Goal: Transaction & Acquisition: Purchase product/service

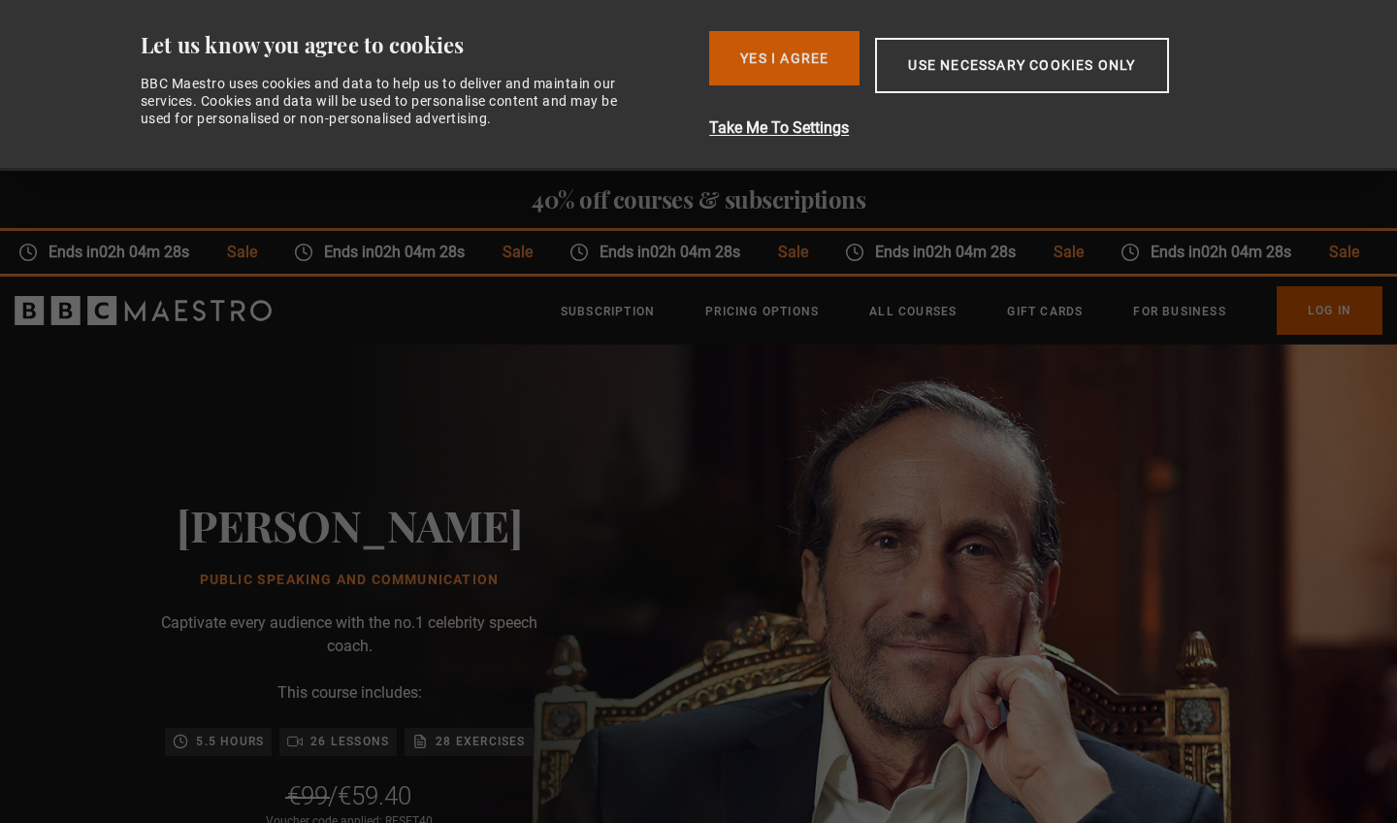
click at [754, 58] on button "Yes I Agree" at bounding box center [784, 58] width 150 height 54
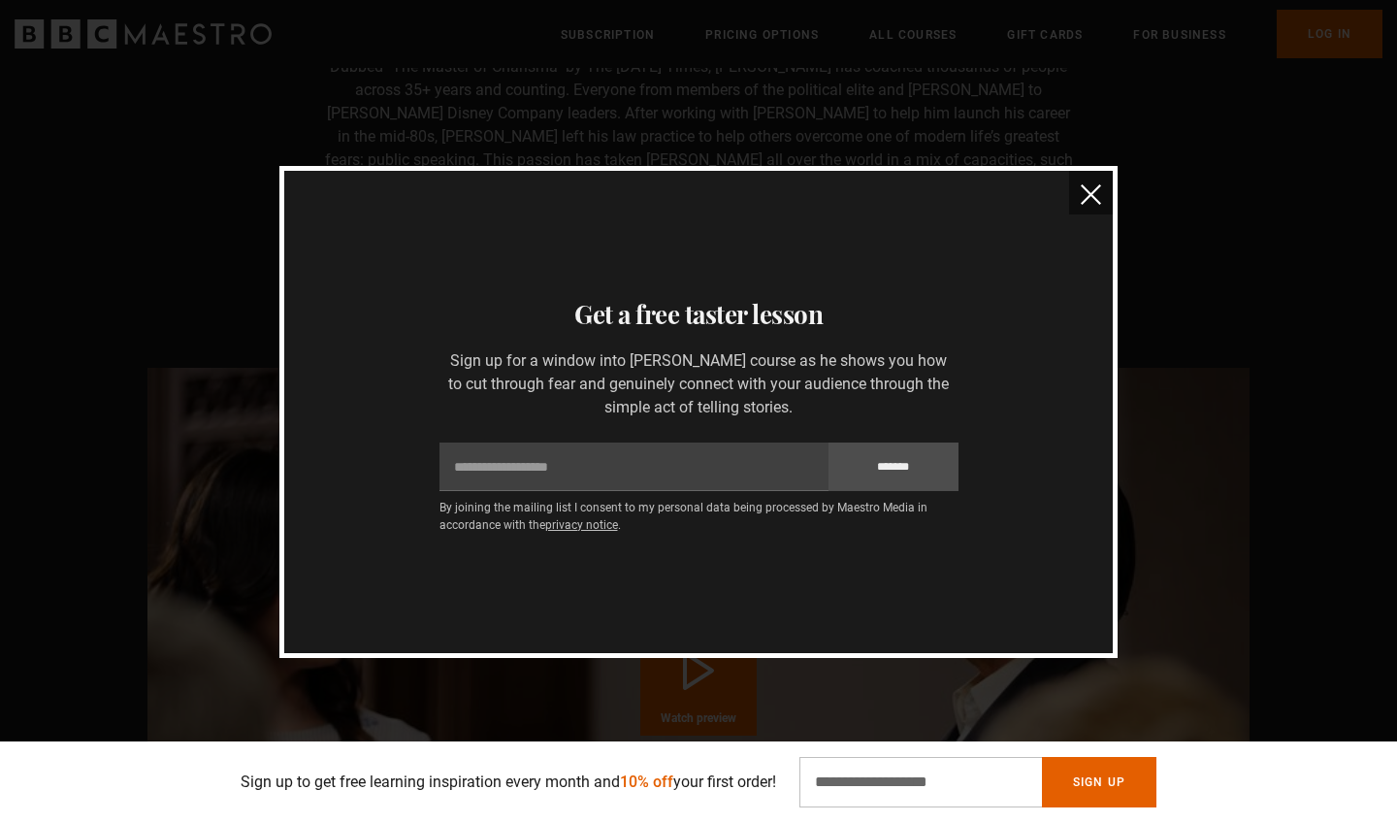
scroll to position [0, 508]
click at [1098, 188] on img "close" at bounding box center [1091, 194] width 20 height 20
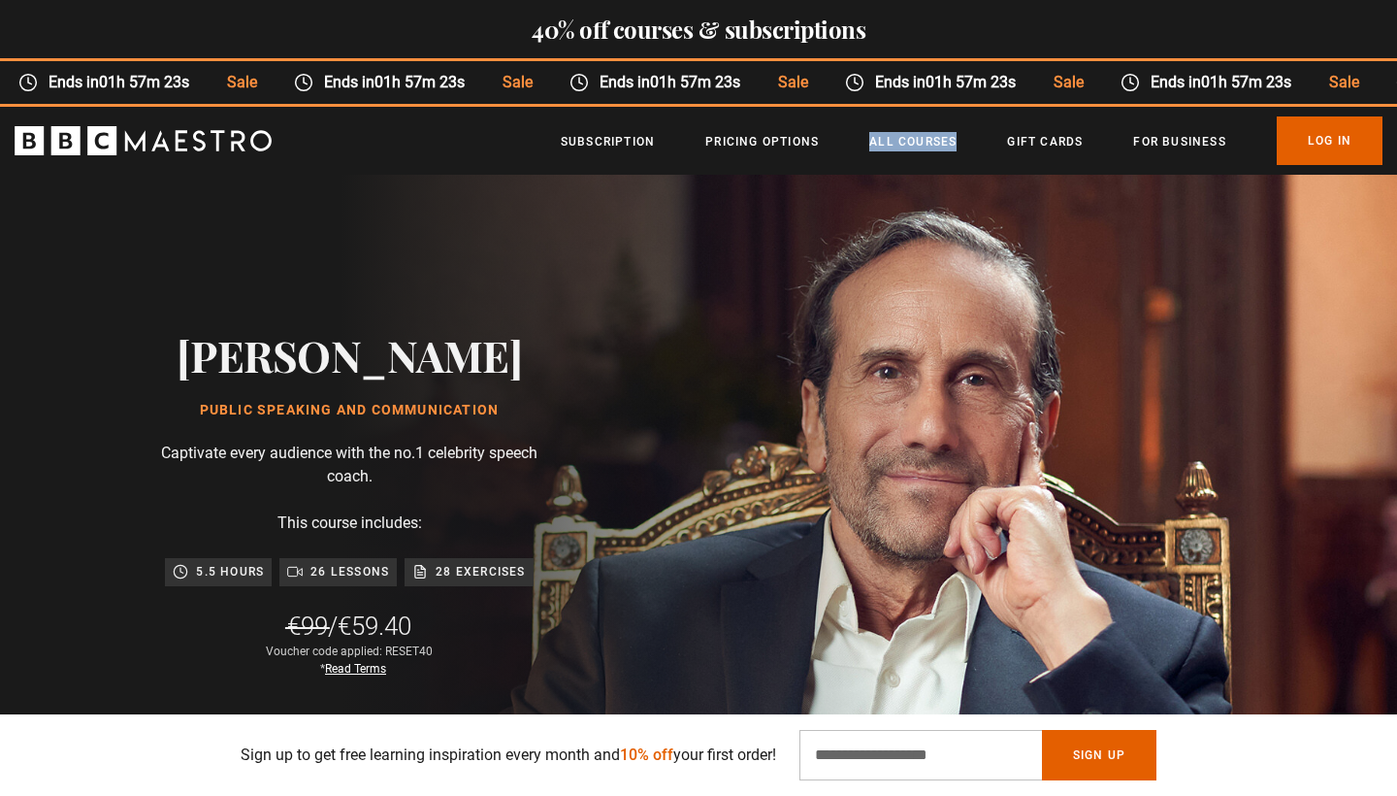
scroll to position [0, 0]
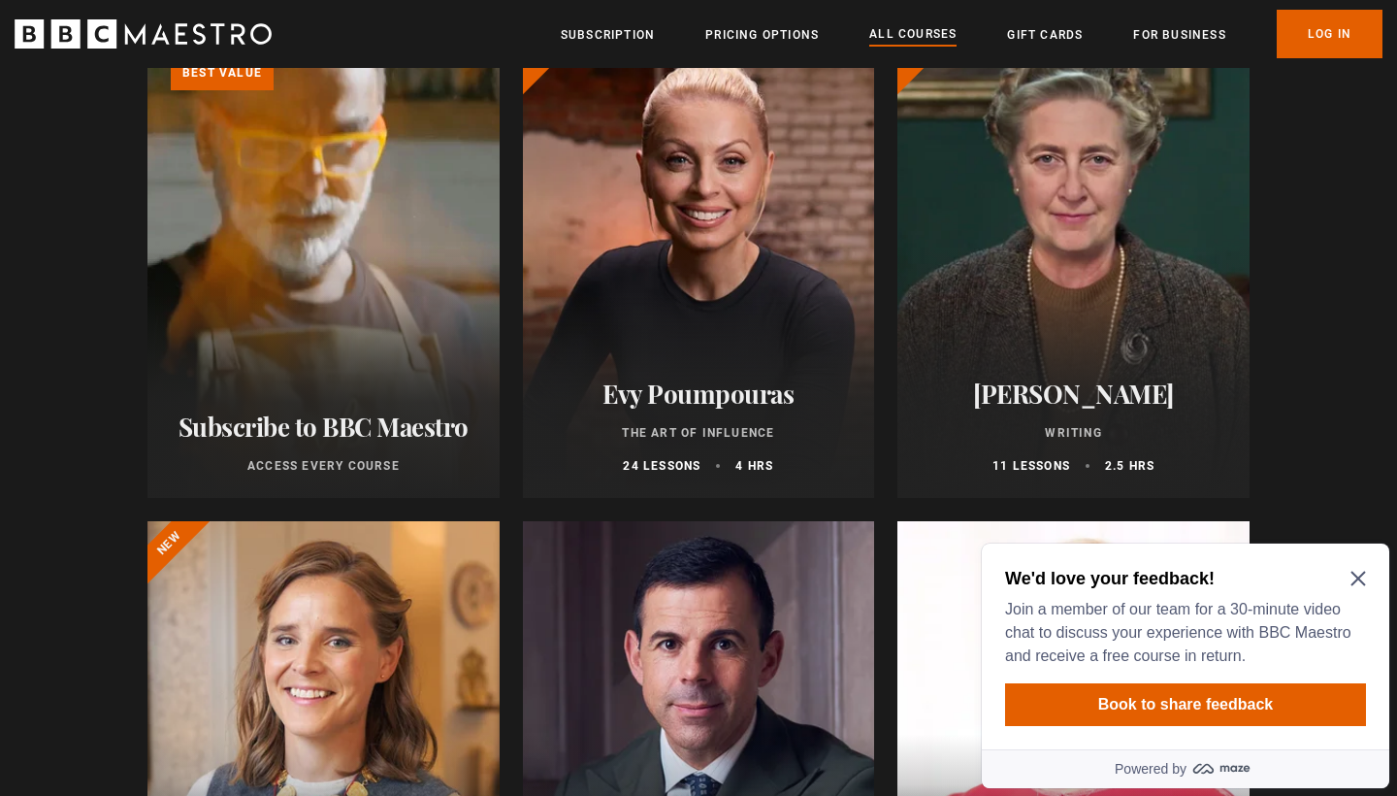
click at [1363, 576] on icon "Close Maze Prompt" at bounding box center [1359, 578] width 16 height 16
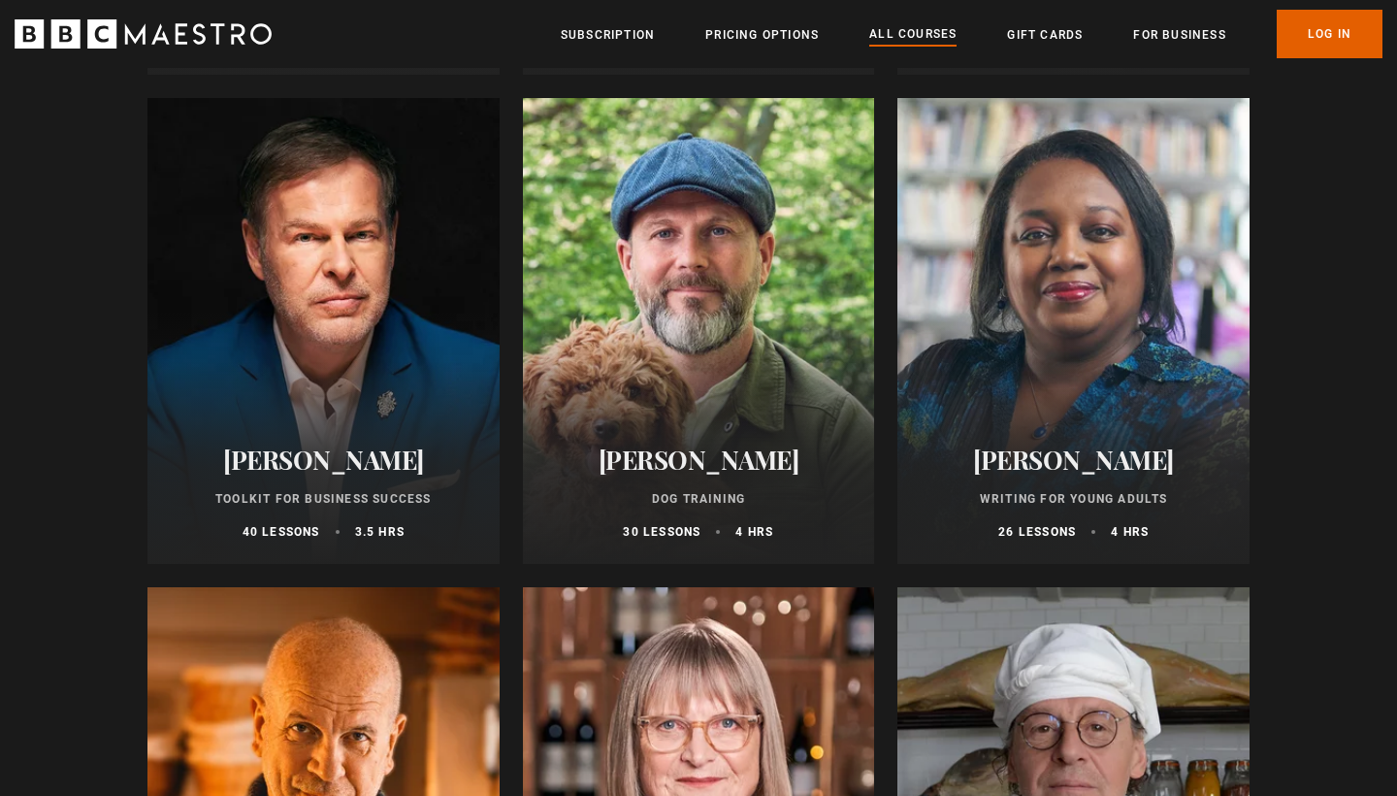
scroll to position [6072, 0]
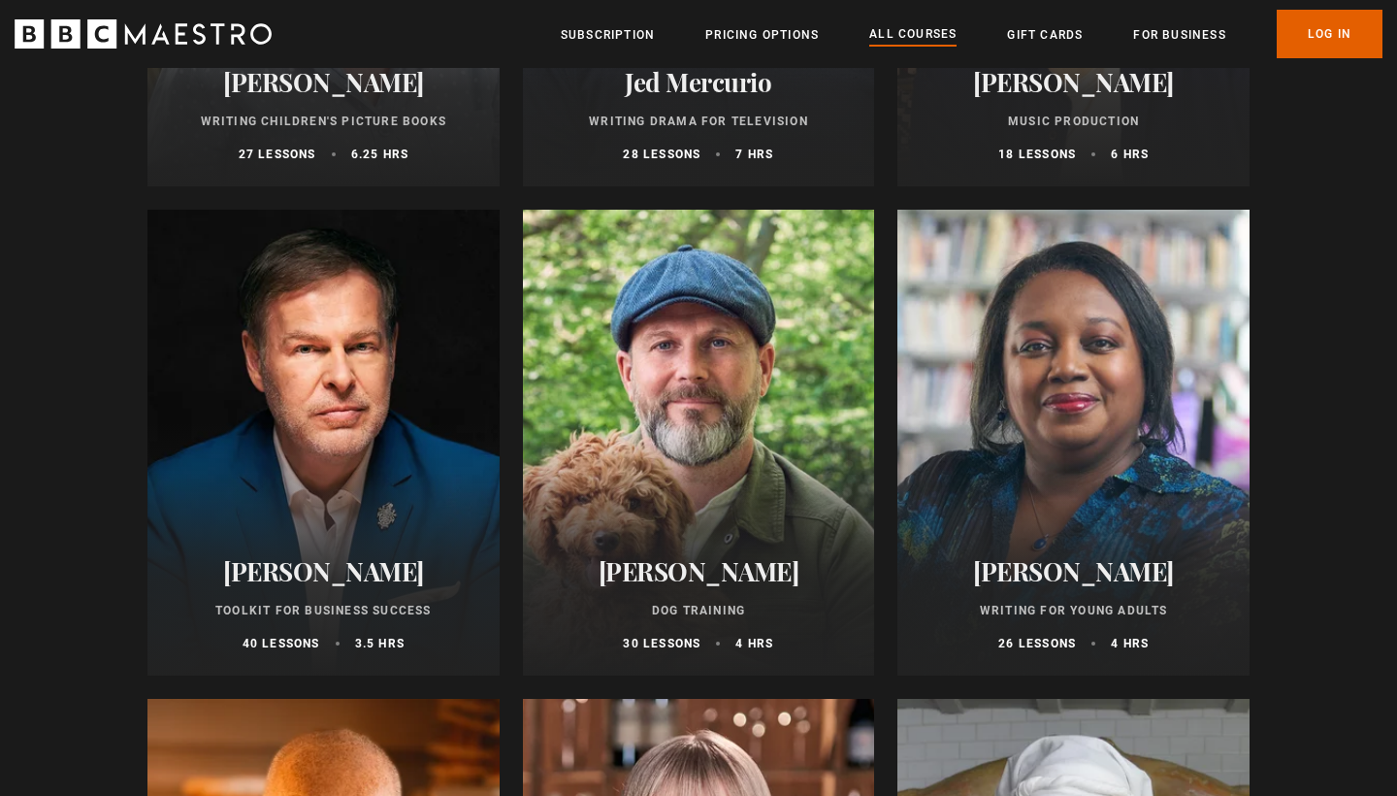
click at [353, 449] on div at bounding box center [323, 443] width 352 height 466
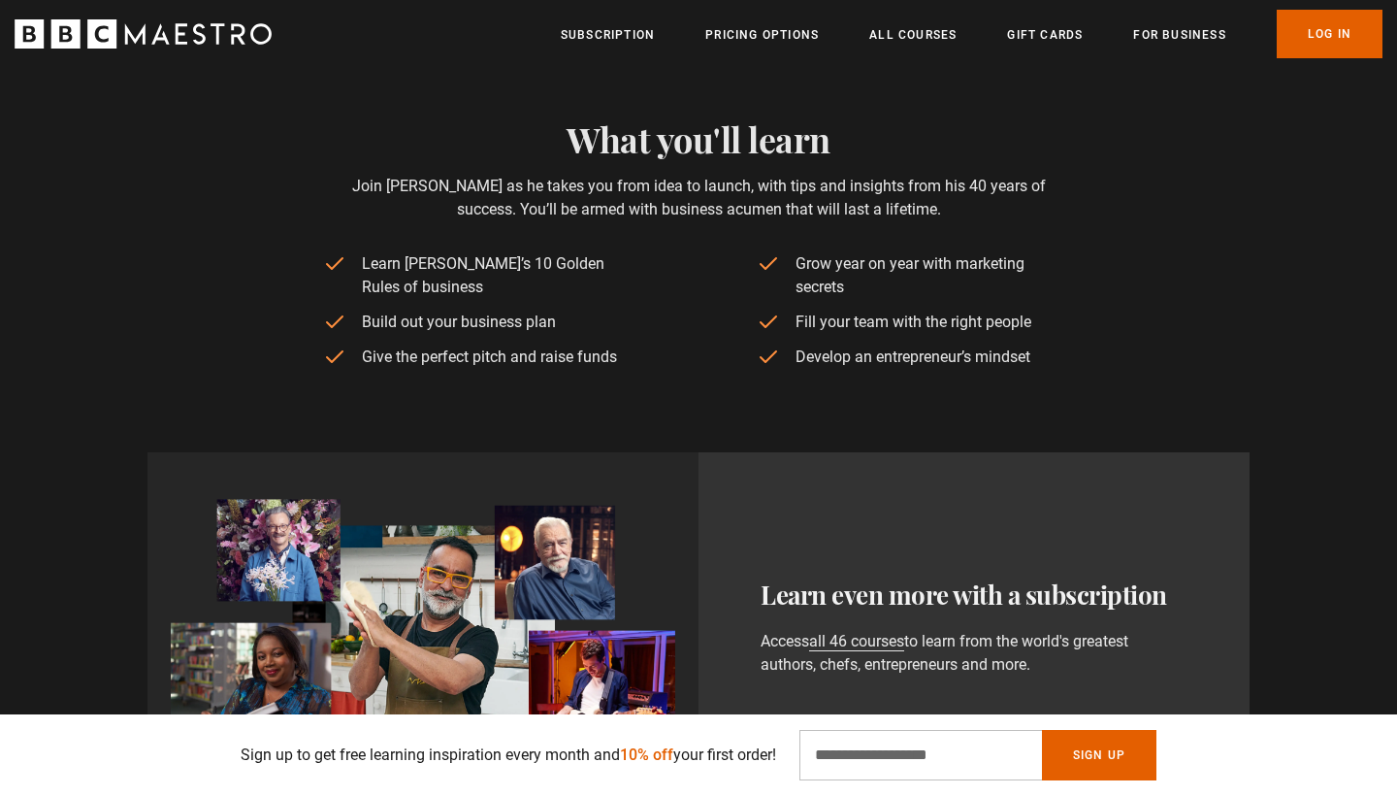
scroll to position [0, 254]
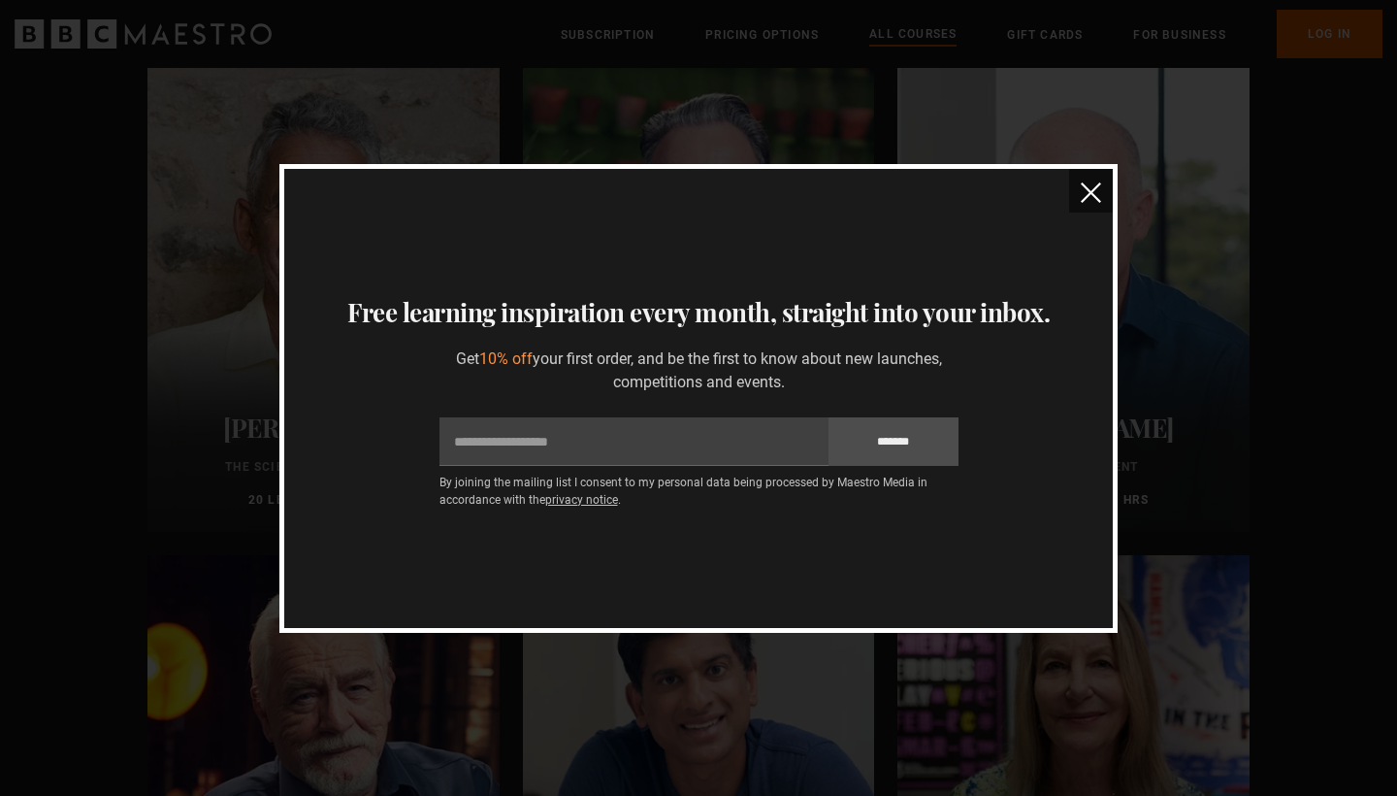
scroll to position [2676, 0]
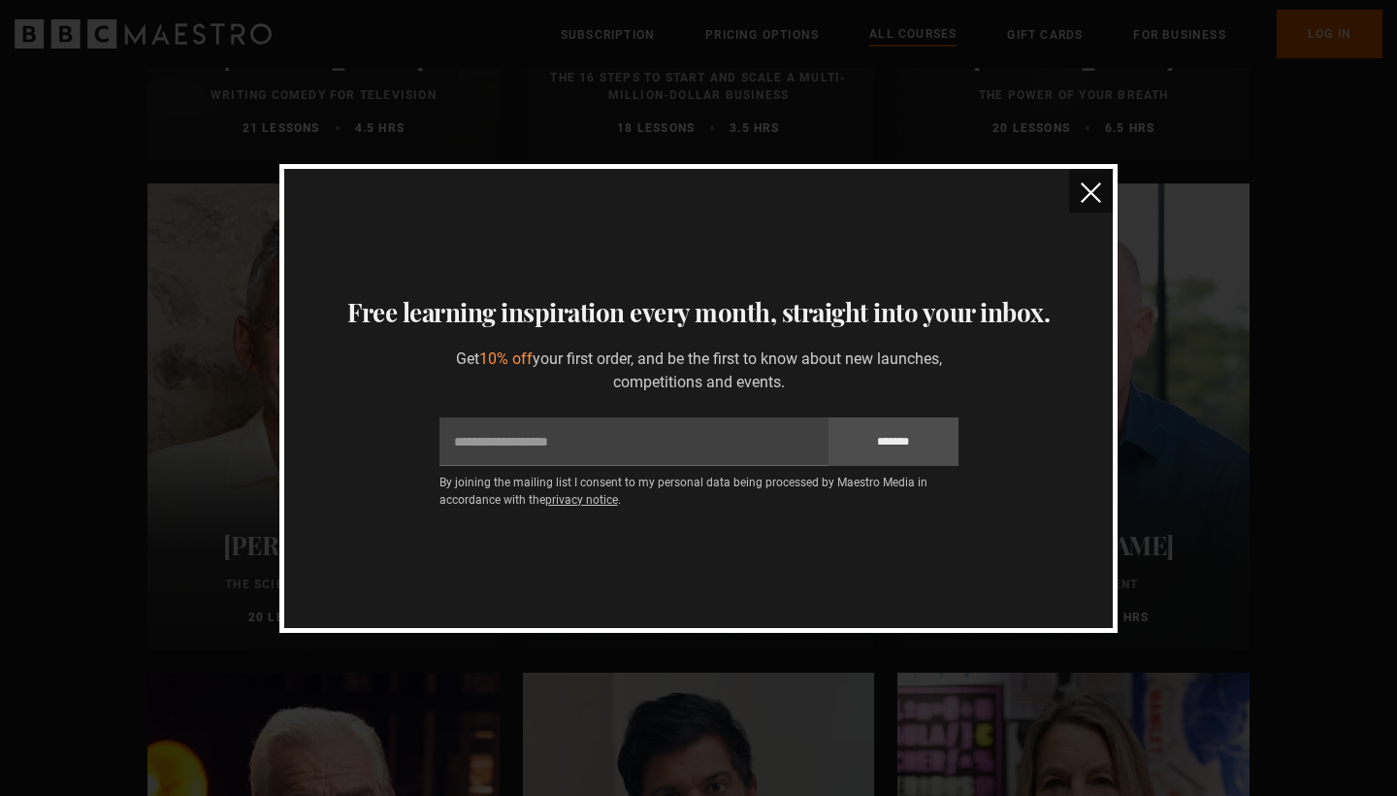
click at [1104, 188] on button "close" at bounding box center [1091, 191] width 44 height 44
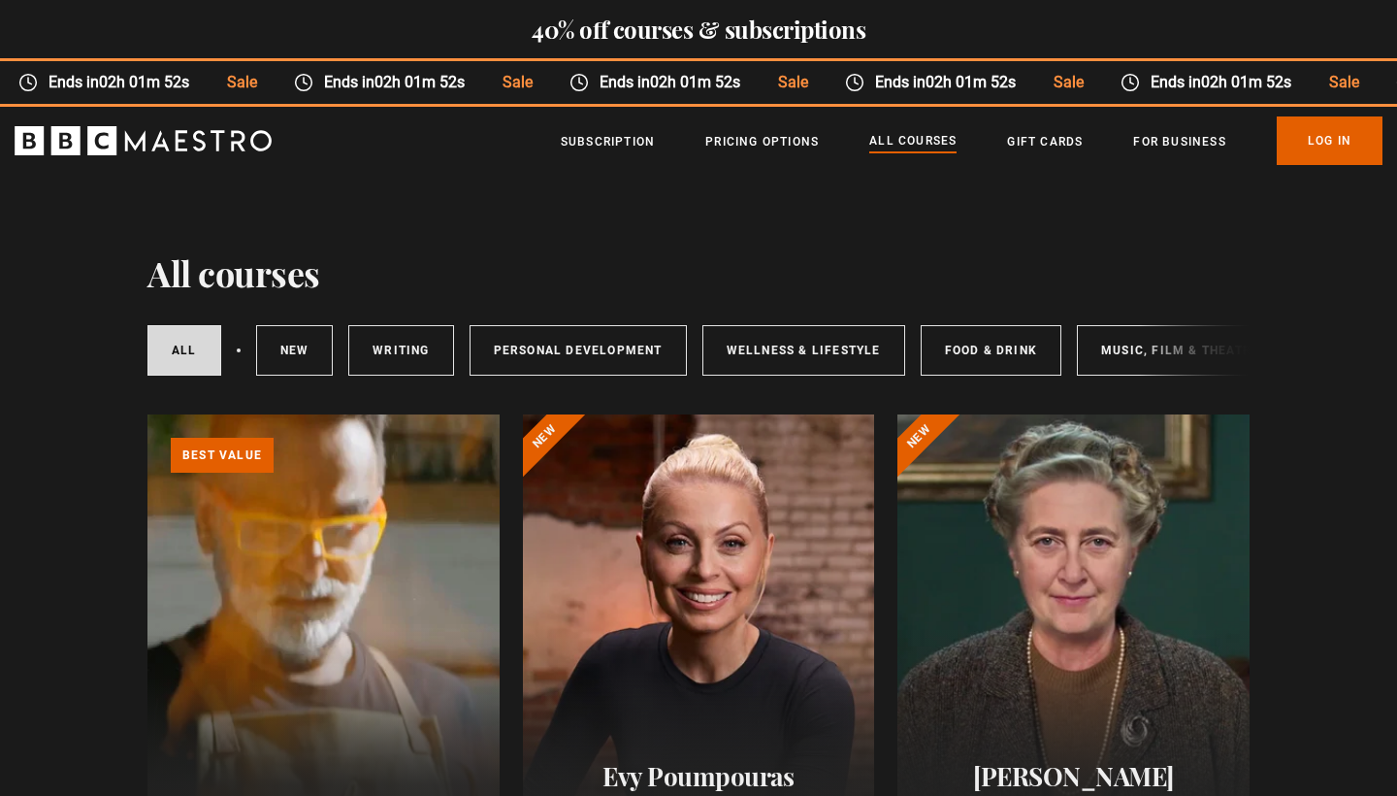
scroll to position [0, 0]
click at [1176, 133] on link "For business" at bounding box center [1179, 141] width 92 height 19
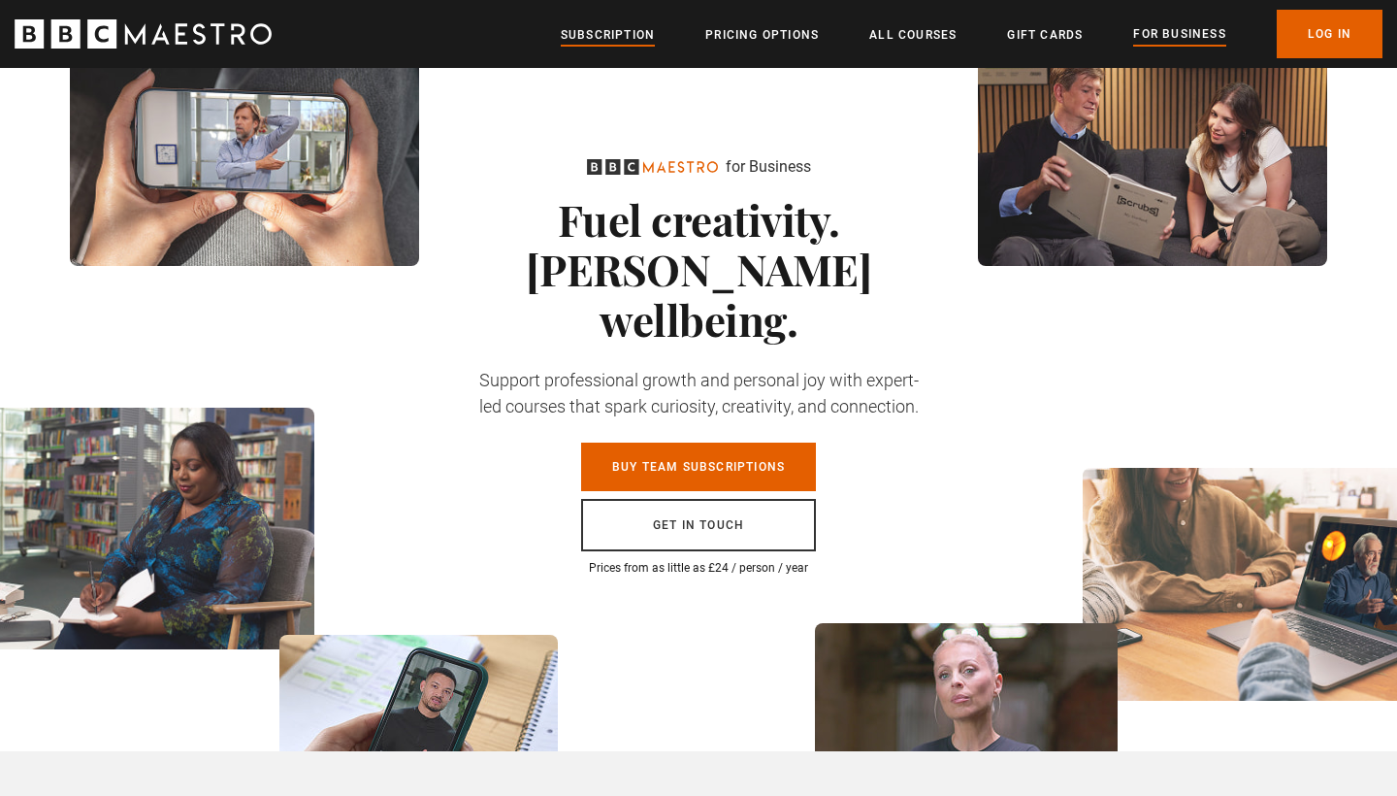
click at [636, 34] on link "Subscription" at bounding box center [608, 34] width 94 height 19
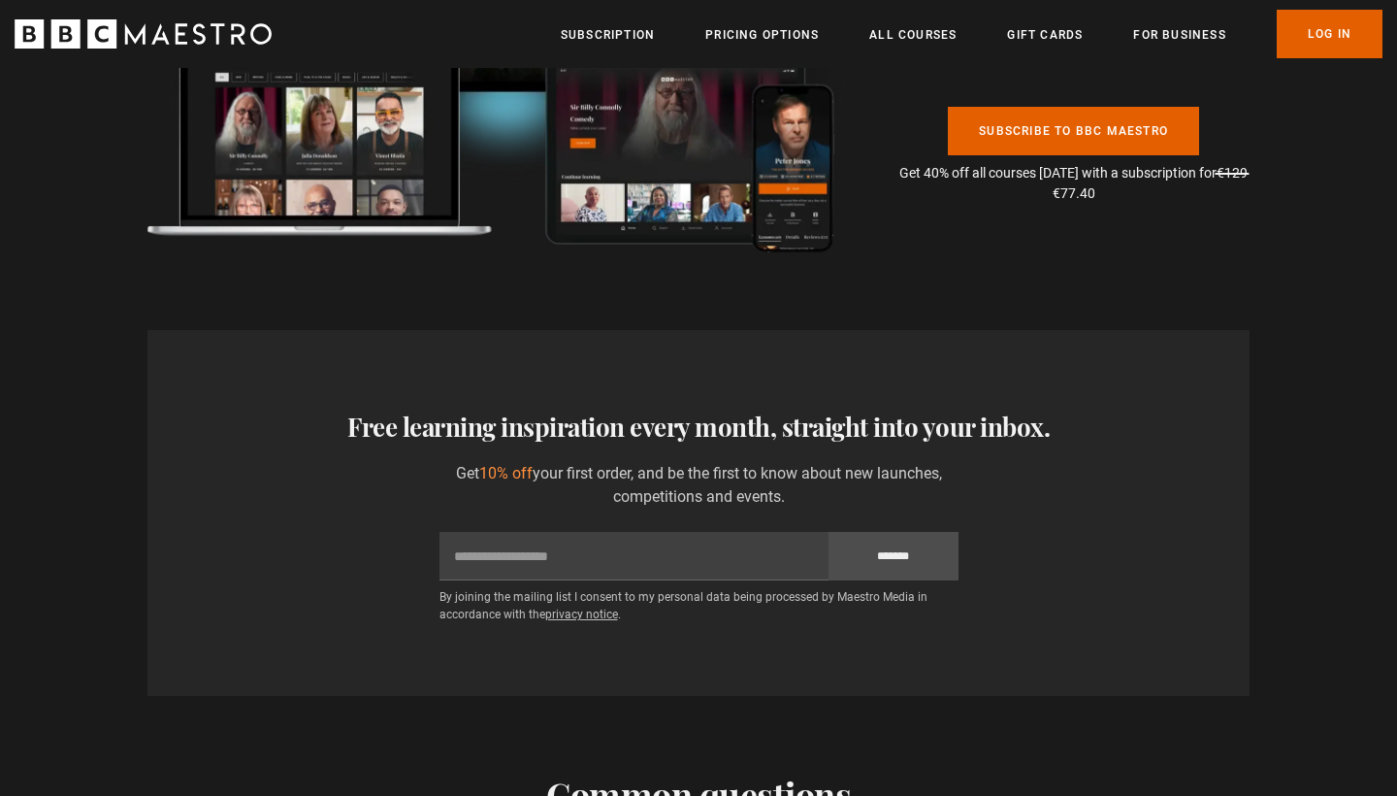
scroll to position [0, 508]
click at [504, 580] on div "By joining the mailing list I consent to my personal data being processed by Ma…" at bounding box center [699, 599] width 519 height 38
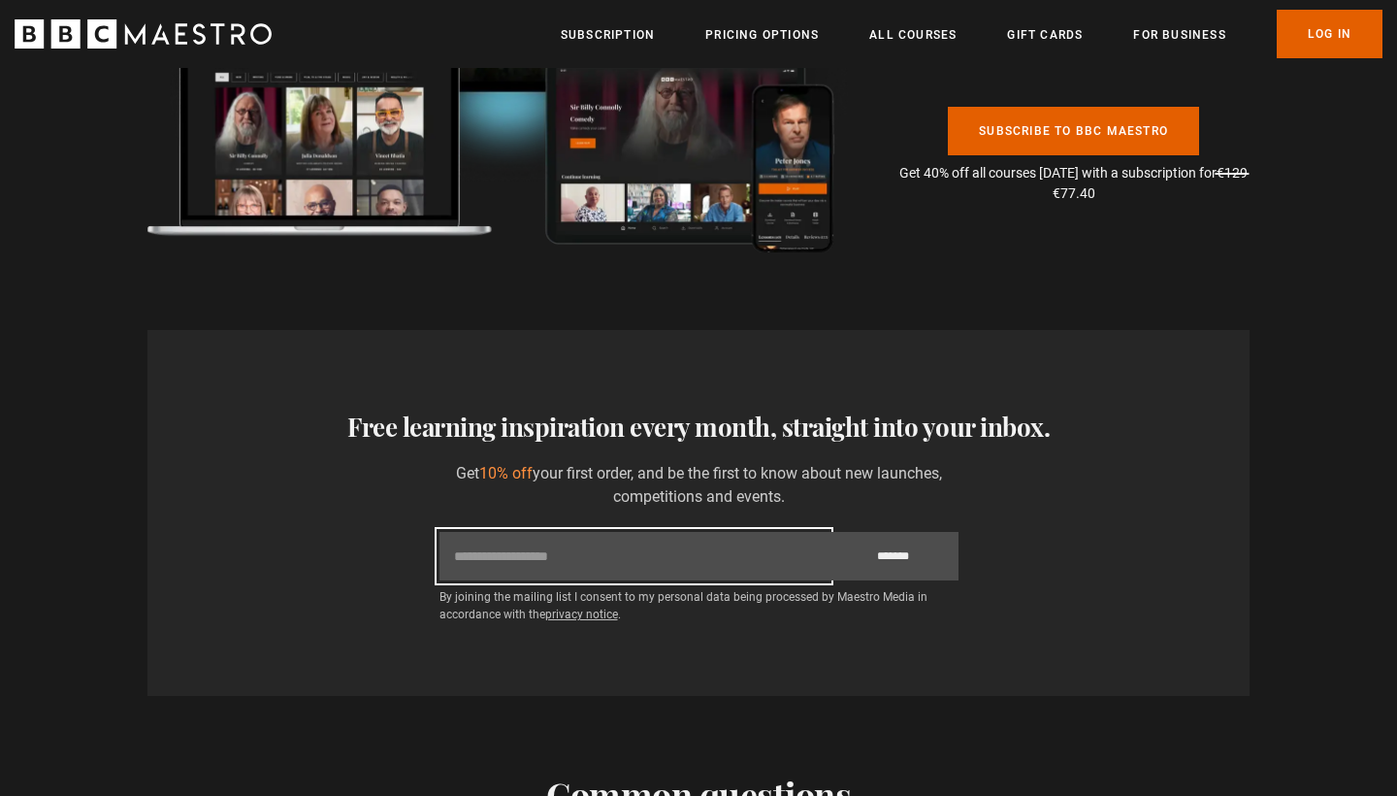
click at [525, 532] on input "Email" at bounding box center [634, 556] width 389 height 49
type input "**********"
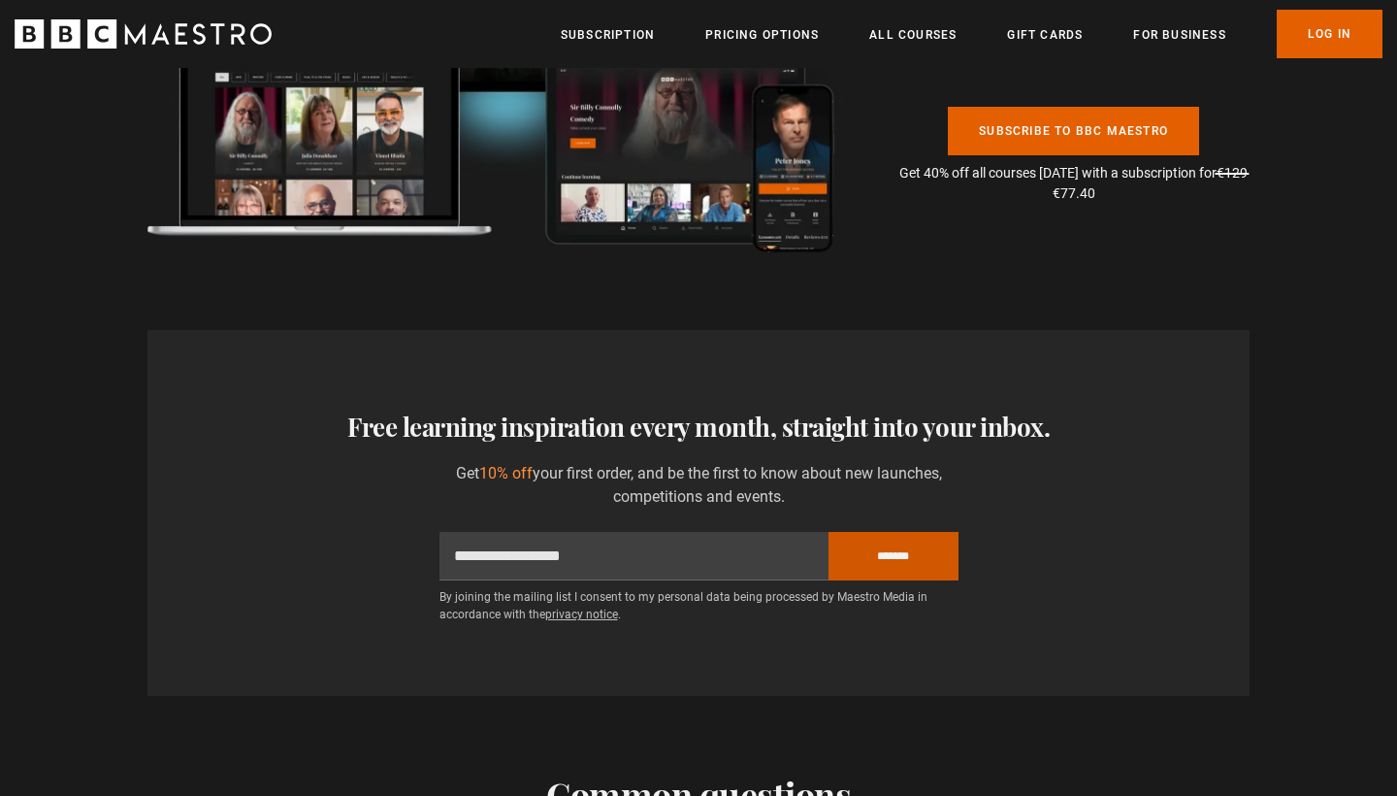
click at [926, 532] on input "*******" at bounding box center [894, 556] width 130 height 49
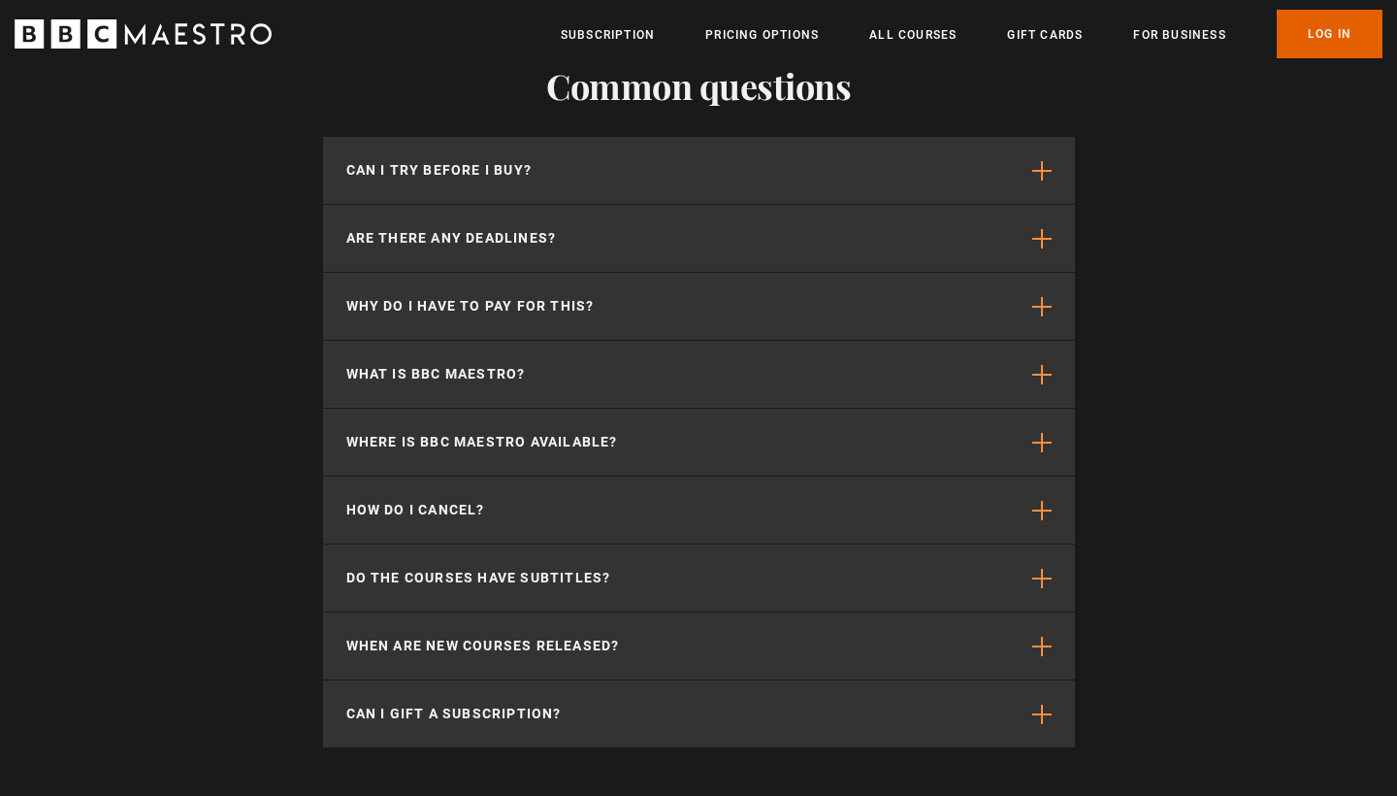
scroll to position [0, 763]
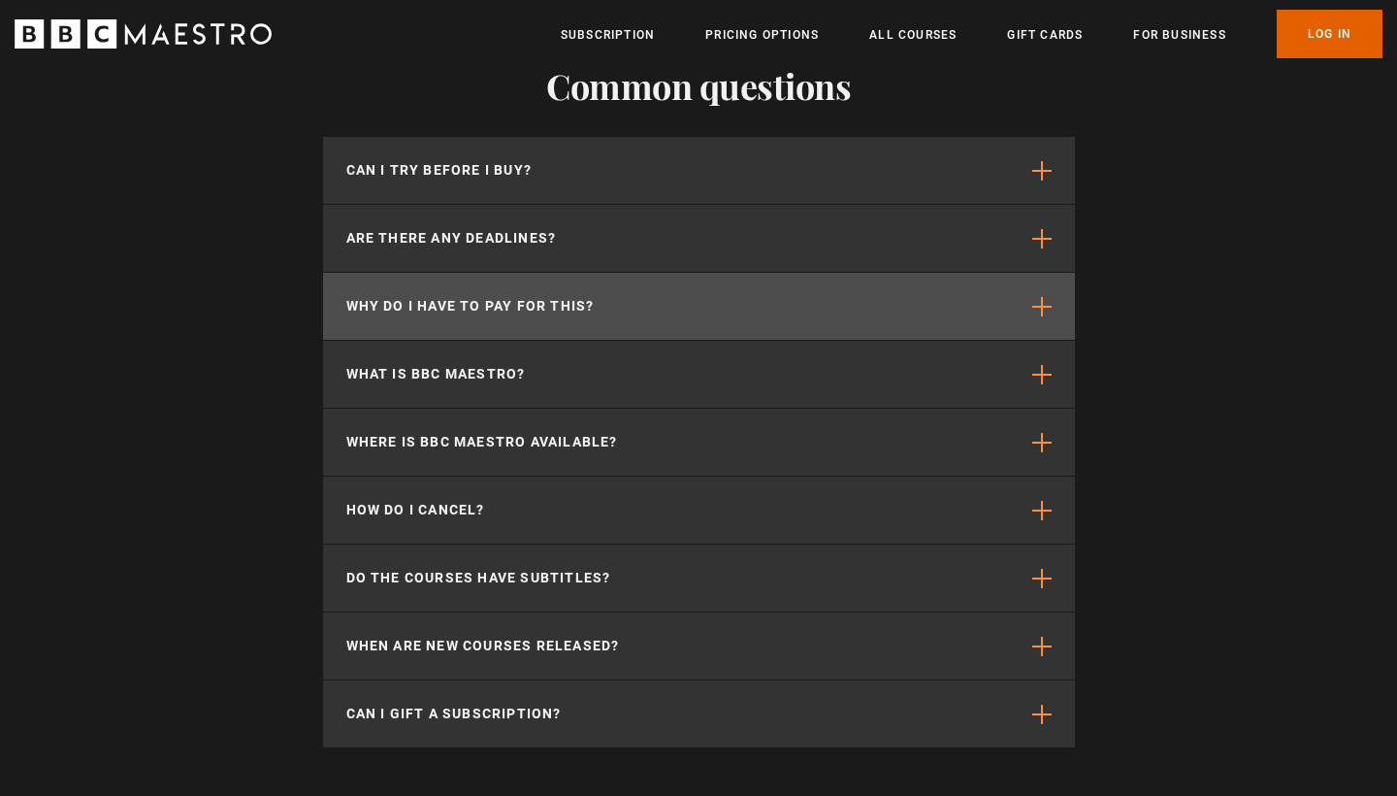
click at [903, 273] on button "Why do I have to pay for this?" at bounding box center [699, 306] width 752 height 67
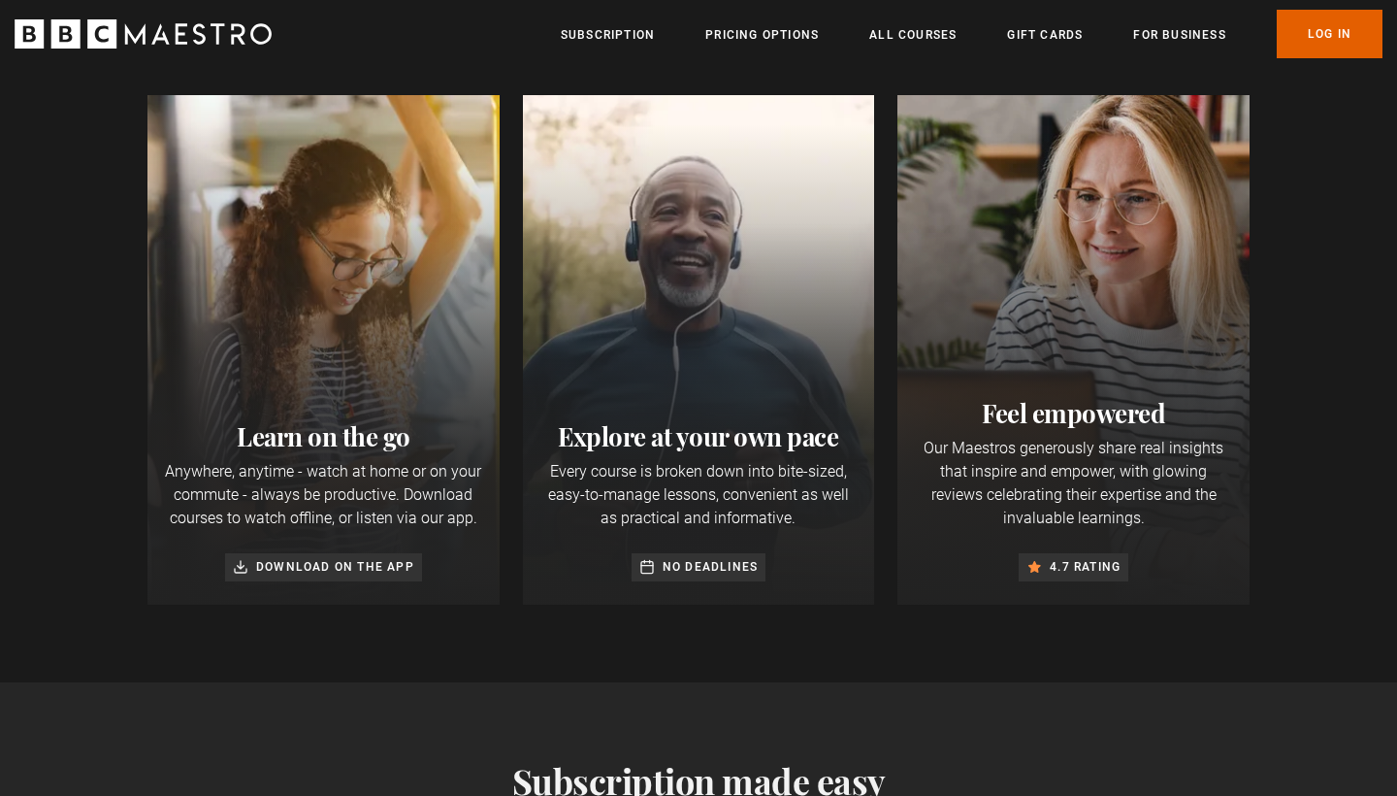
scroll to position [0, 1017]
click at [612, 31] on link "Subscription" at bounding box center [608, 34] width 94 height 19
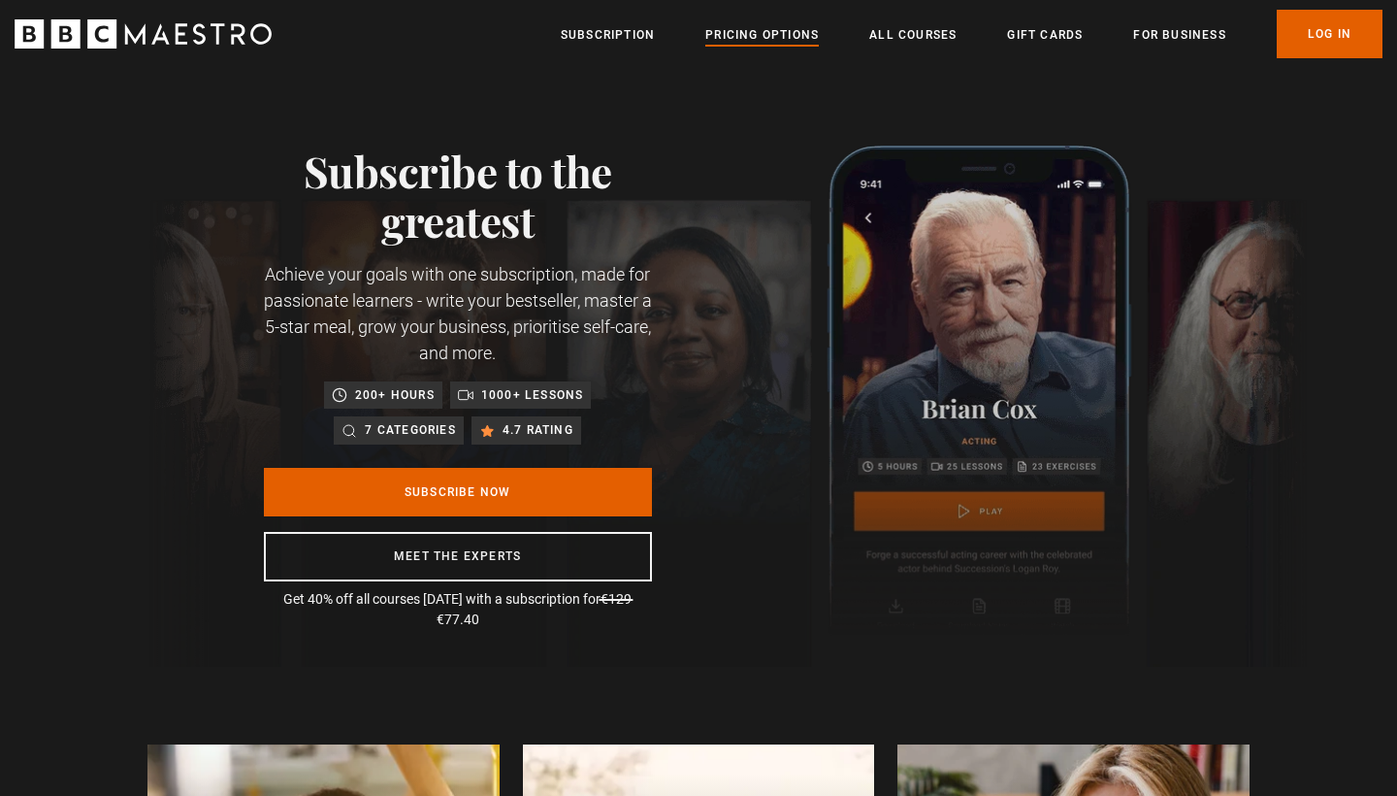
click at [786, 33] on link "Pricing Options" at bounding box center [762, 34] width 114 height 19
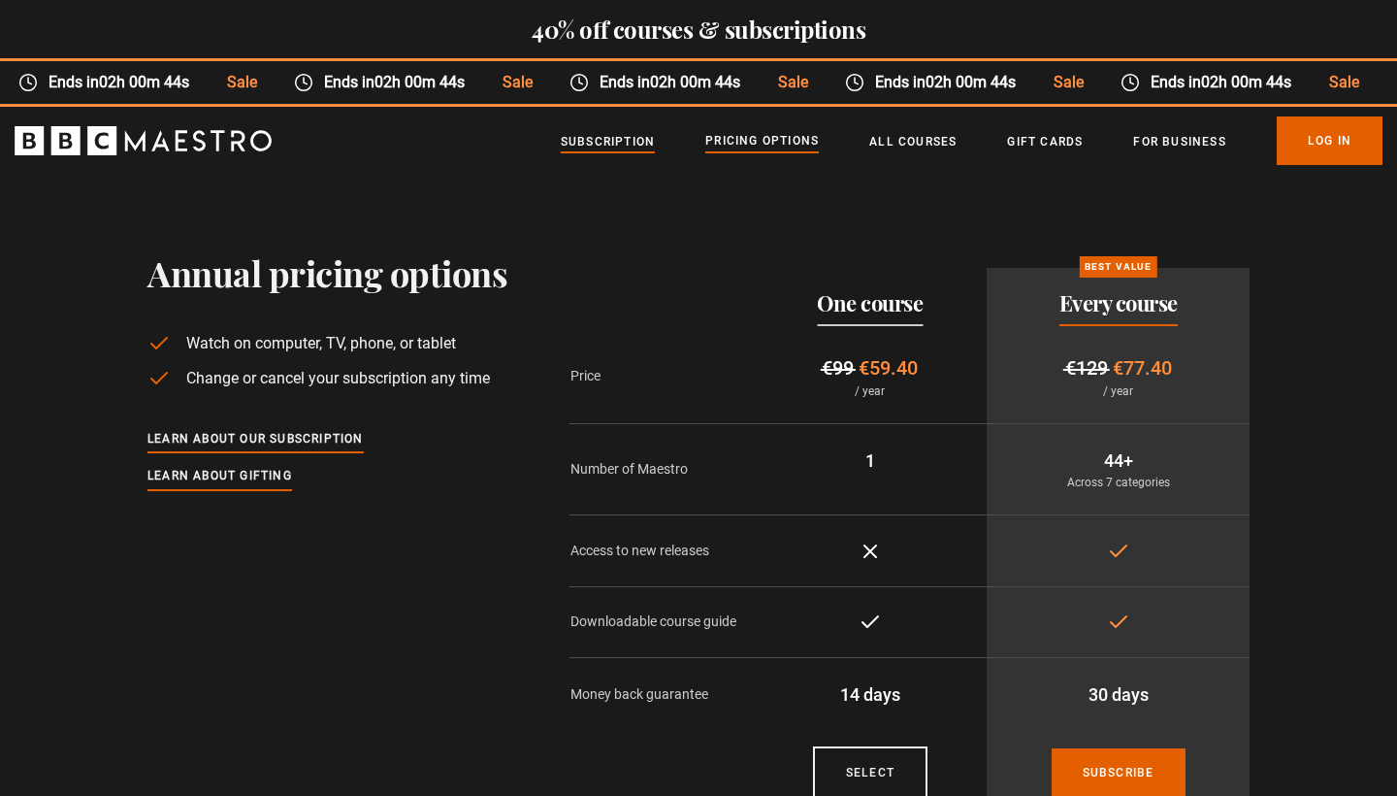
click at [601, 142] on link "Subscription" at bounding box center [608, 141] width 94 height 19
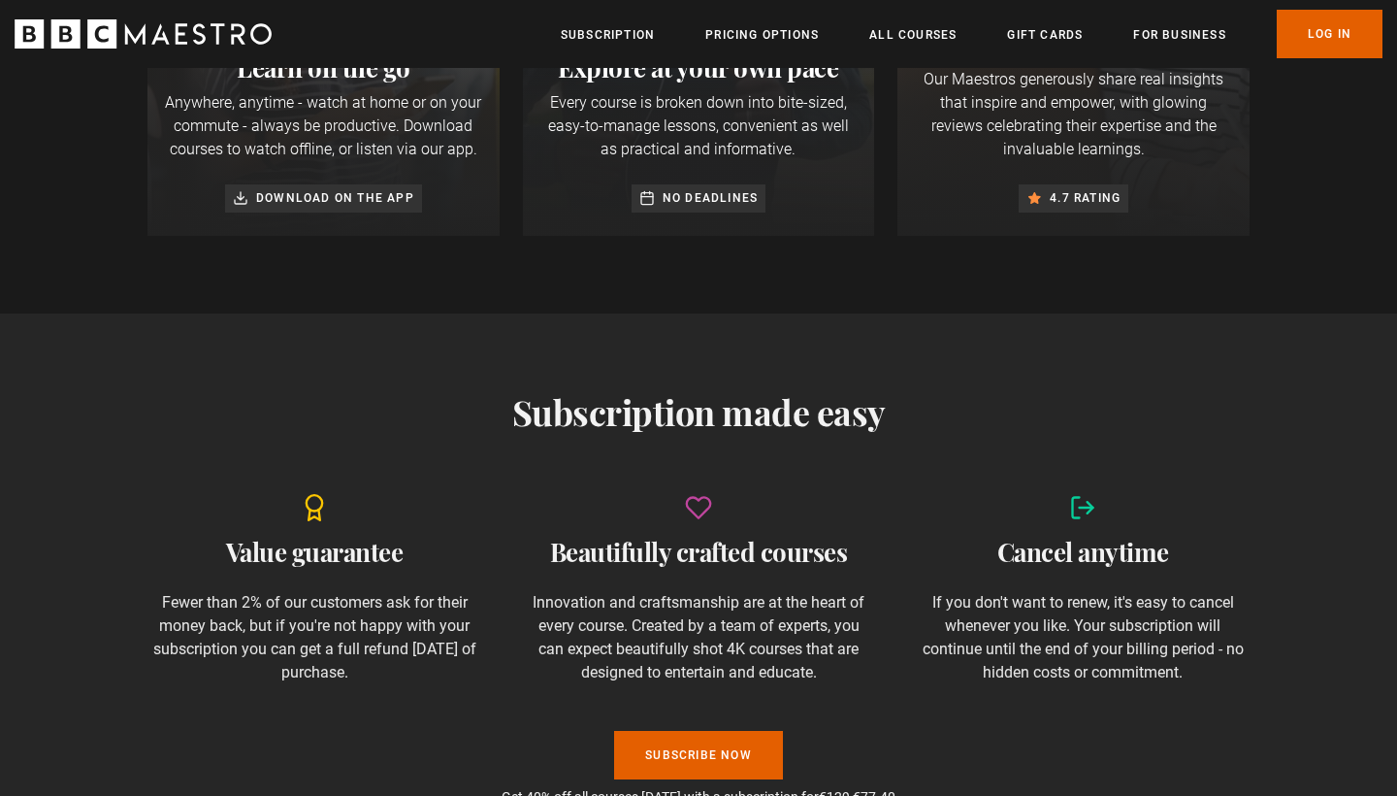
scroll to position [714, 0]
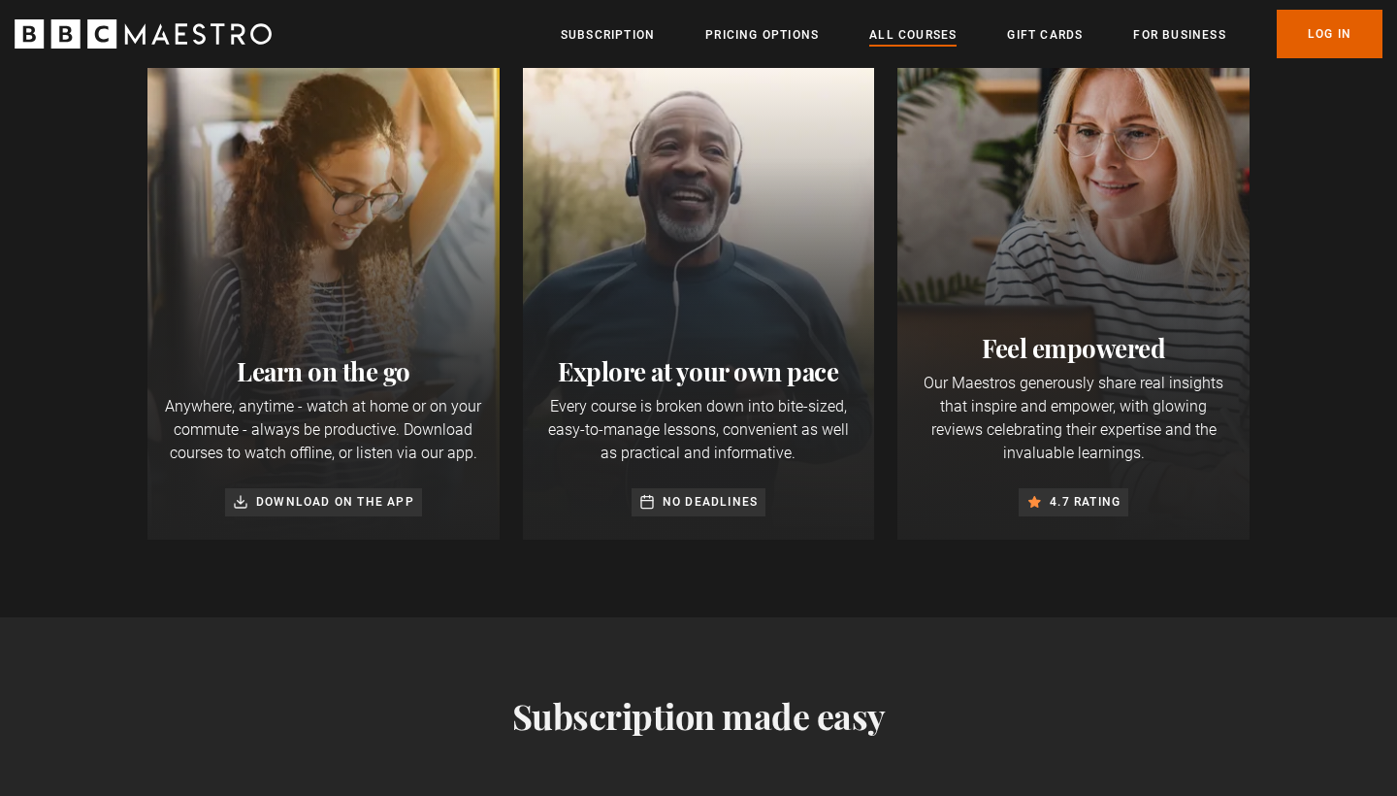
click at [895, 31] on link "All Courses" at bounding box center [912, 34] width 87 height 19
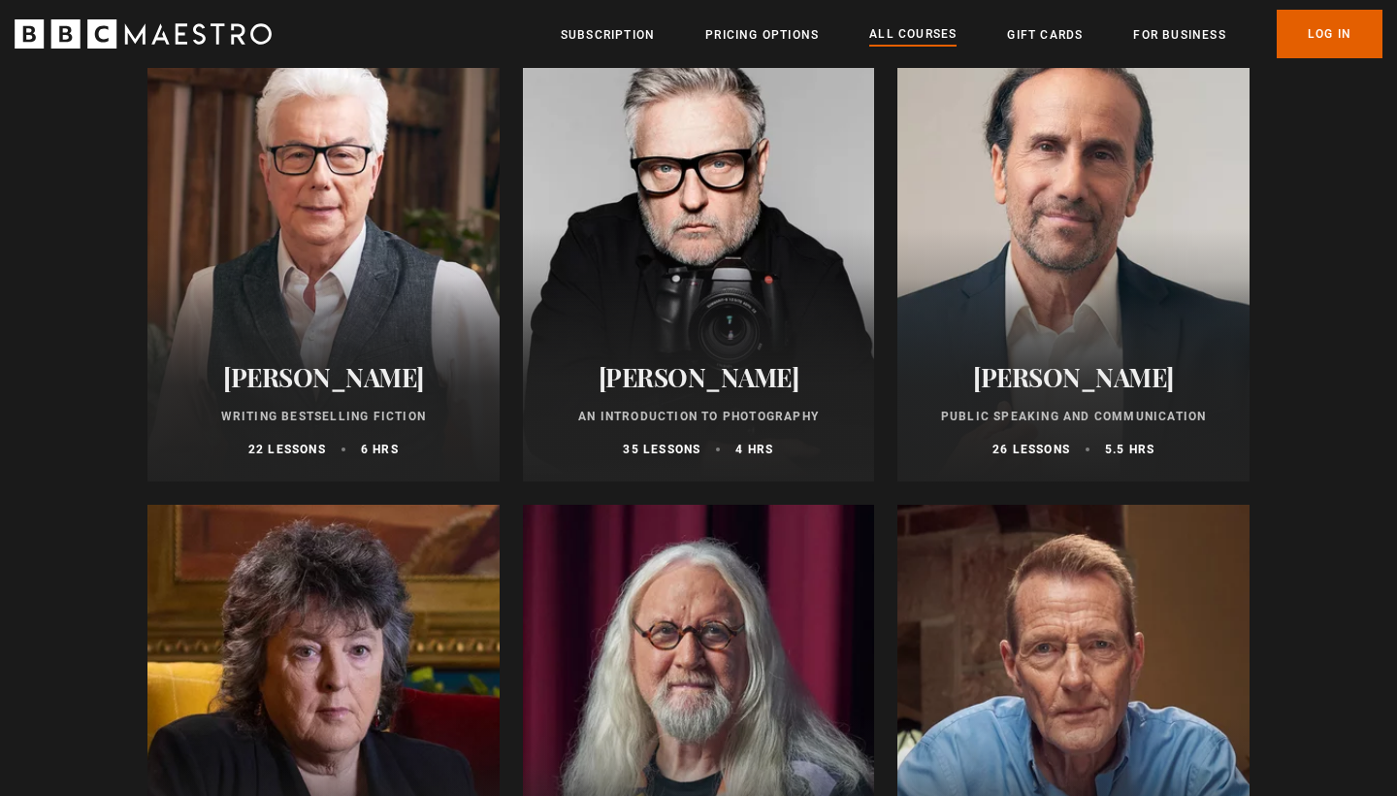
scroll to position [4119, 0]
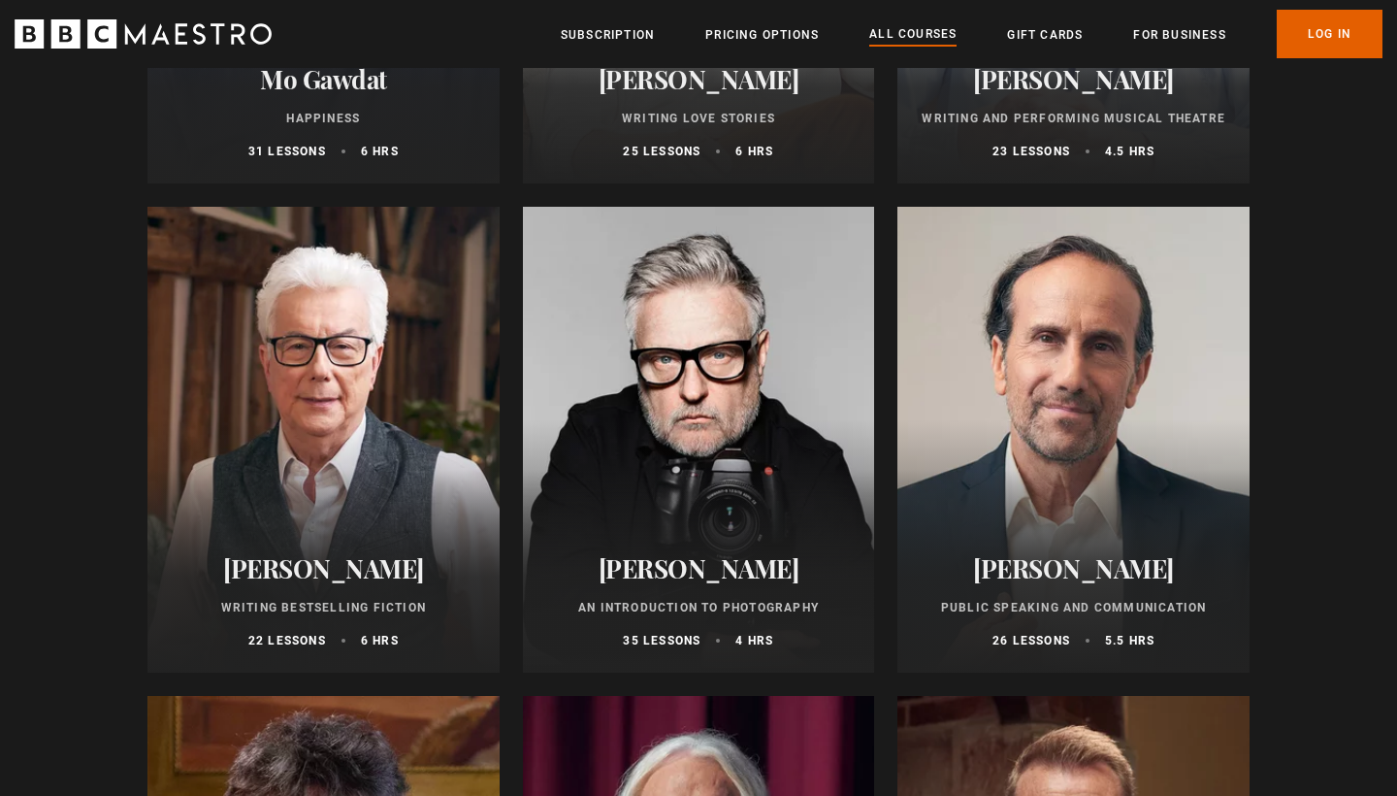
click at [1070, 336] on div at bounding box center [1073, 440] width 352 height 466
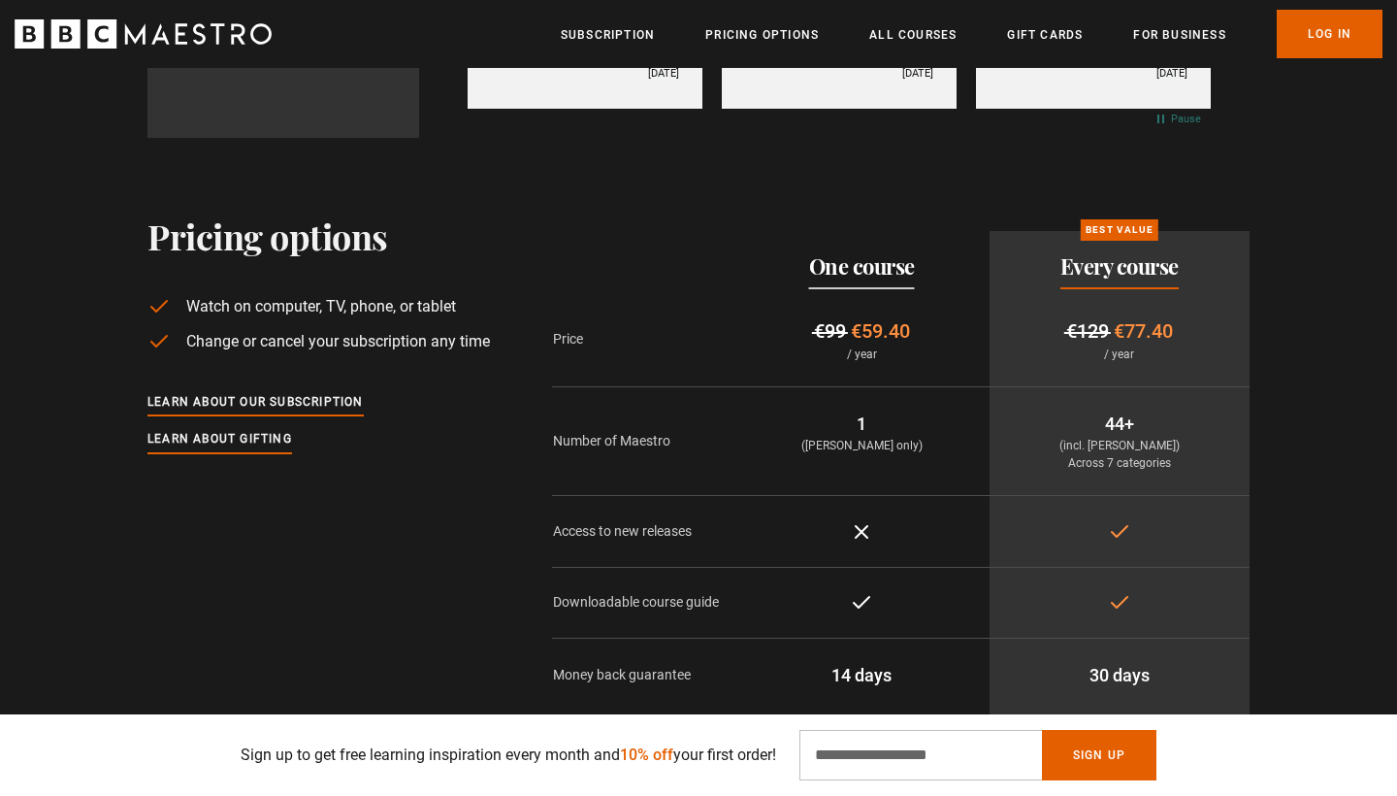
scroll to position [4808, 0]
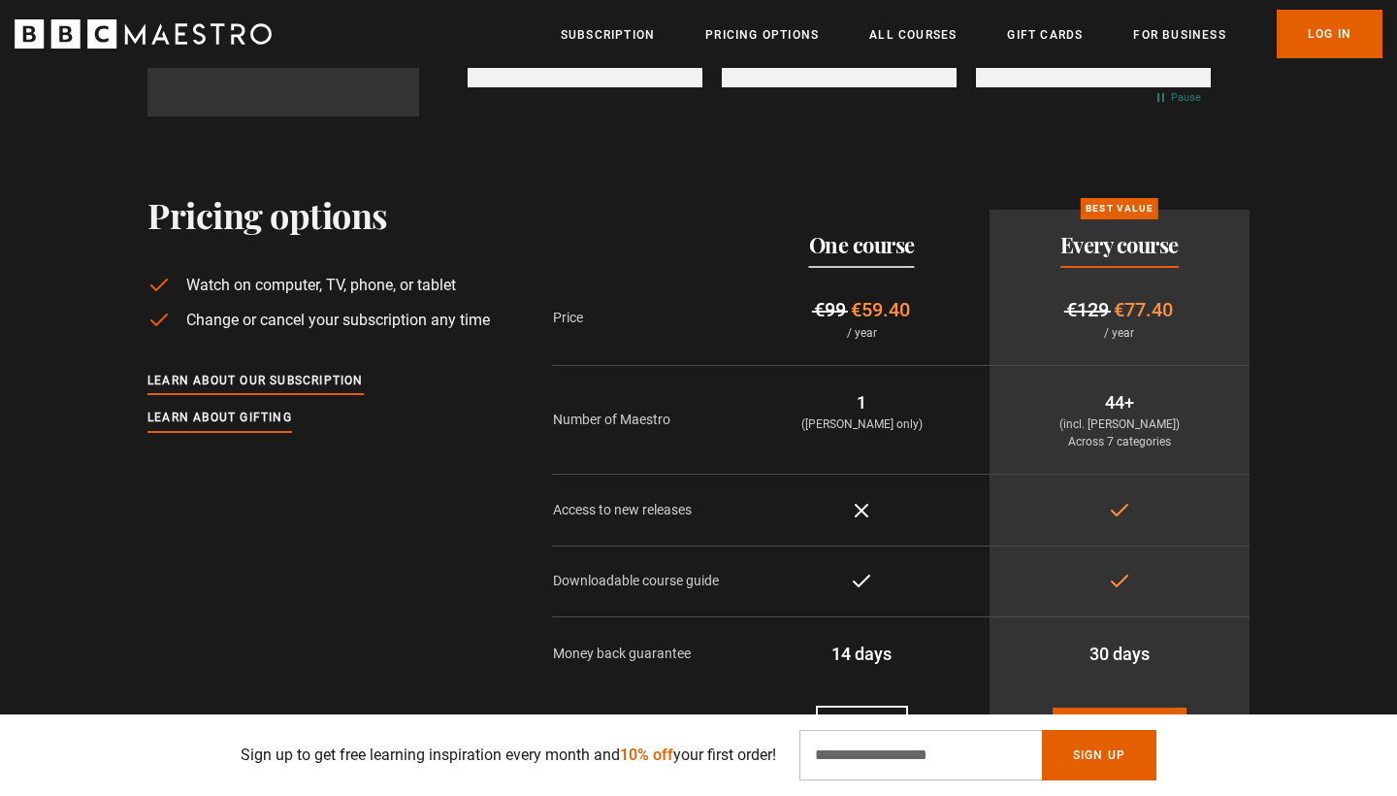
click at [889, 255] on th "One course" at bounding box center [861, 241] width 255 height 62
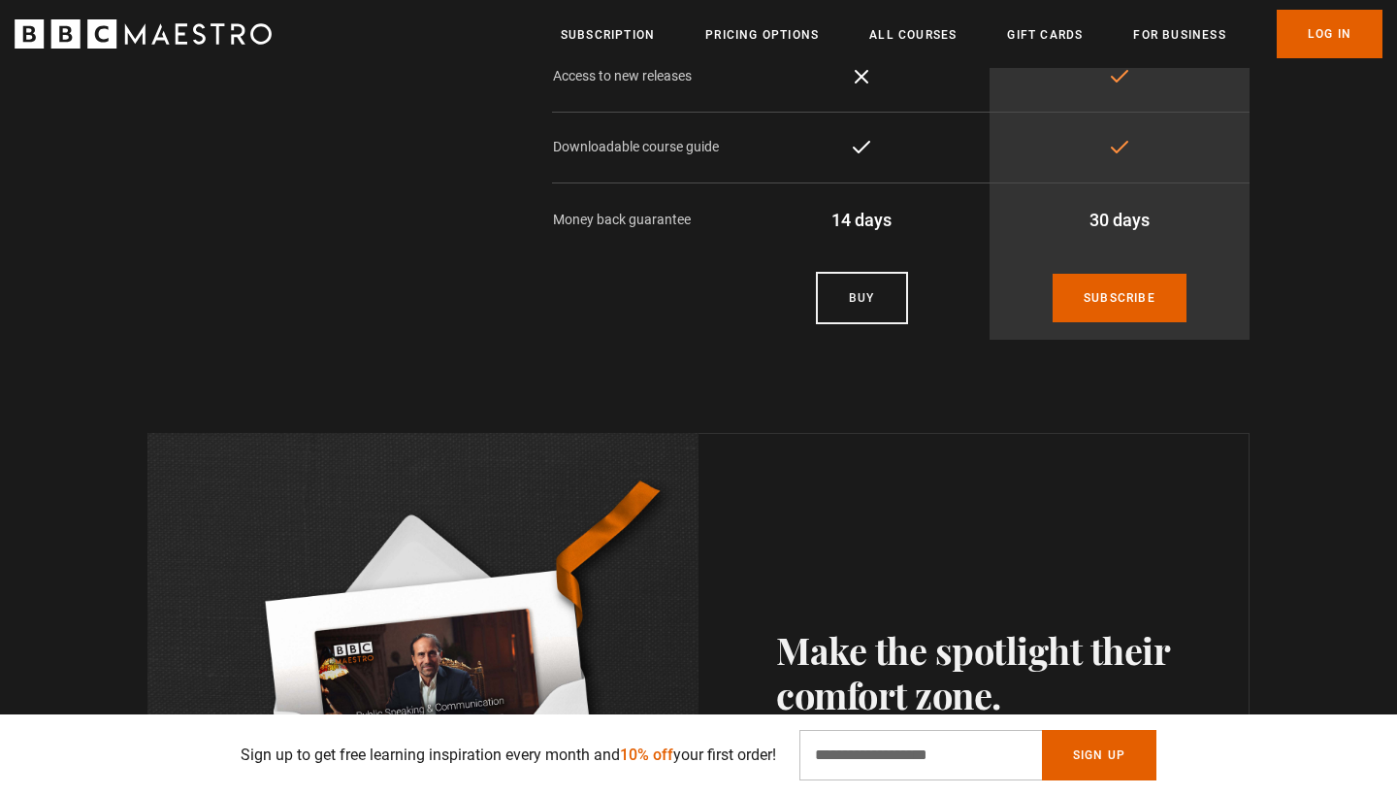
scroll to position [5270, 0]
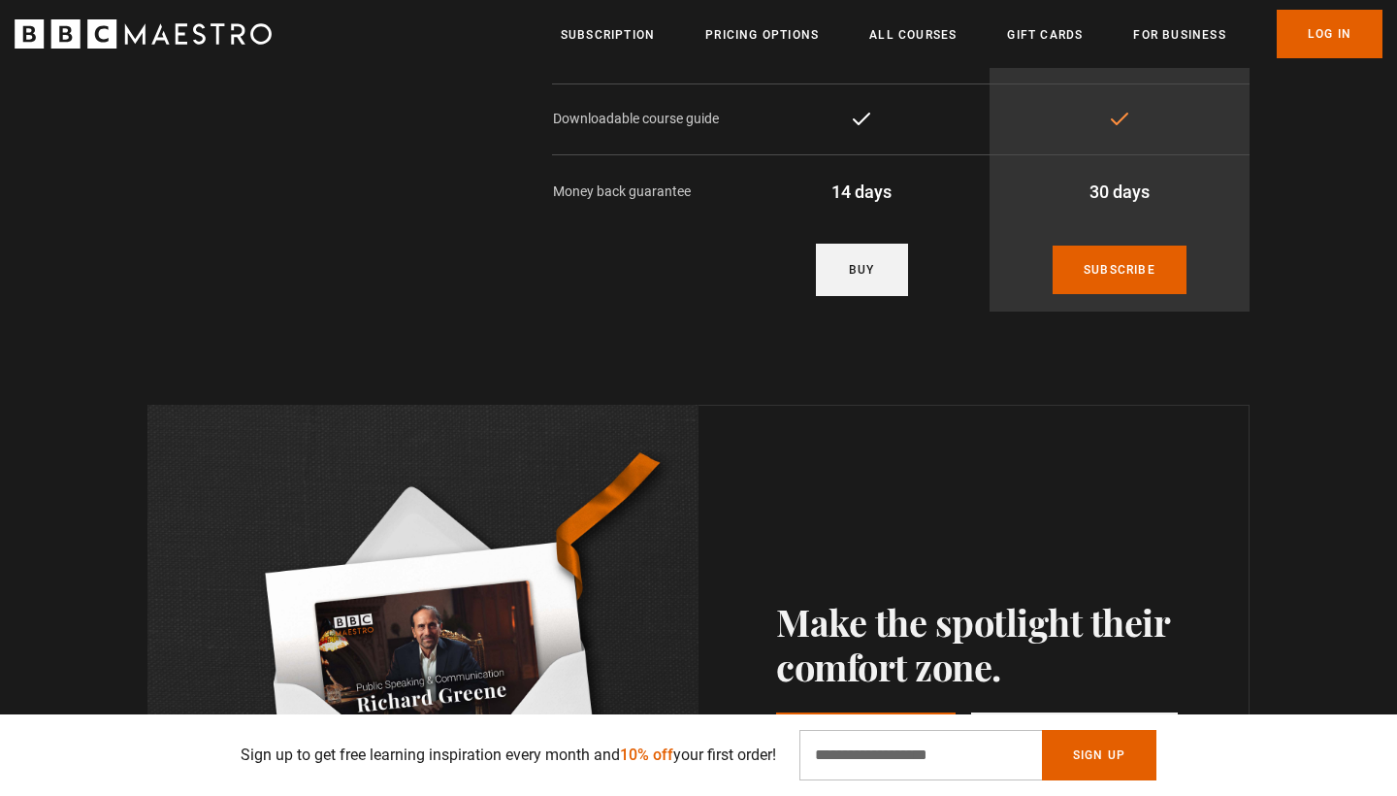
click at [888, 255] on link "Buy" at bounding box center [862, 270] width 92 height 52
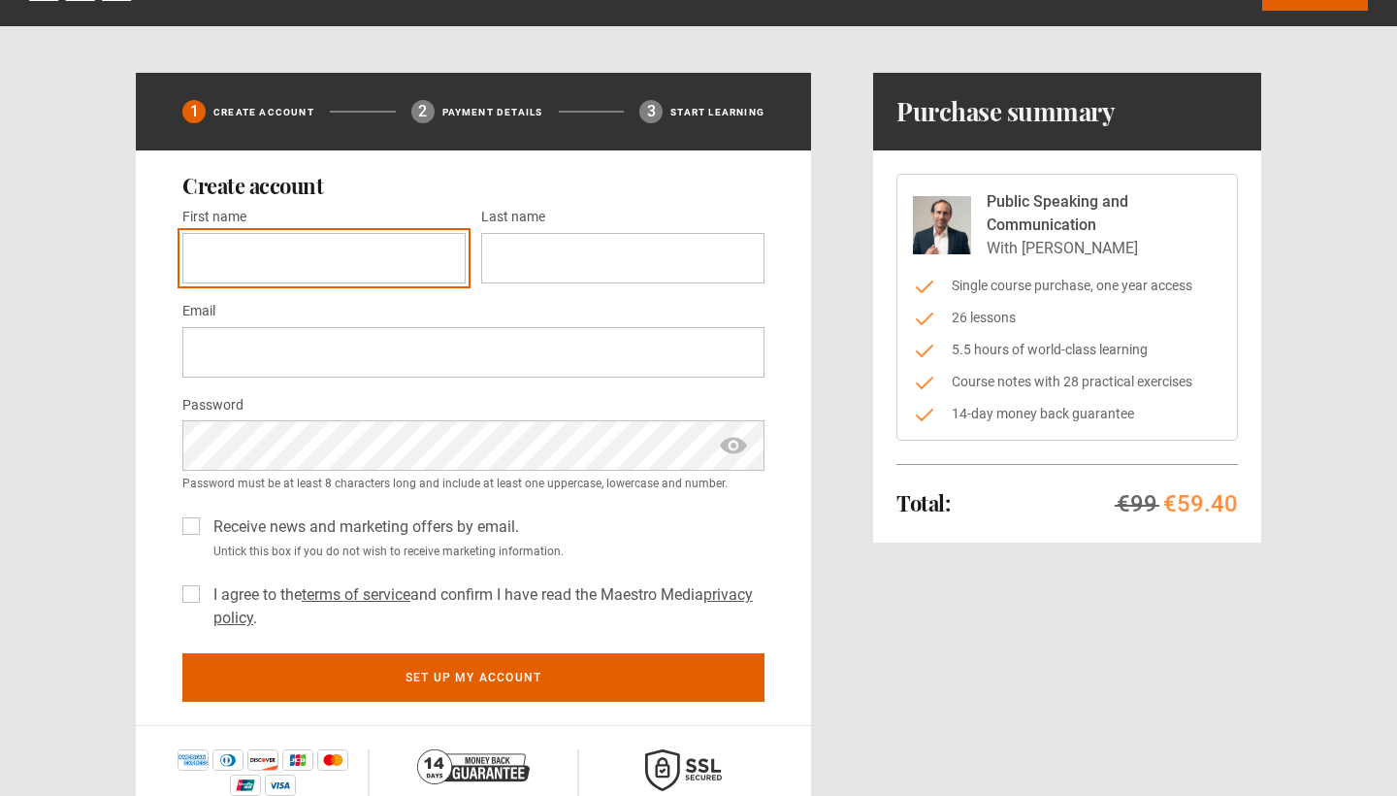
scroll to position [52, 0]
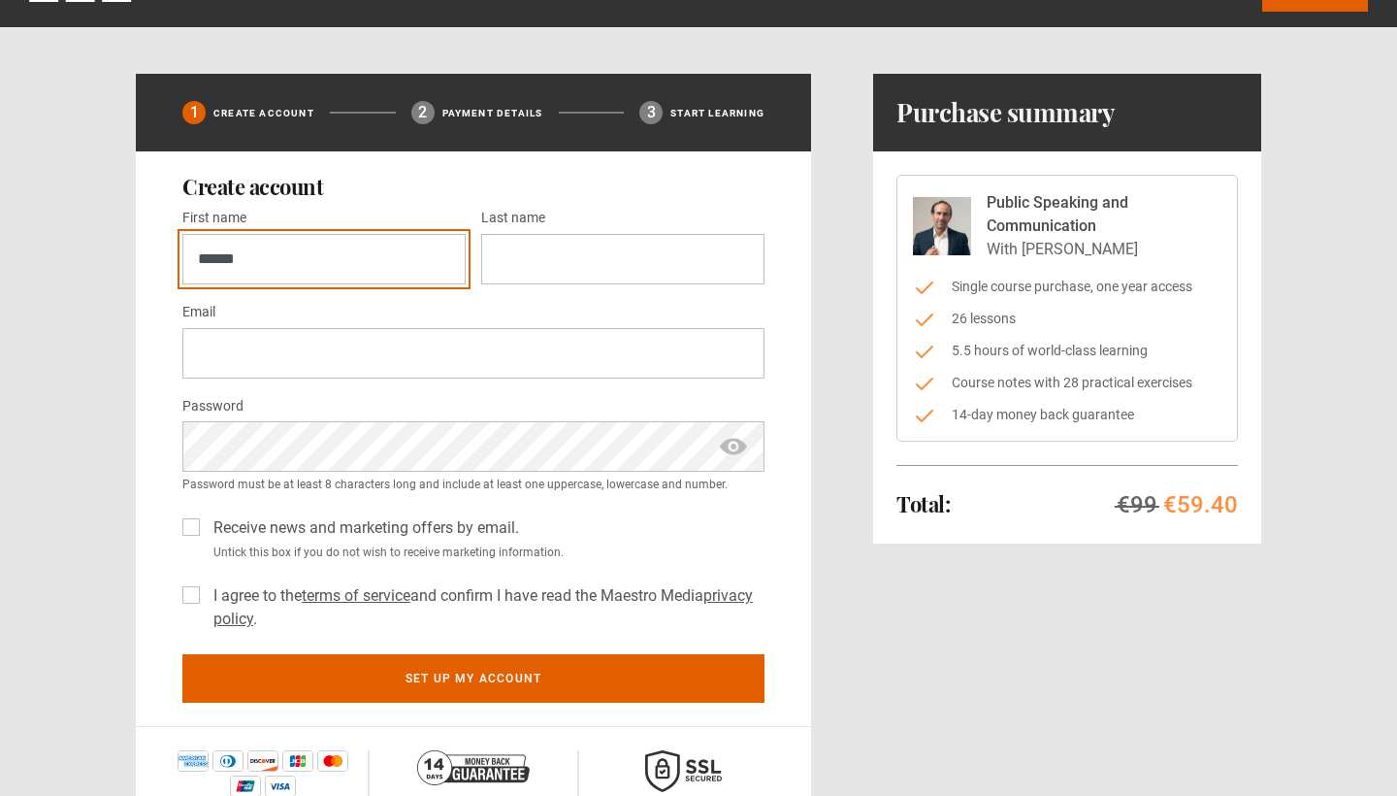
type input "******"
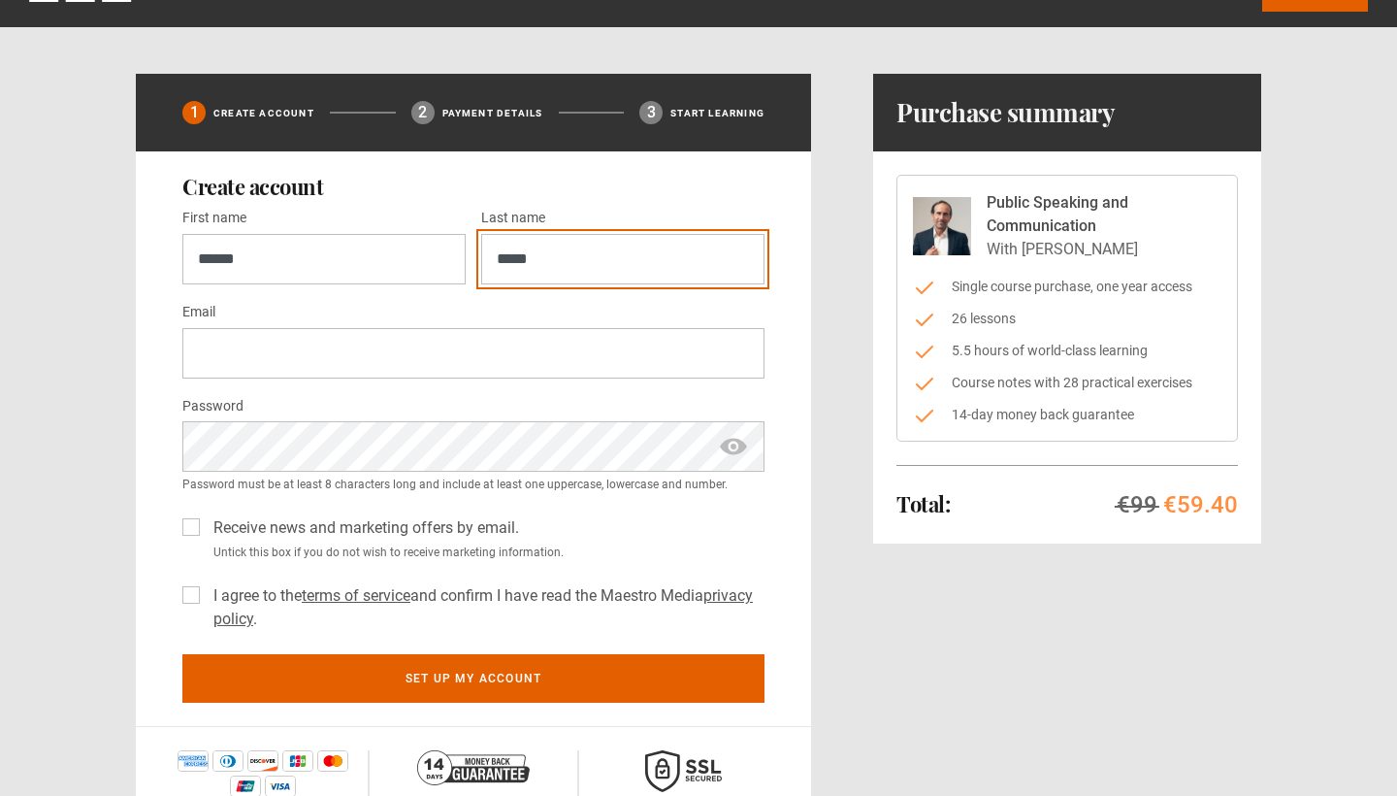
type input "*****"
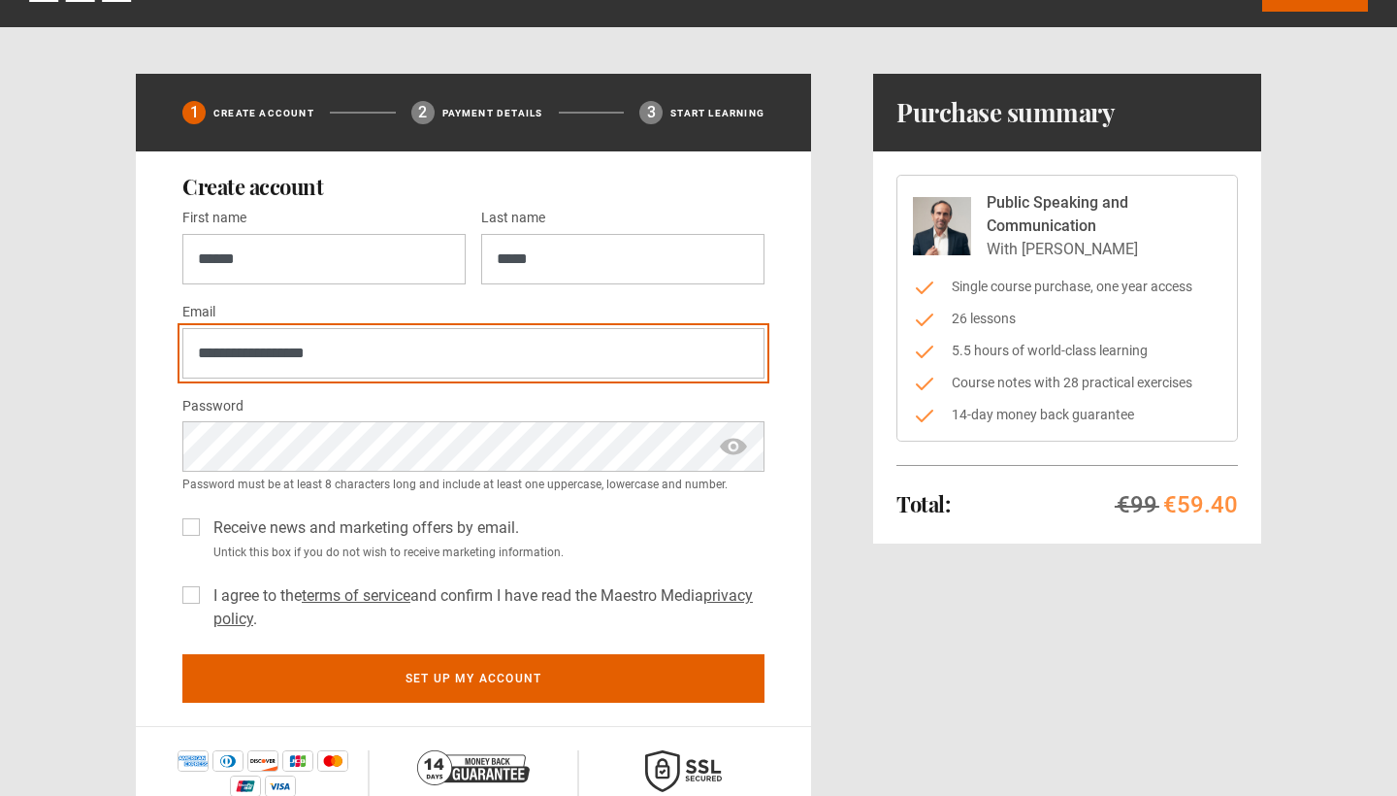
type input "**********"
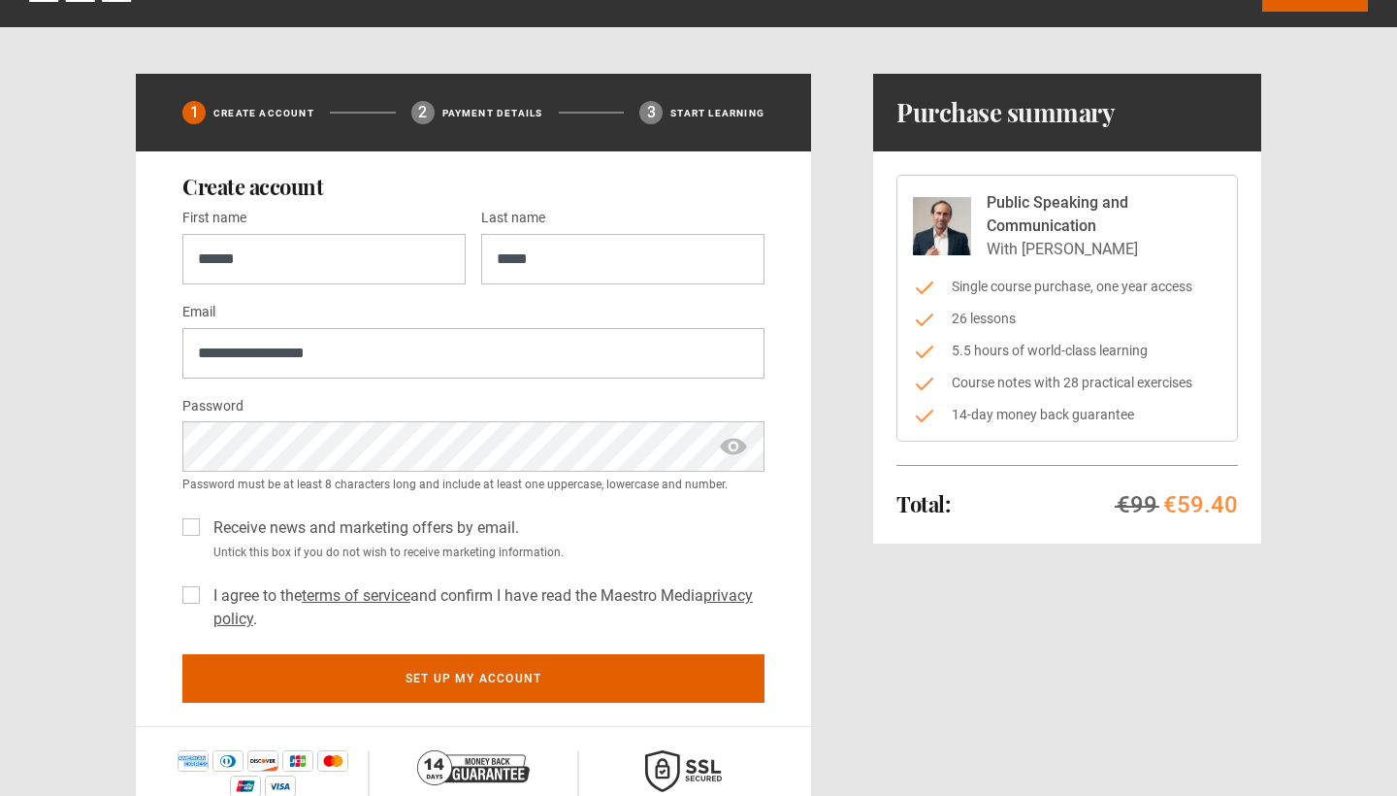
click at [206, 595] on label "I agree to the terms of service and confirm I have read the Maestro Media priva…" at bounding box center [485, 607] width 559 height 47
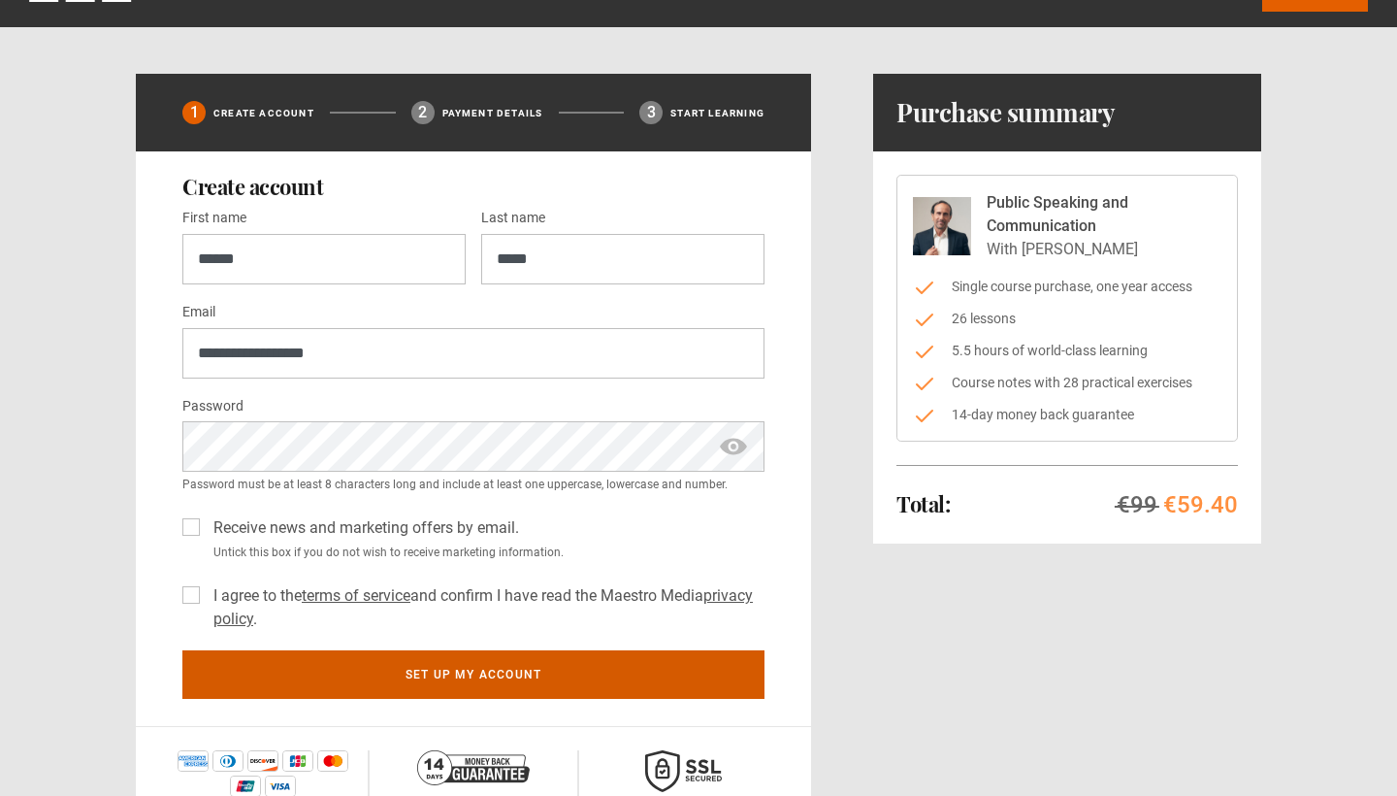
click at [403, 679] on button "Set up my account" at bounding box center [473, 674] width 582 height 49
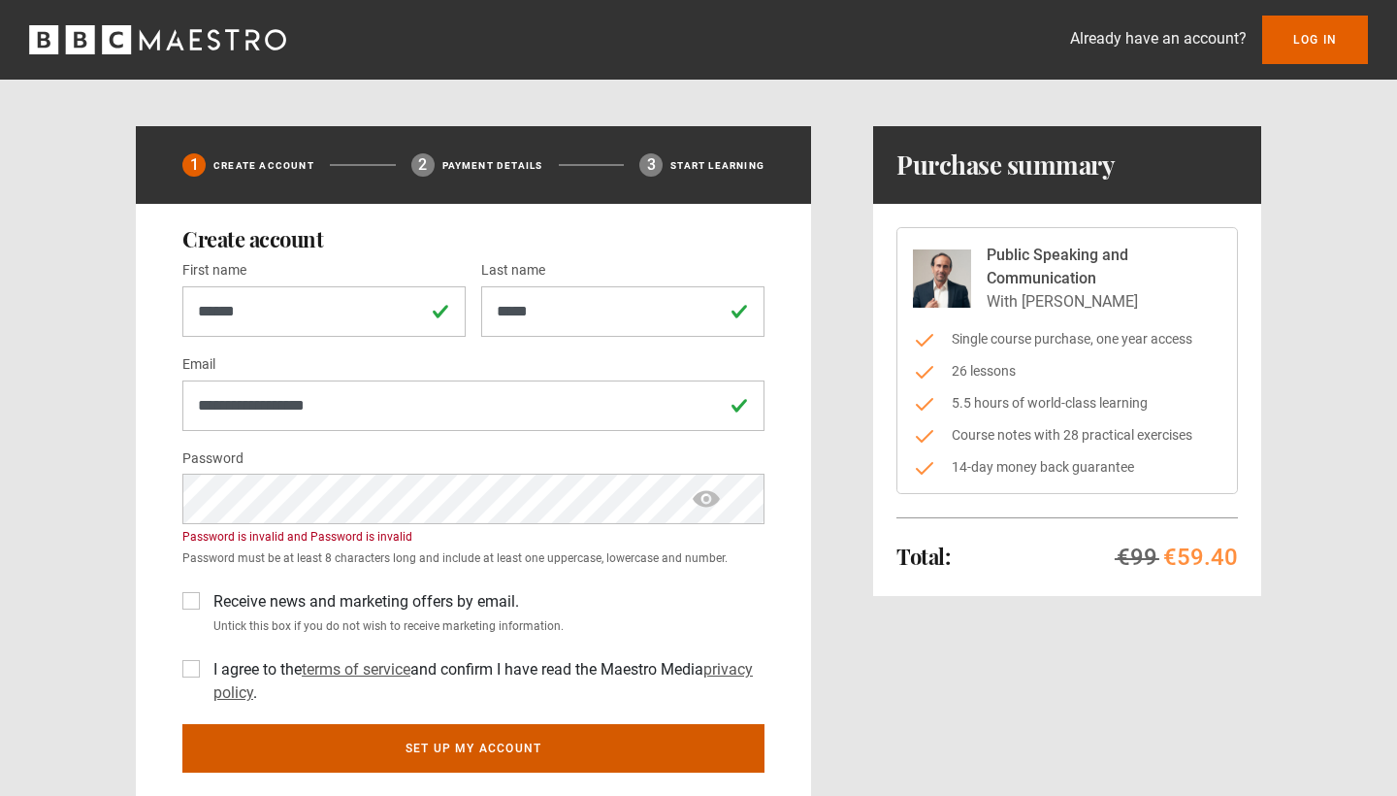
click at [456, 752] on button "Set up my account" at bounding box center [473, 748] width 582 height 49
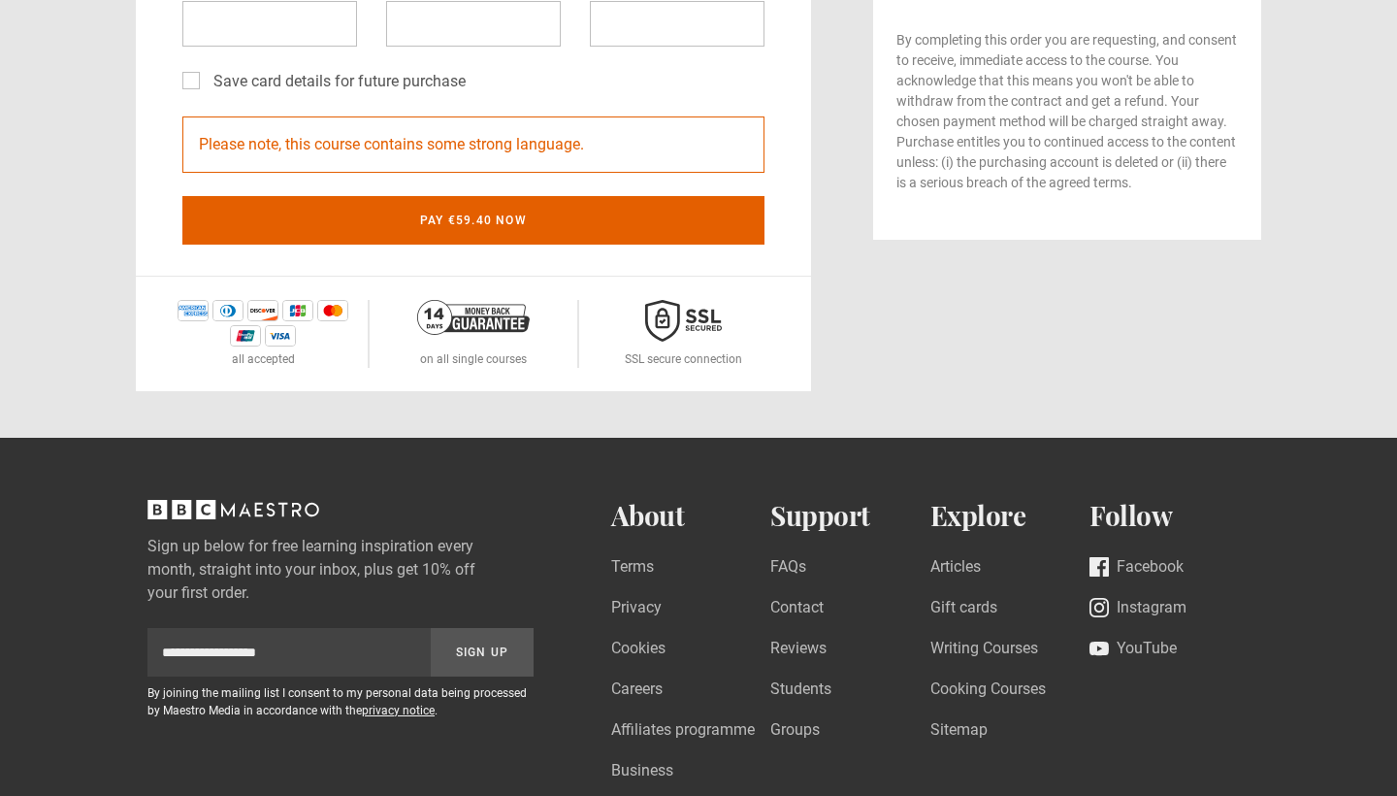
scroll to position [239, 0]
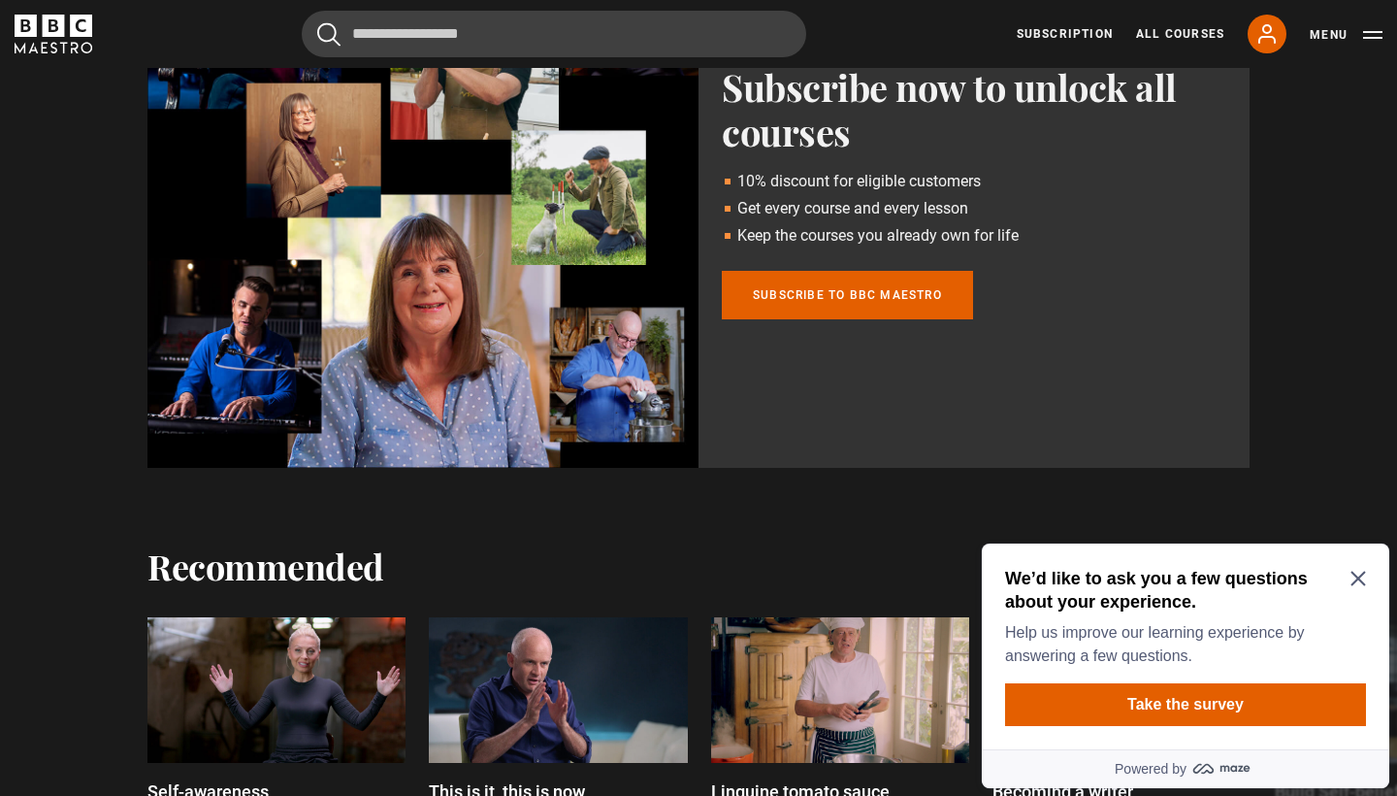
scroll to position [1123, 0]
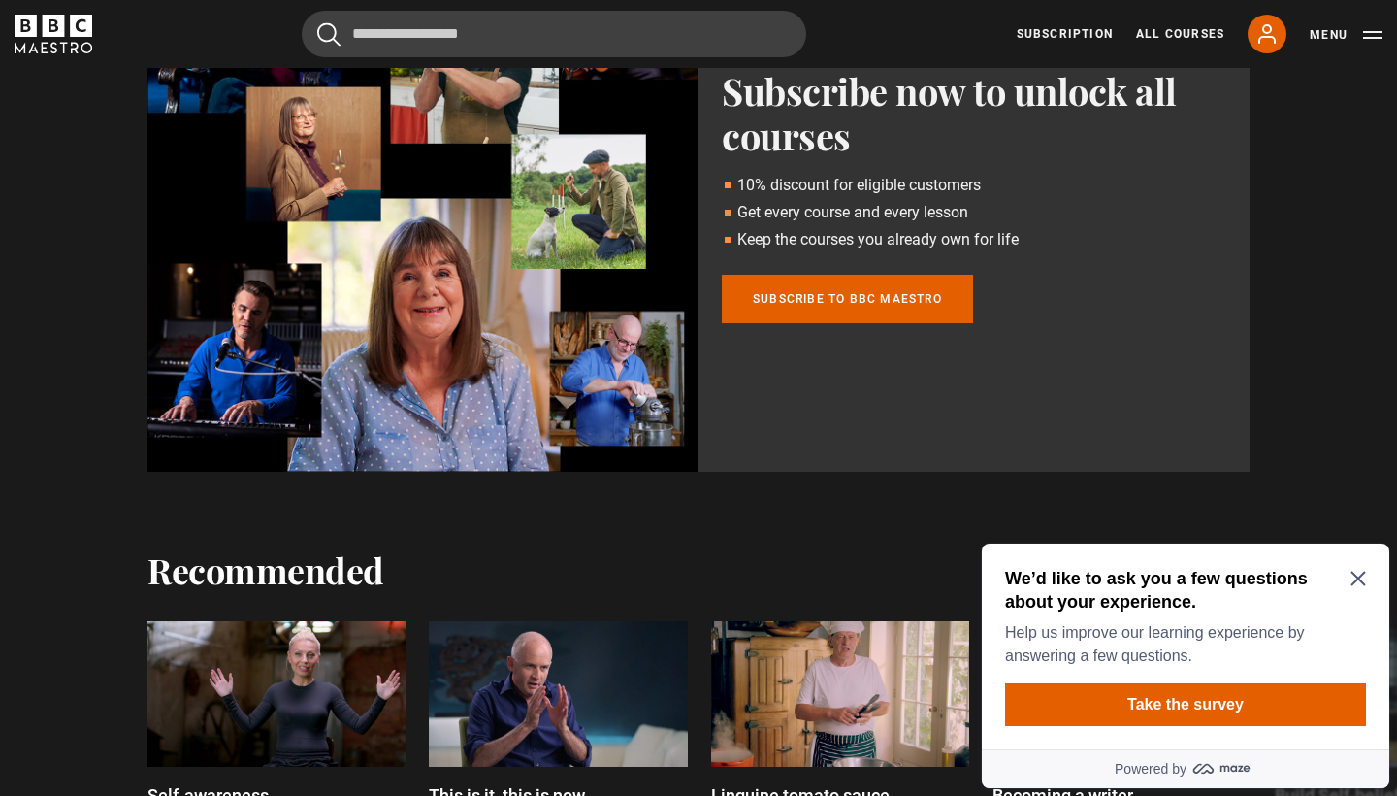
click at [556, 574] on icon "Close Maze Prompt" at bounding box center [1358, 578] width 15 height 15
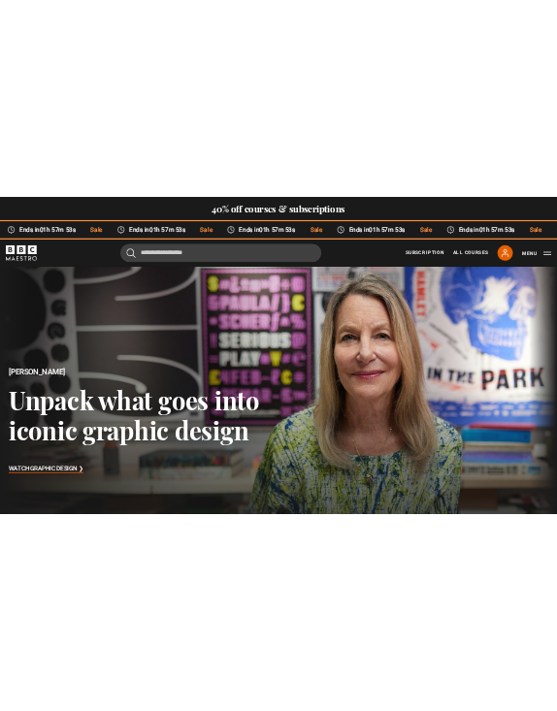
scroll to position [0, 0]
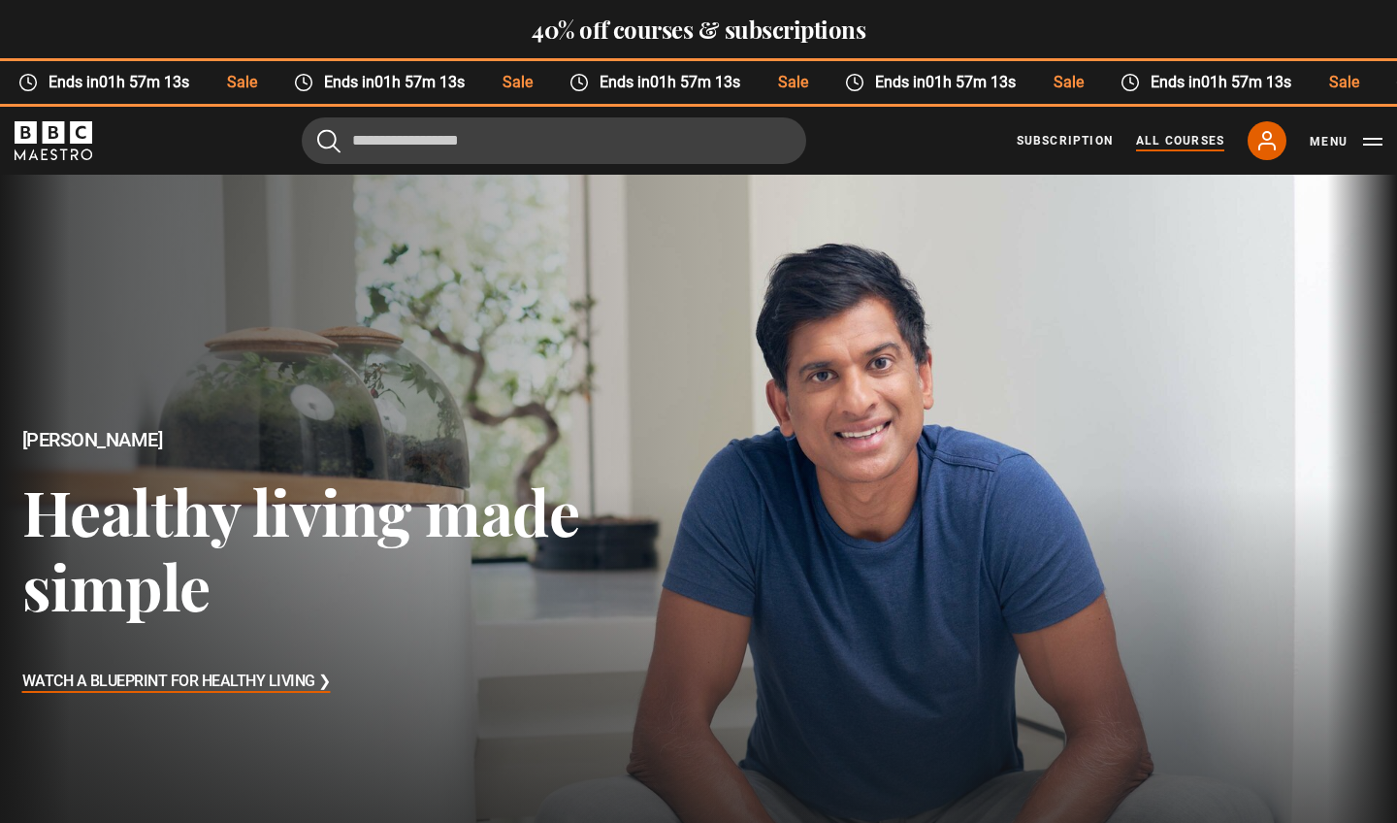
click at [556, 146] on link "All Courses" at bounding box center [1180, 140] width 88 height 17
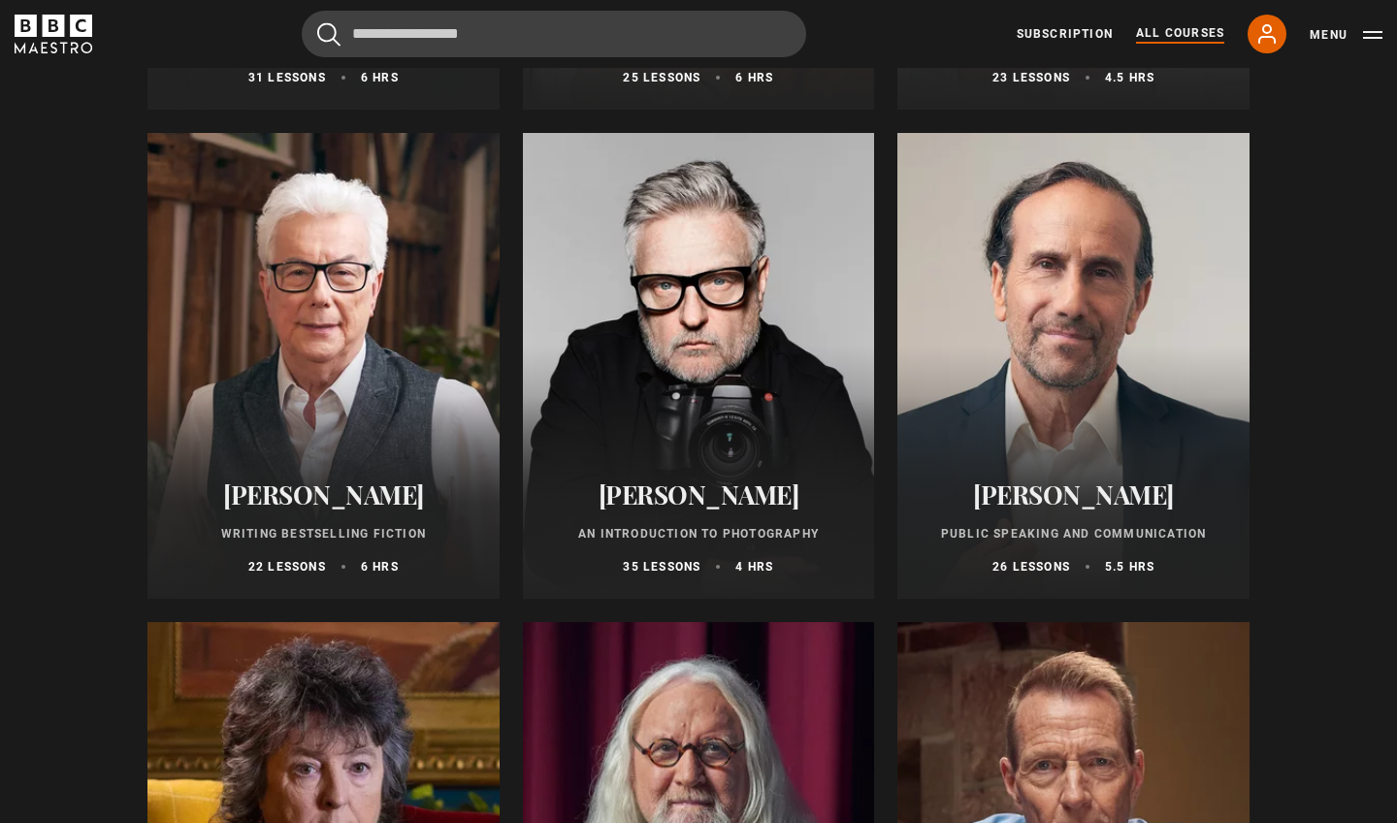
scroll to position [4248, 0]
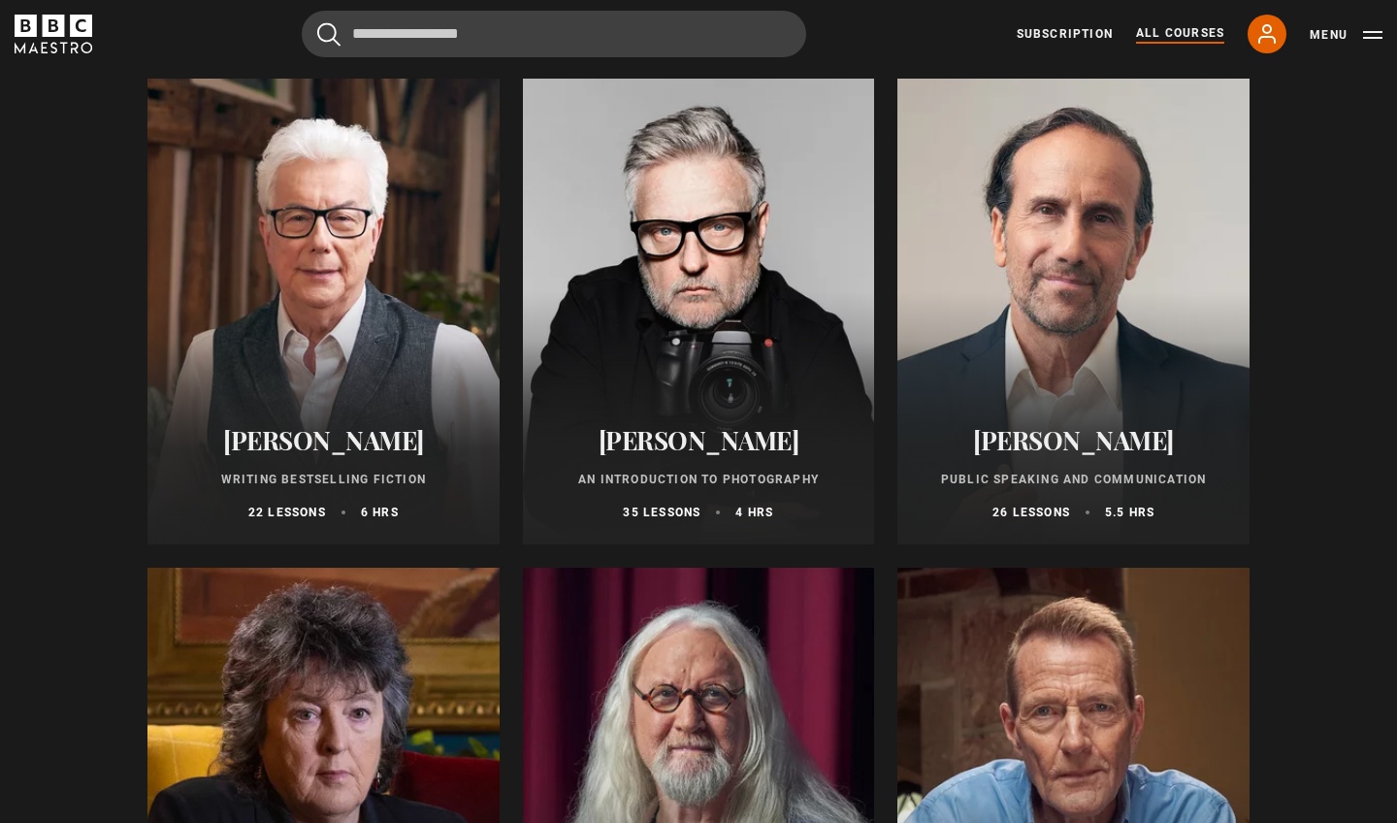
click at [1158, 221] on div at bounding box center [1073, 312] width 352 height 466
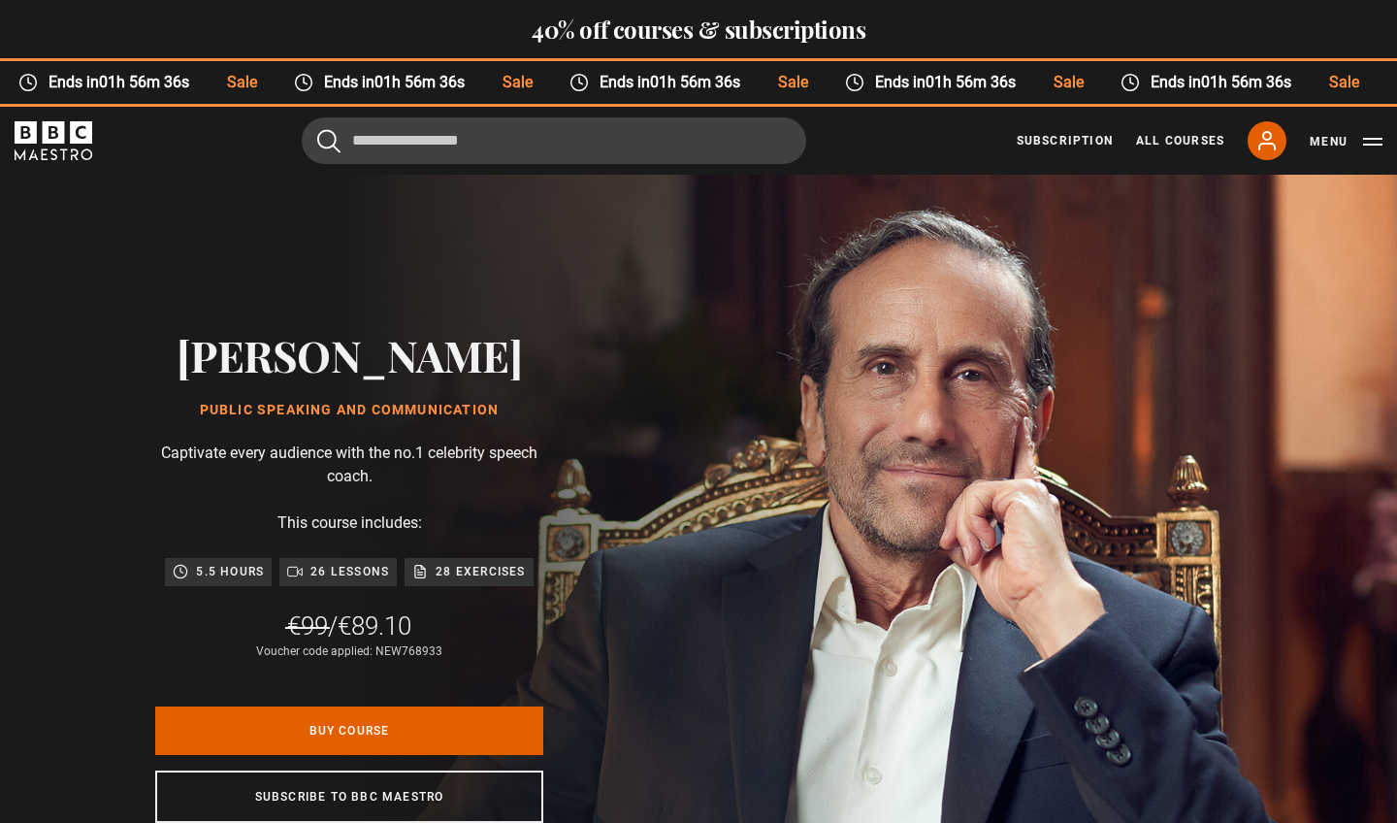
scroll to position [0, 254]
click at [556, 17] on h2 "40% off courses & subscriptions" at bounding box center [698, 29] width 1397 height 27
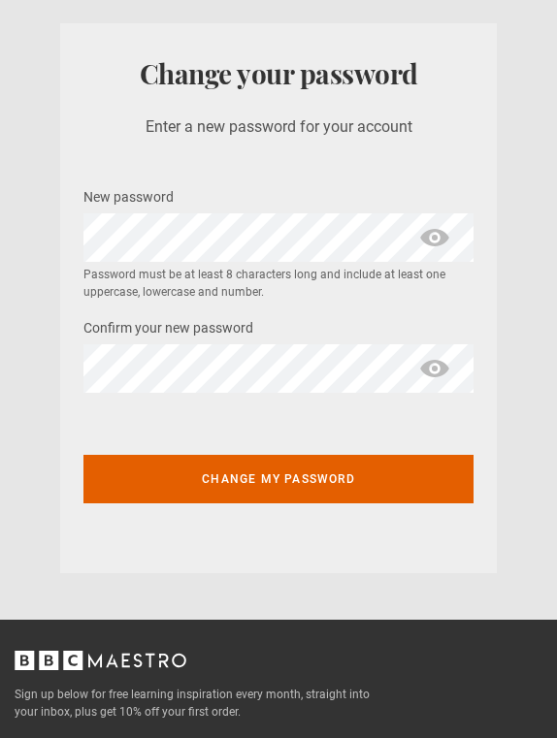
click at [81, 213] on div "Change your password Enter a new password for your account New password * Passw…" at bounding box center [278, 298] width 437 height 550
click at [204, 410] on div "Change my password" at bounding box center [278, 467] width 390 height 118
click at [440, 362] on span "show password" at bounding box center [435, 368] width 78 height 49
click at [438, 239] on span "show password" at bounding box center [435, 237] width 78 height 49
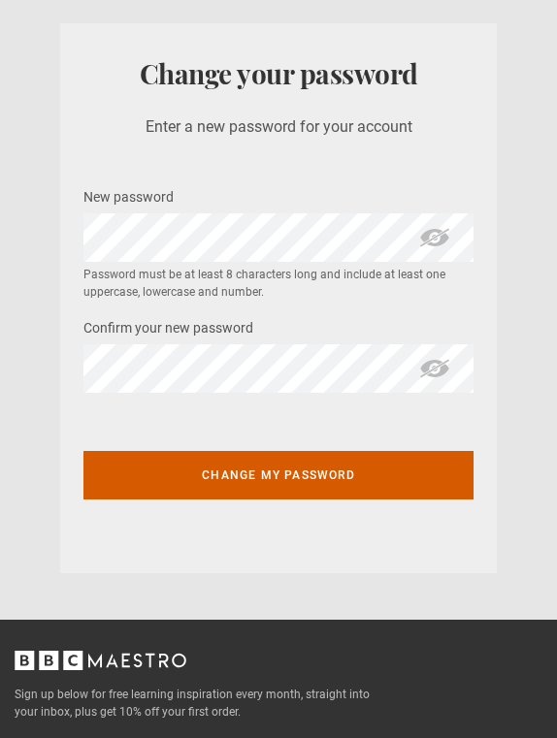
click at [291, 476] on button "Change my password" at bounding box center [278, 475] width 390 height 49
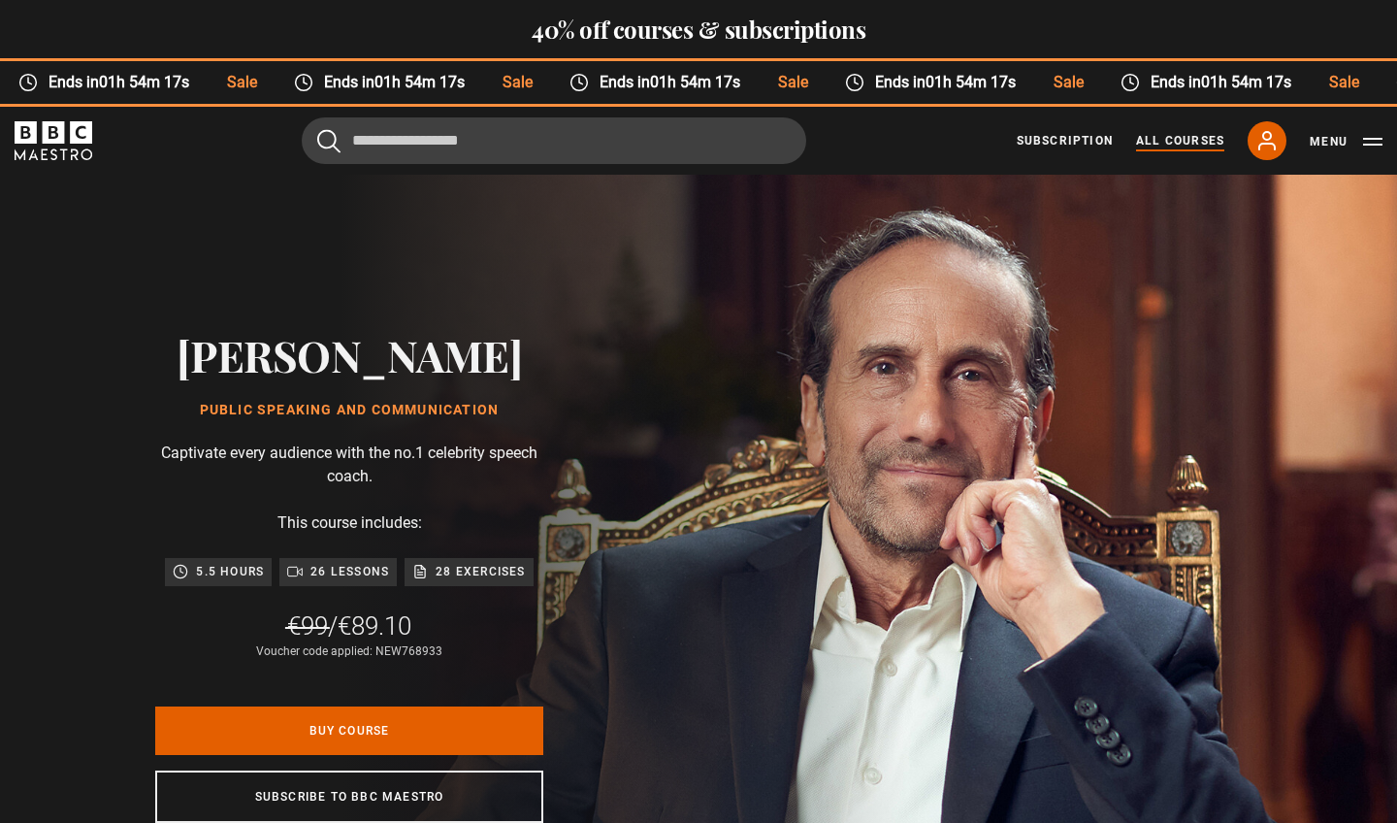
click at [556, 145] on link "All Courses" at bounding box center [1180, 140] width 88 height 17
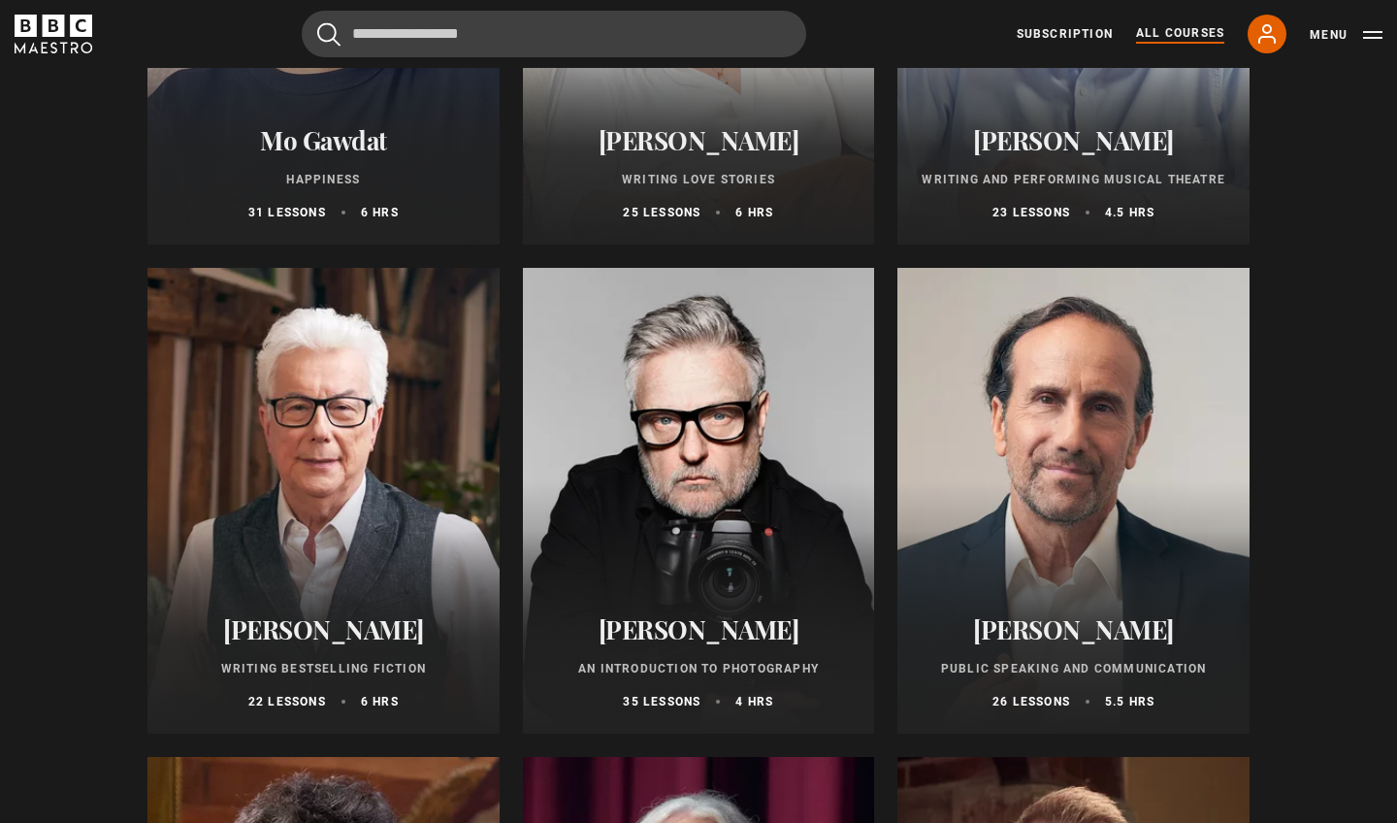
scroll to position [4157, 0]
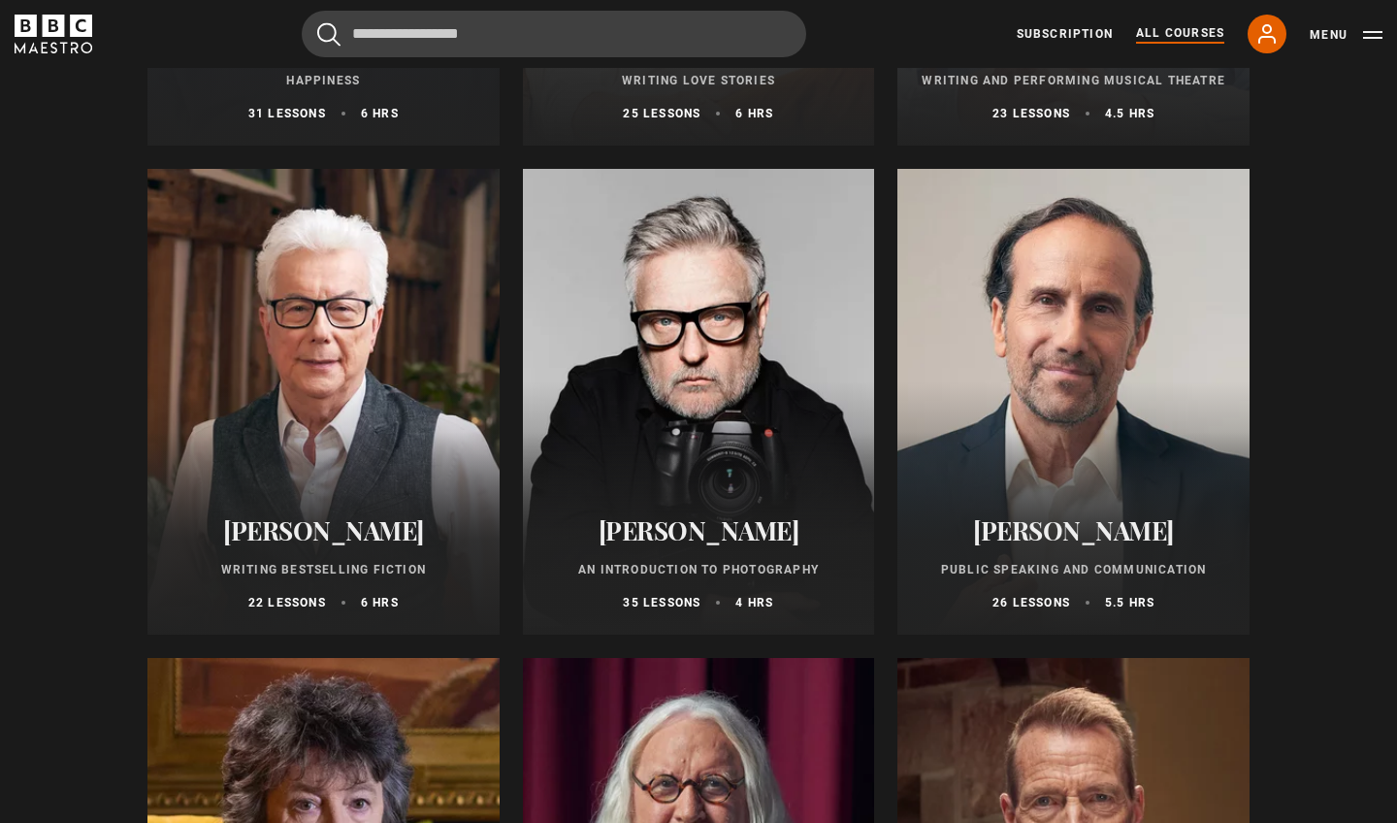
click at [996, 558] on div "Richard Greene Public Speaking and Communication 26 lessons 5.5 hrs" at bounding box center [1073, 563] width 352 height 143
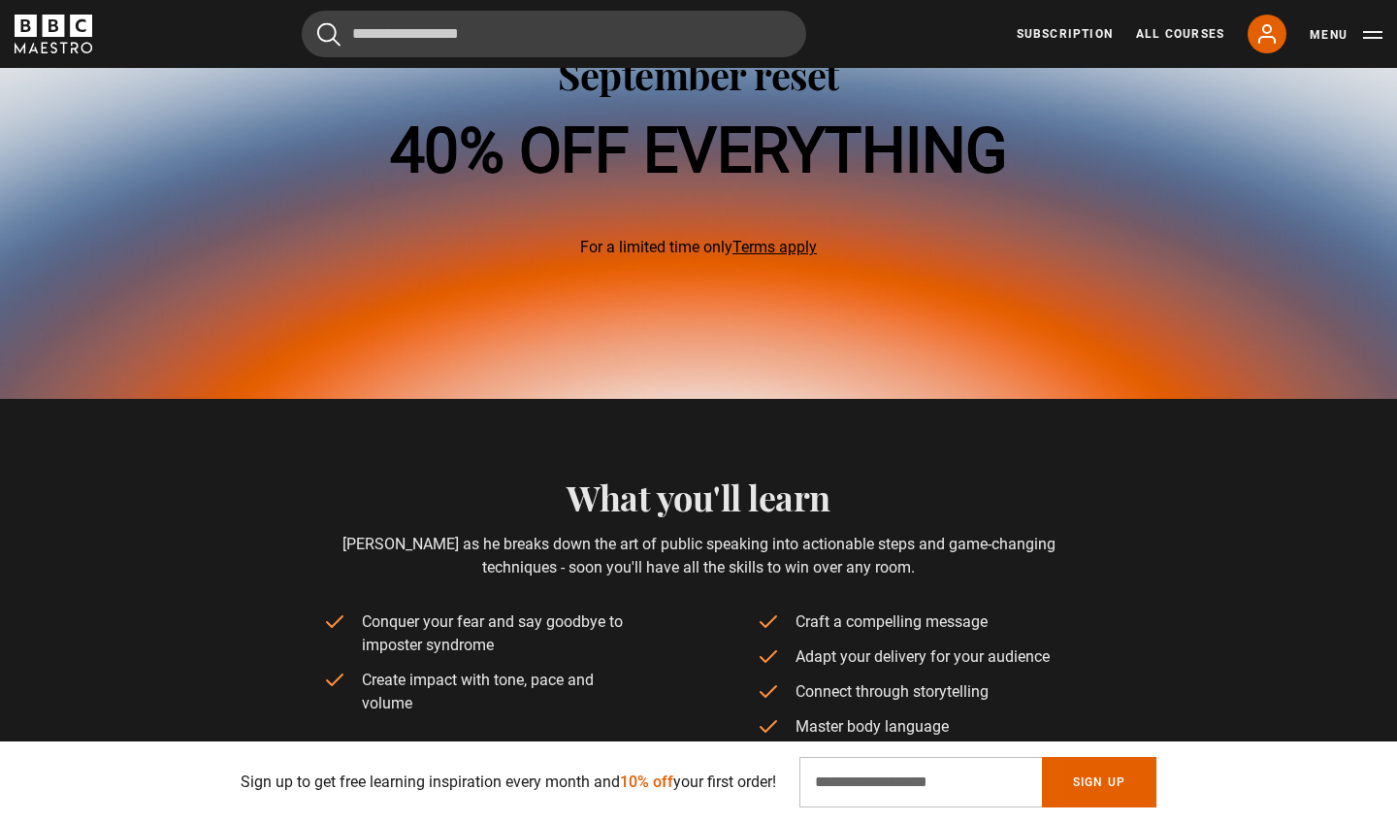
scroll to position [1127, 0]
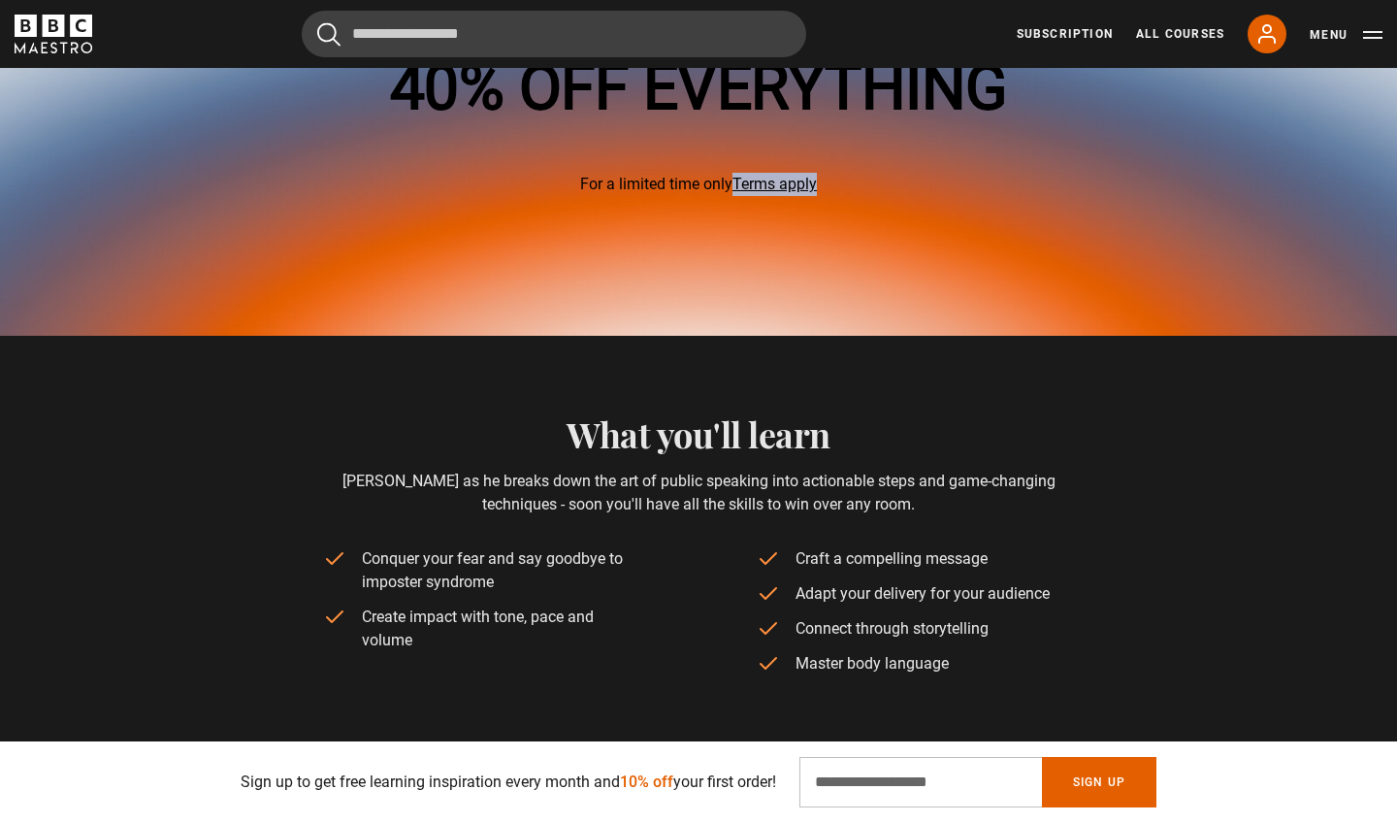
click at [773, 184] on link "Terms apply" at bounding box center [775, 184] width 84 height 18
click at [1269, 42] on icon at bounding box center [1266, 33] width 23 height 23
click at [1260, 37] on icon at bounding box center [1266, 33] width 23 height 23
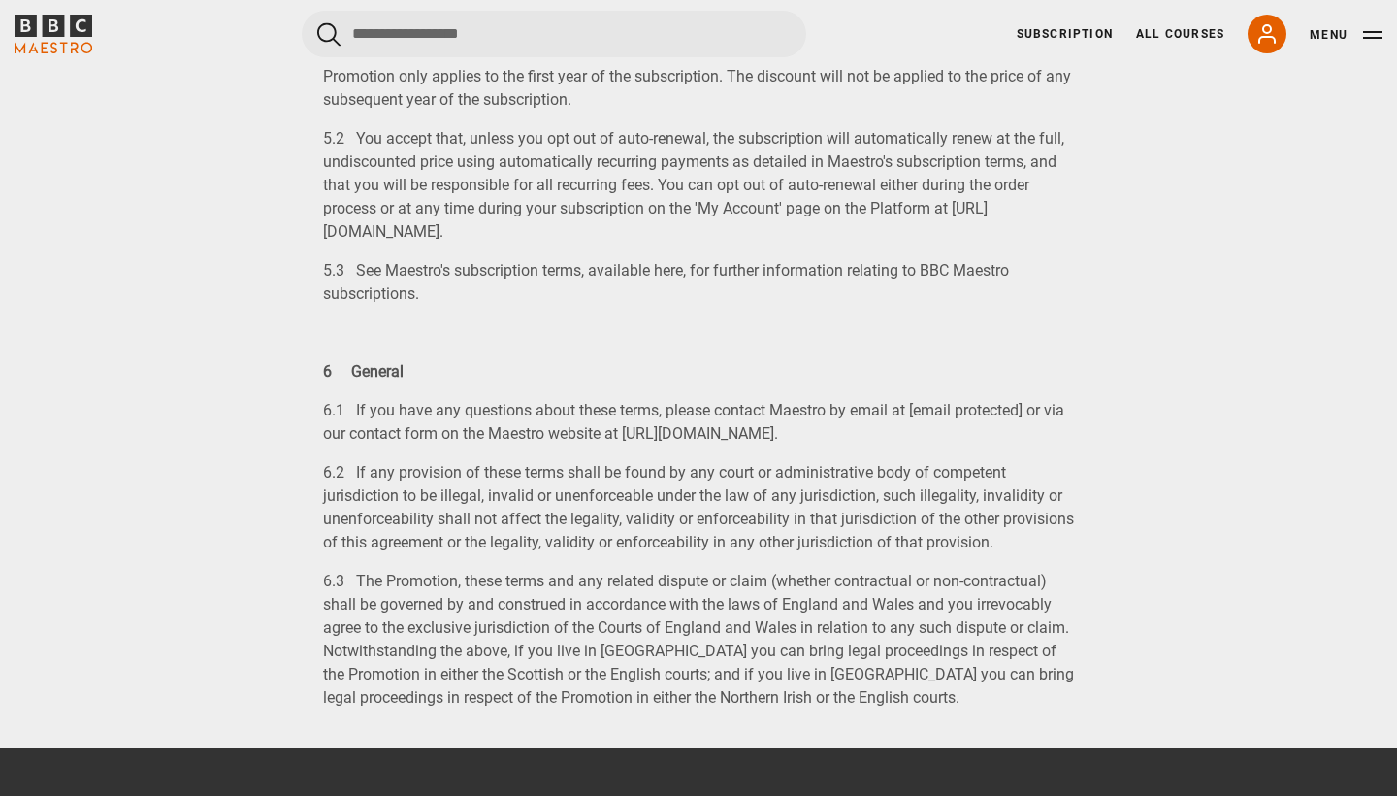
scroll to position [3795, 0]
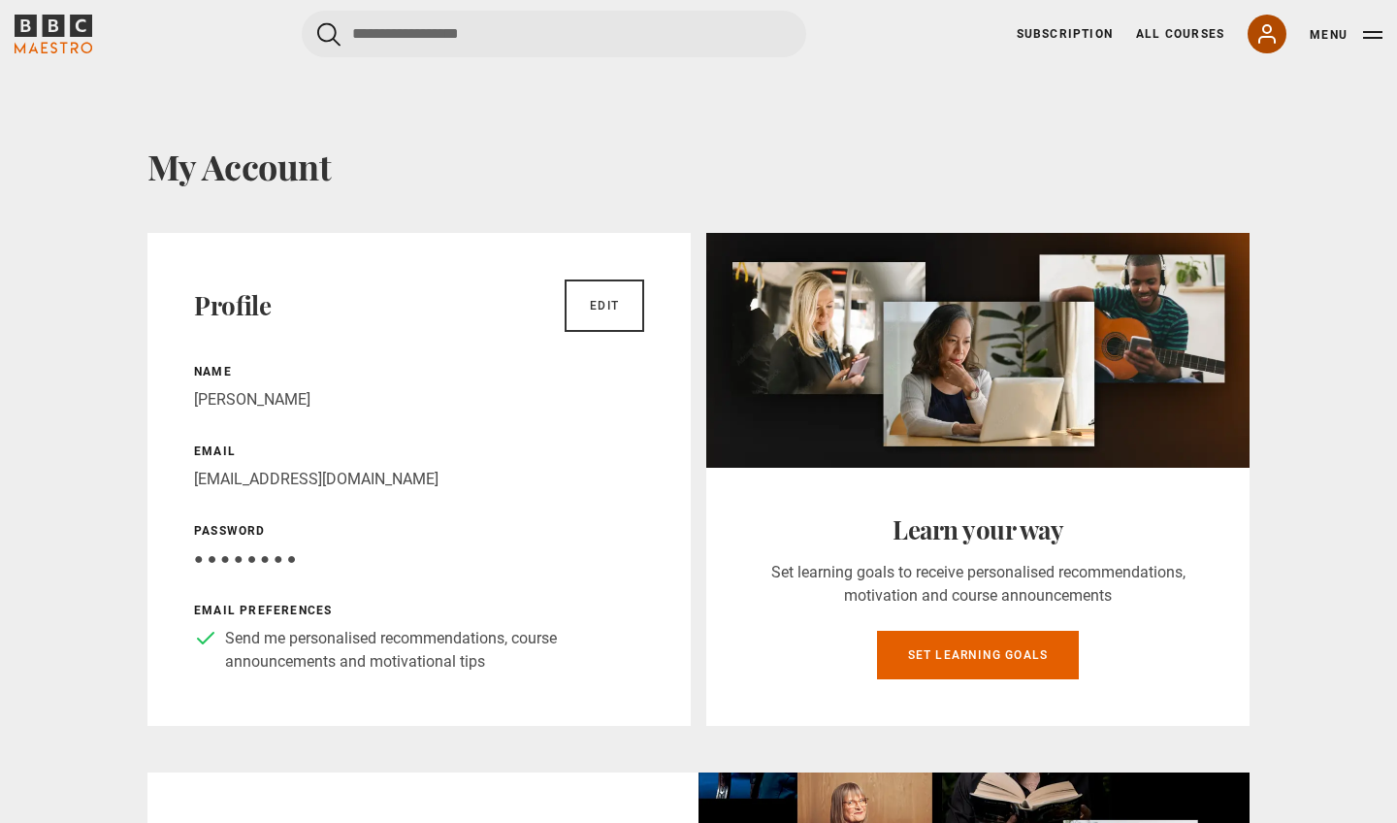
click at [1272, 28] on icon at bounding box center [1267, 33] width 16 height 17
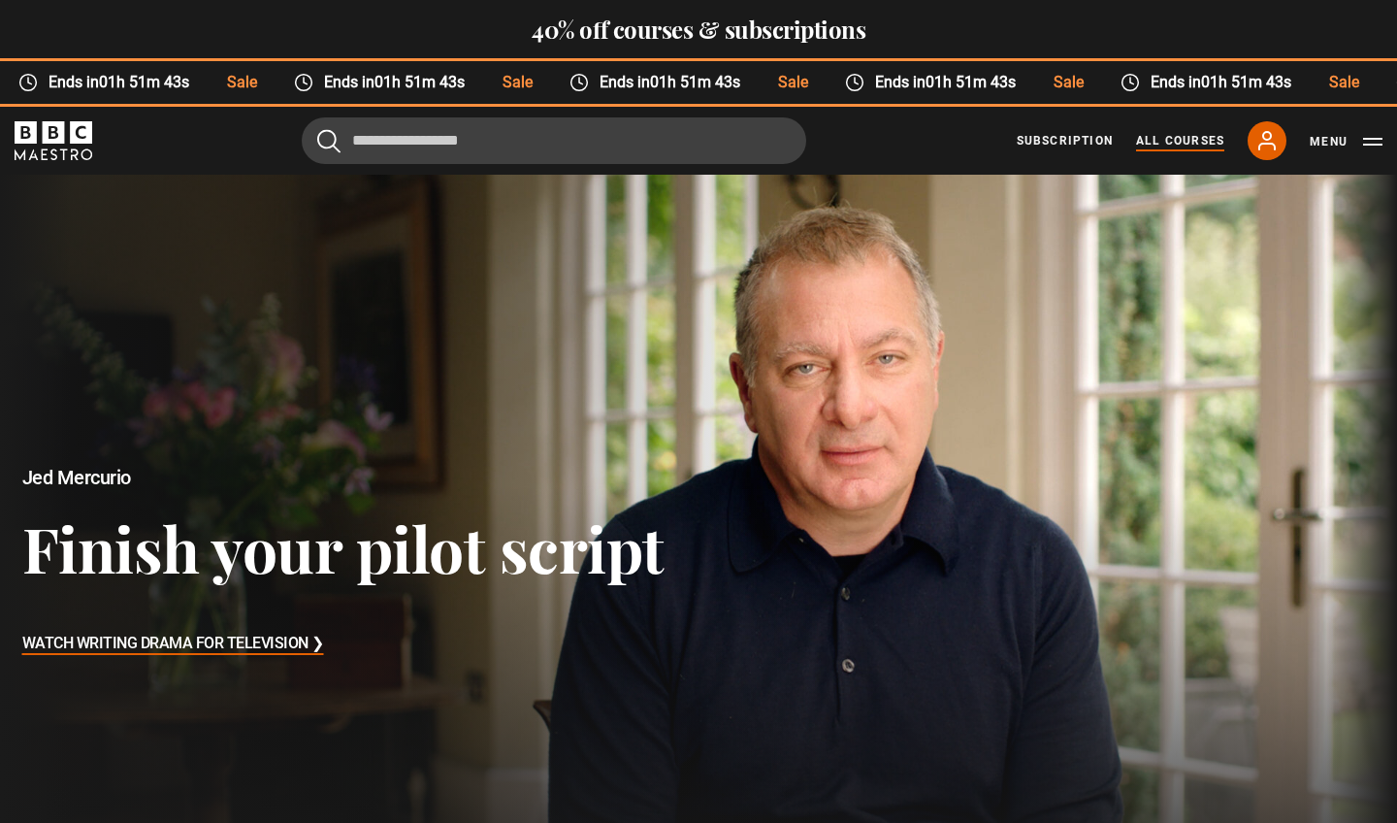
click at [556, 135] on link "All Courses" at bounding box center [1180, 140] width 88 height 17
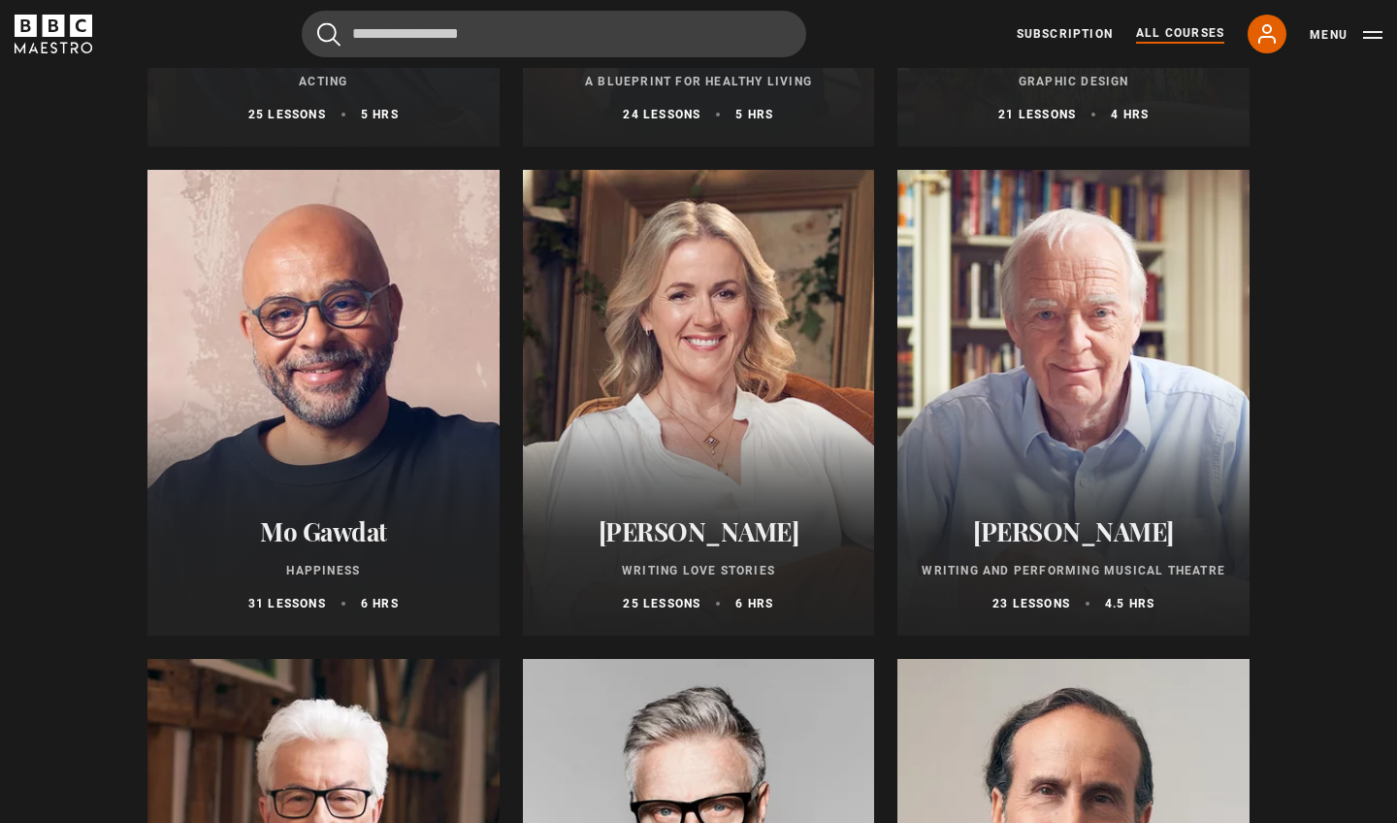
scroll to position [3938, 0]
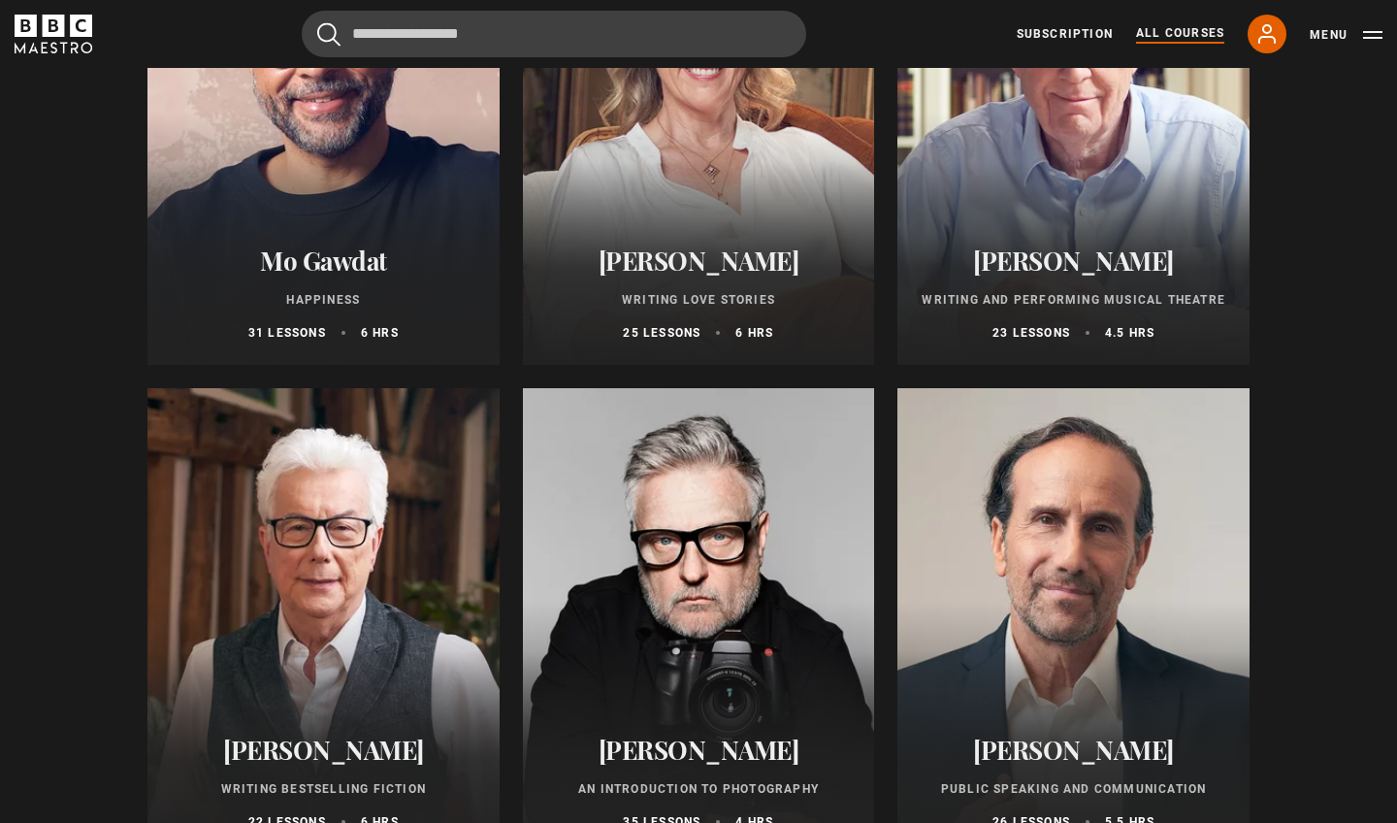
click at [1088, 648] on div at bounding box center [1073, 621] width 352 height 466
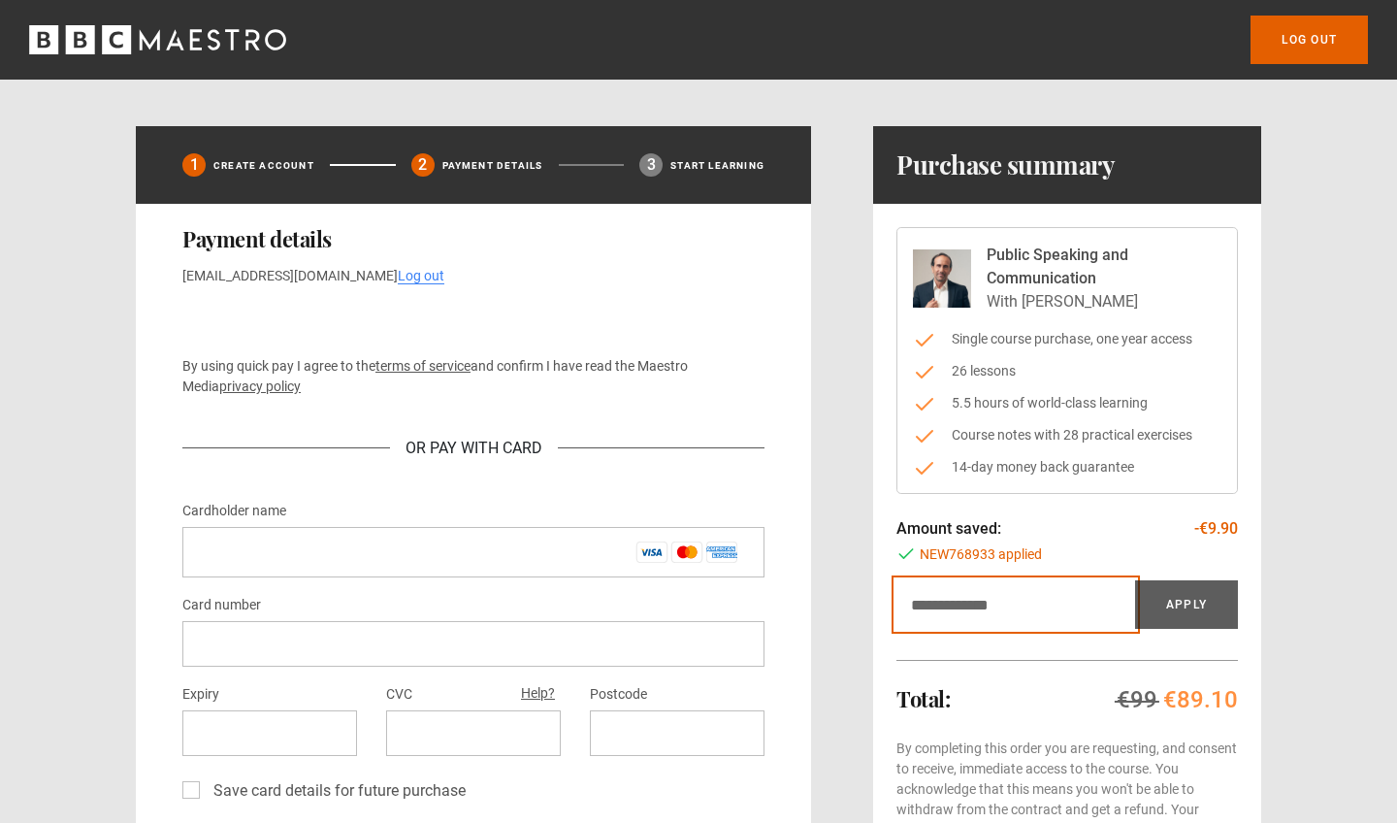
click at [1013, 615] on input "Discount code" at bounding box center [1015, 604] width 239 height 49
type input "*******"
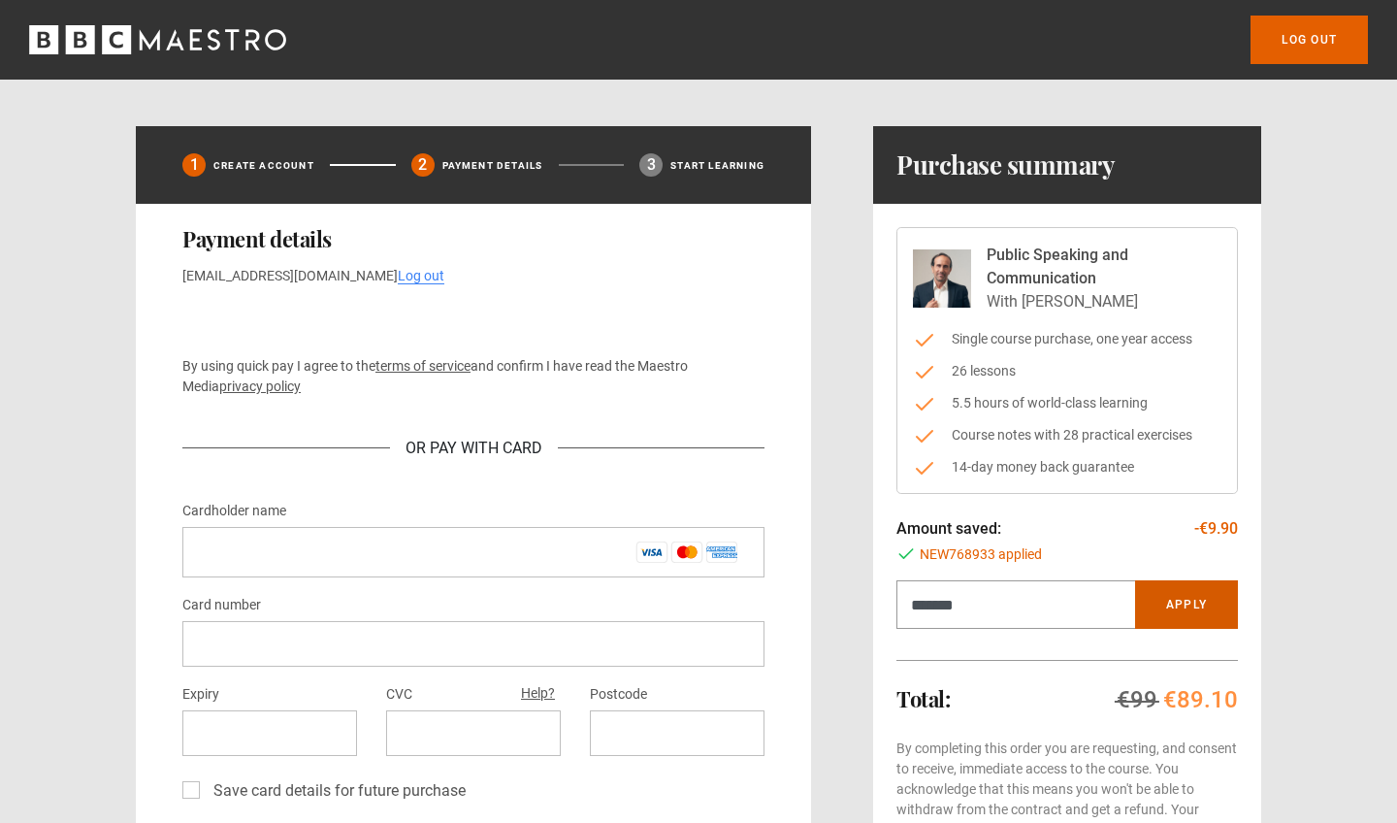
click at [1209, 601] on button "Apply" at bounding box center [1186, 604] width 103 height 49
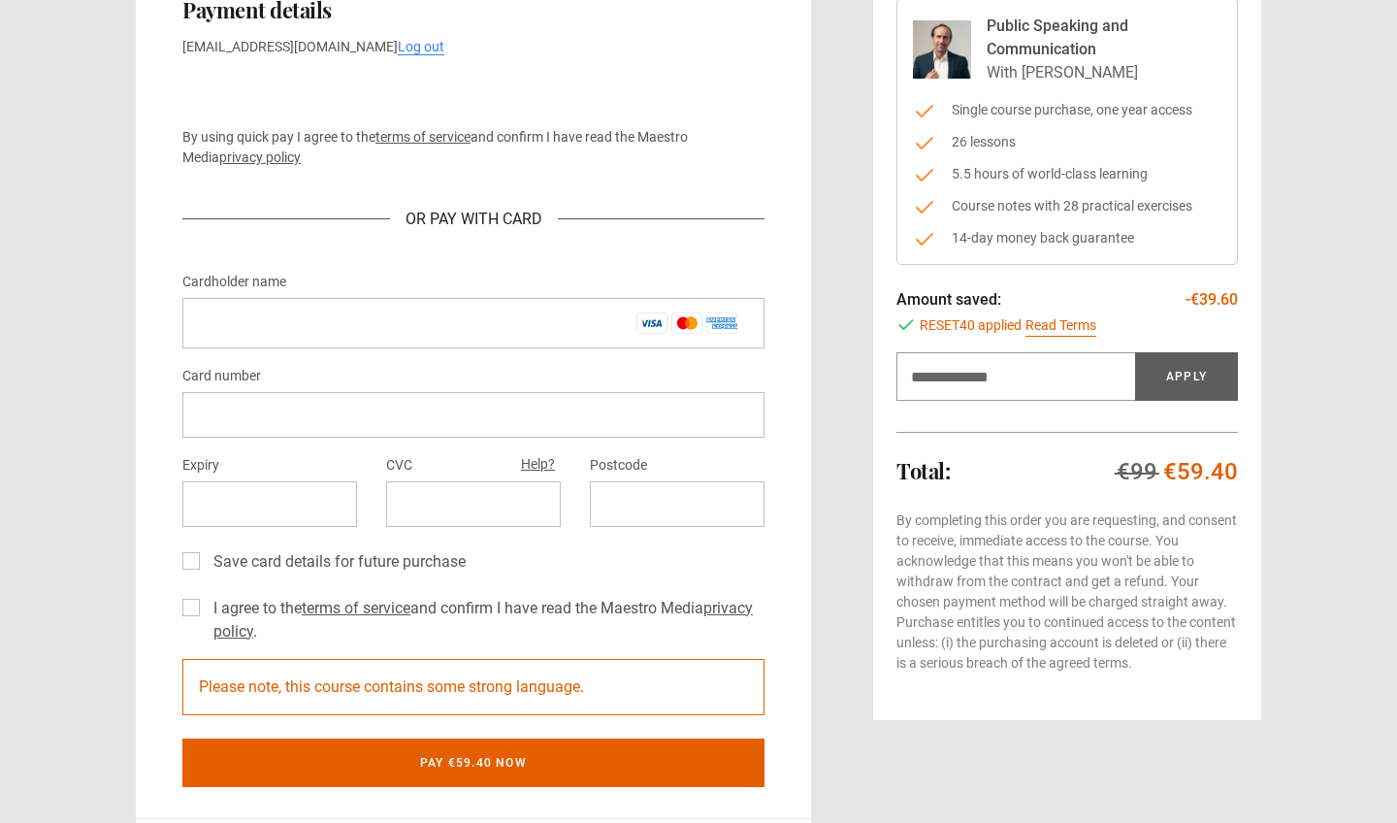
scroll to position [313, 0]
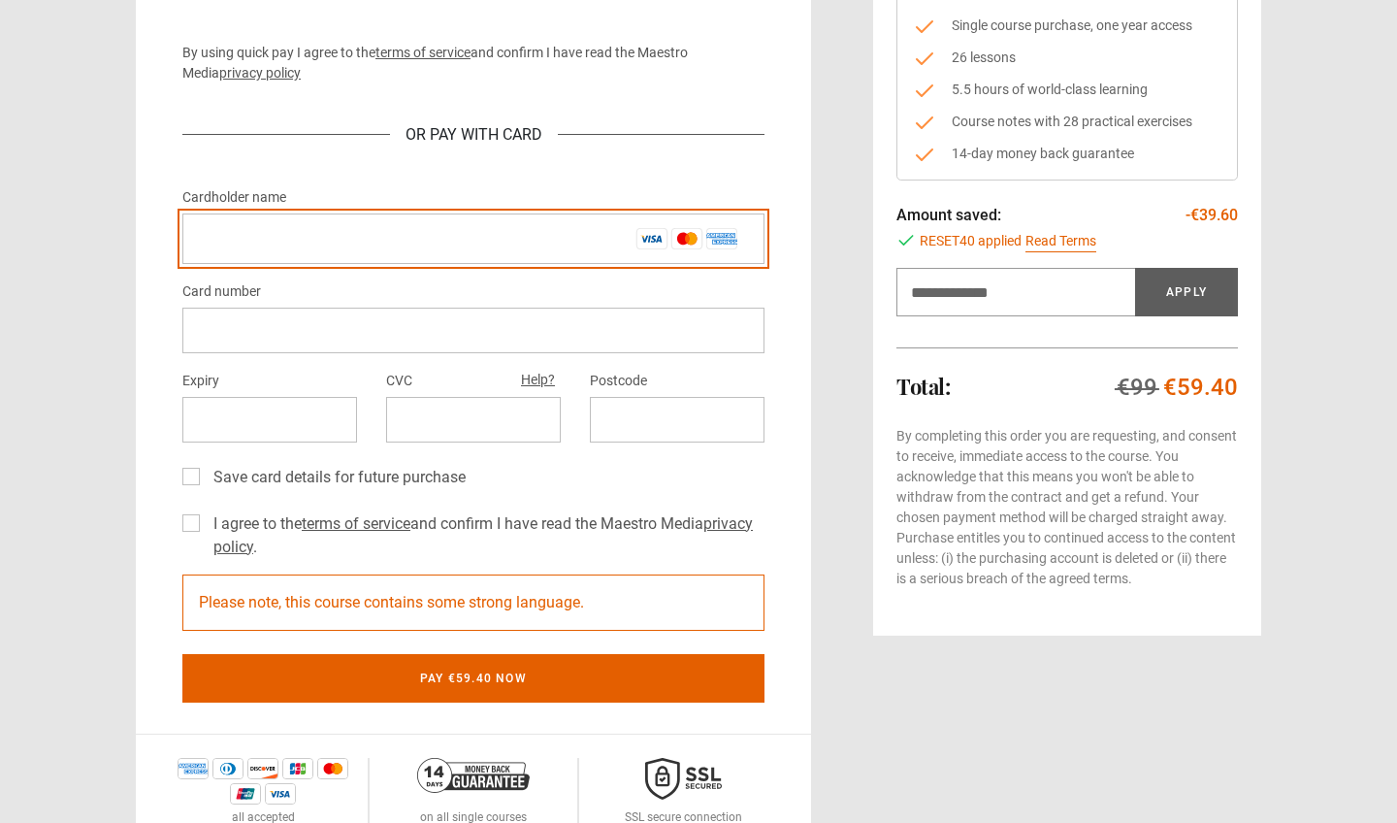
click at [402, 244] on input "Cardholder name *" at bounding box center [473, 238] width 582 height 50
type input "**********"
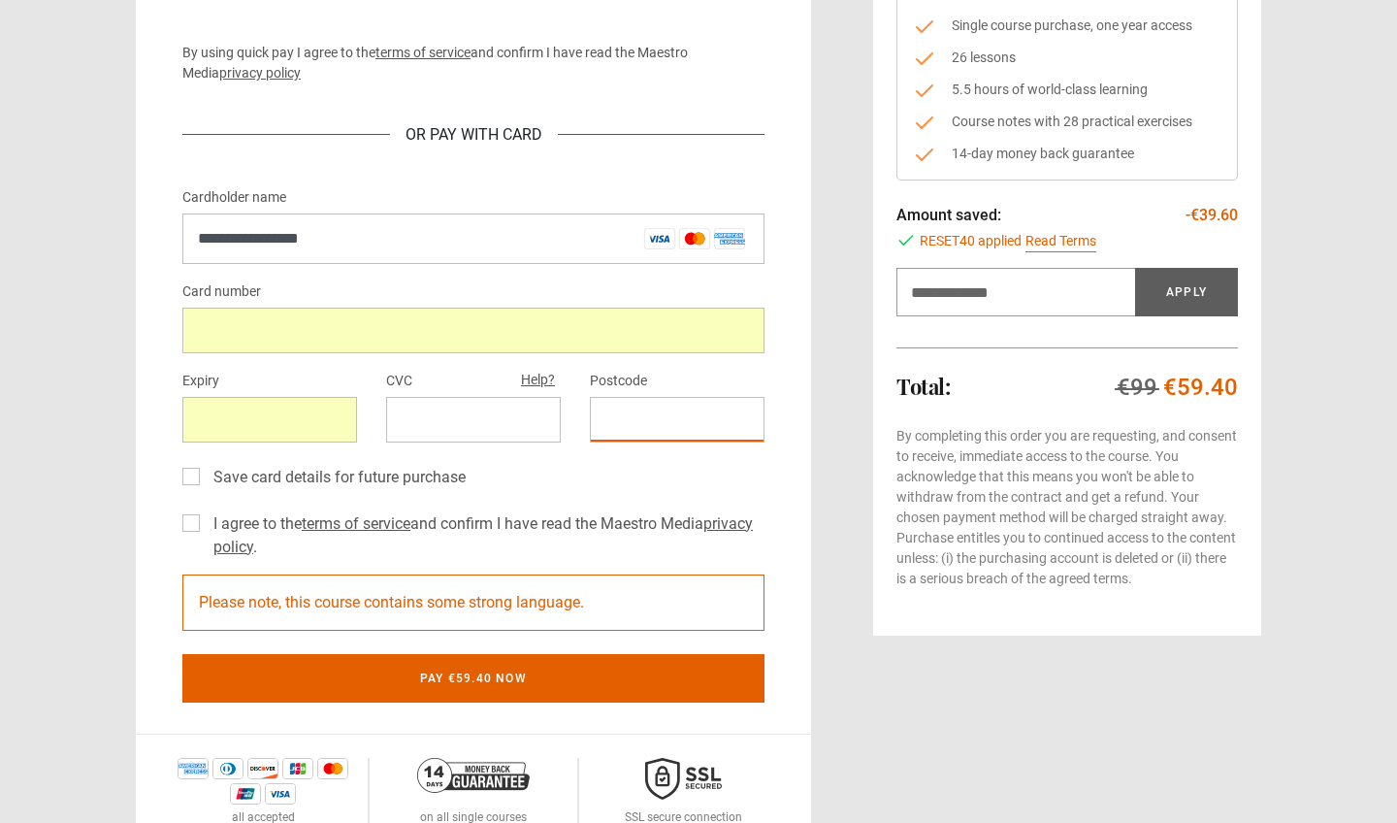
click at [268, 514] on label "I agree to the terms of service and confirm I have read the Maestro Media priva…" at bounding box center [485, 535] width 559 height 47
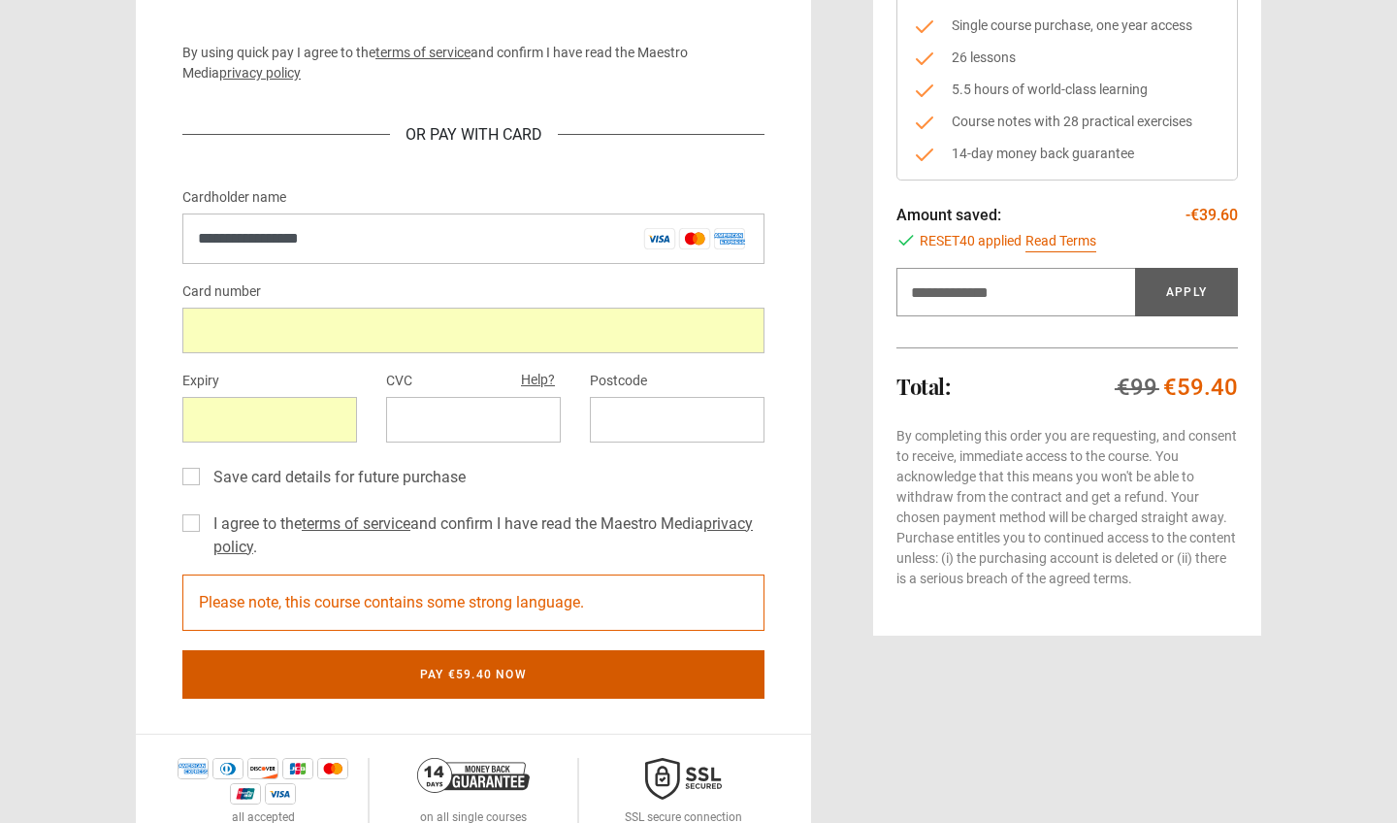
click at [348, 663] on button "Pay €59.40 now" at bounding box center [473, 674] width 582 height 49
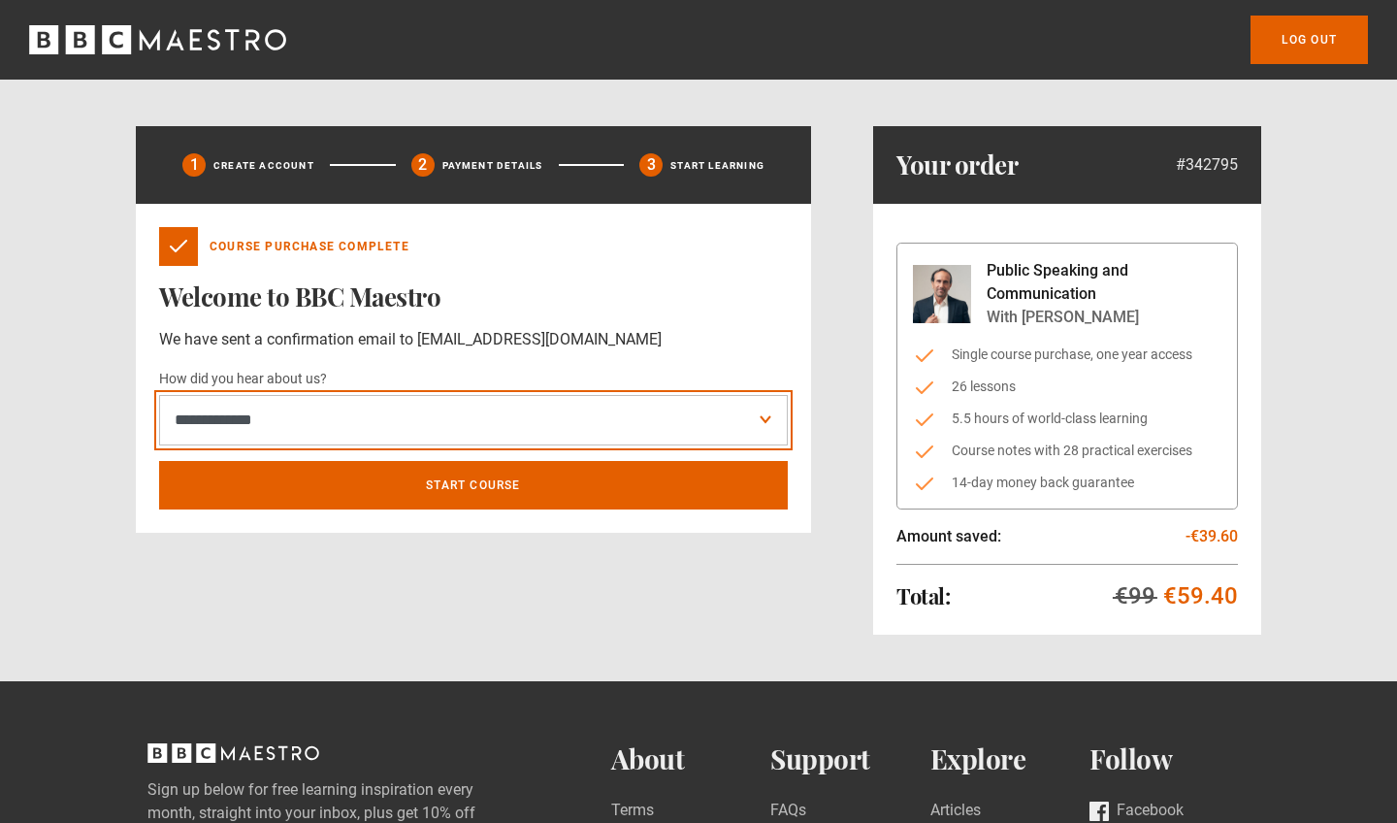
select select "*******"
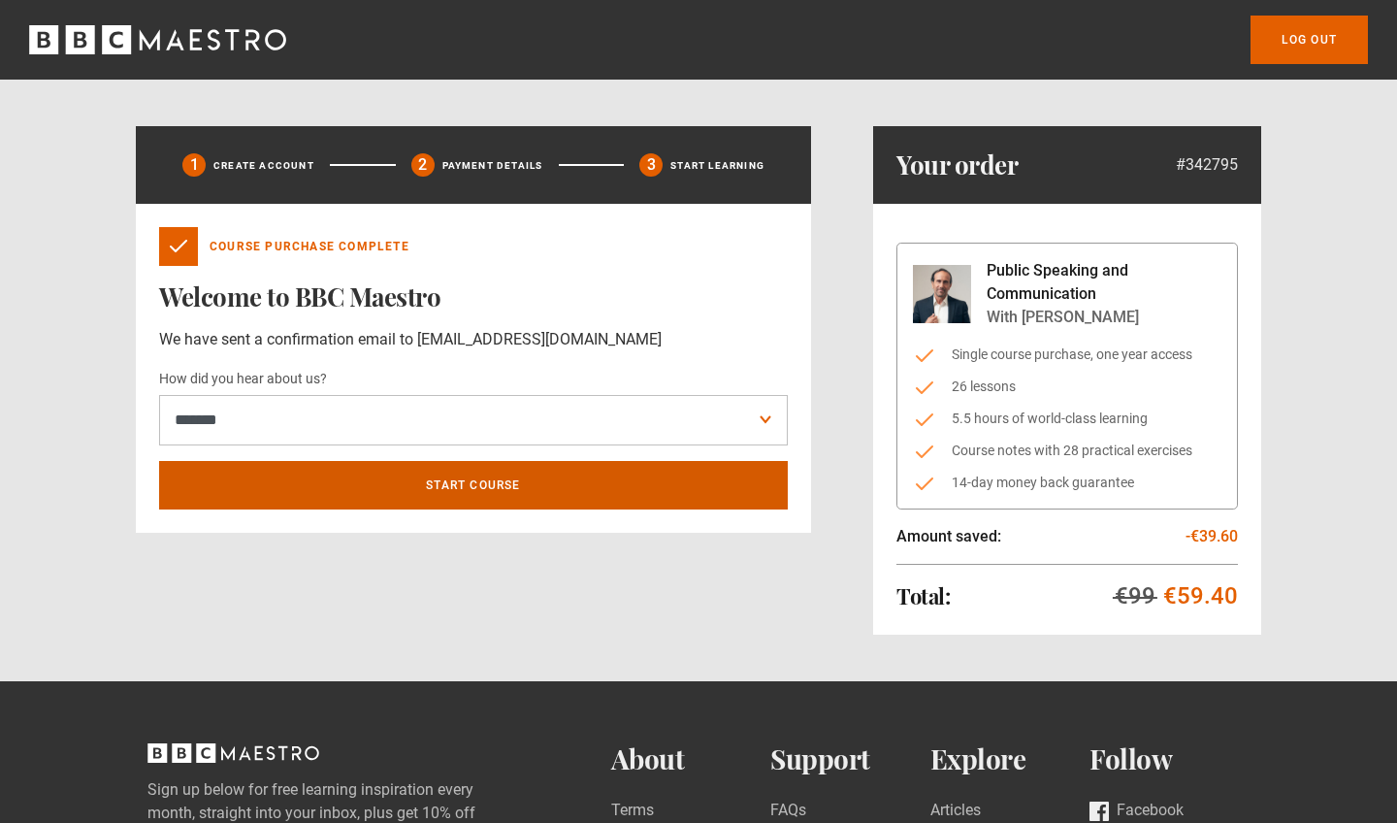
click at [375, 494] on link "Start course" at bounding box center [473, 485] width 629 height 49
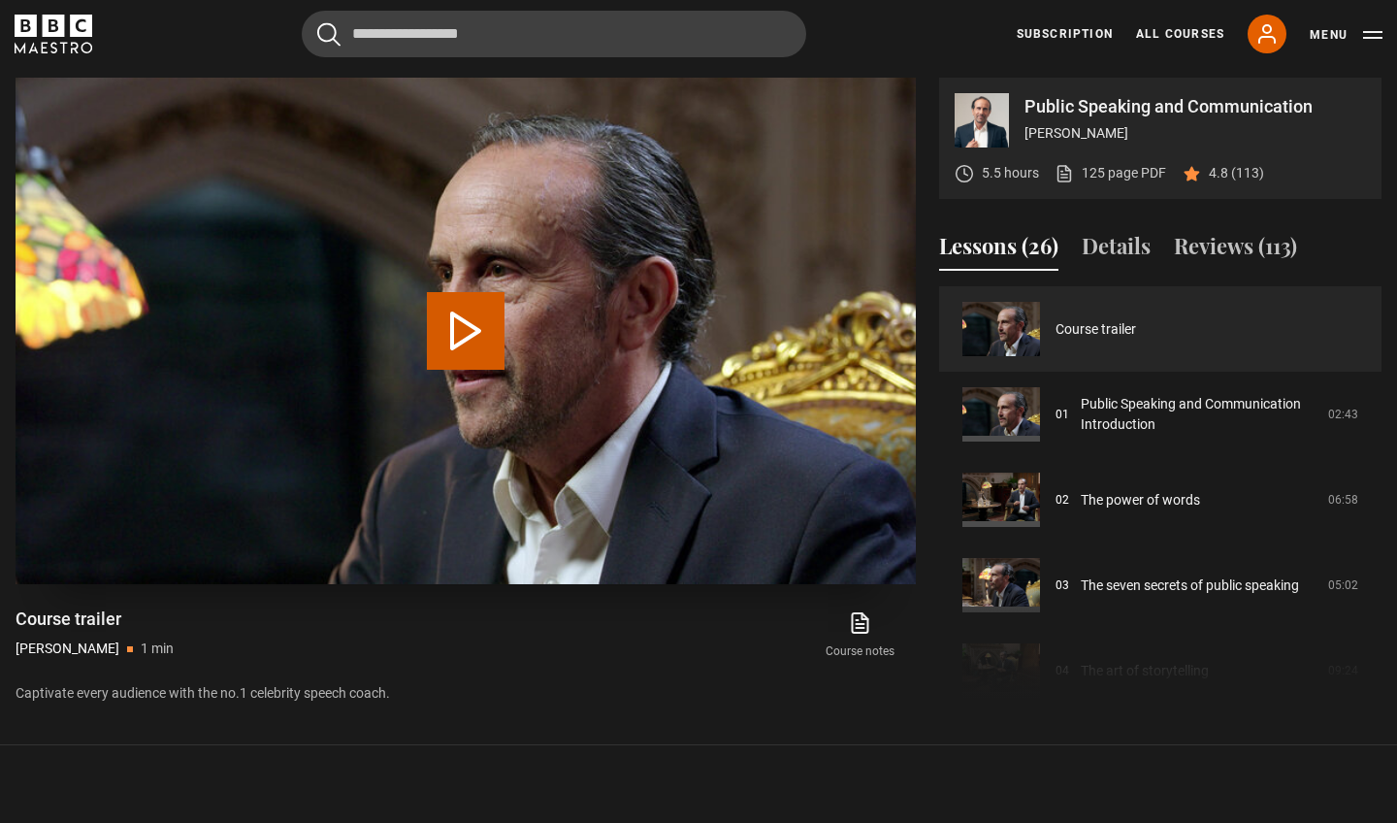
click at [454, 295] on button "Play Video" at bounding box center [466, 331] width 78 height 78
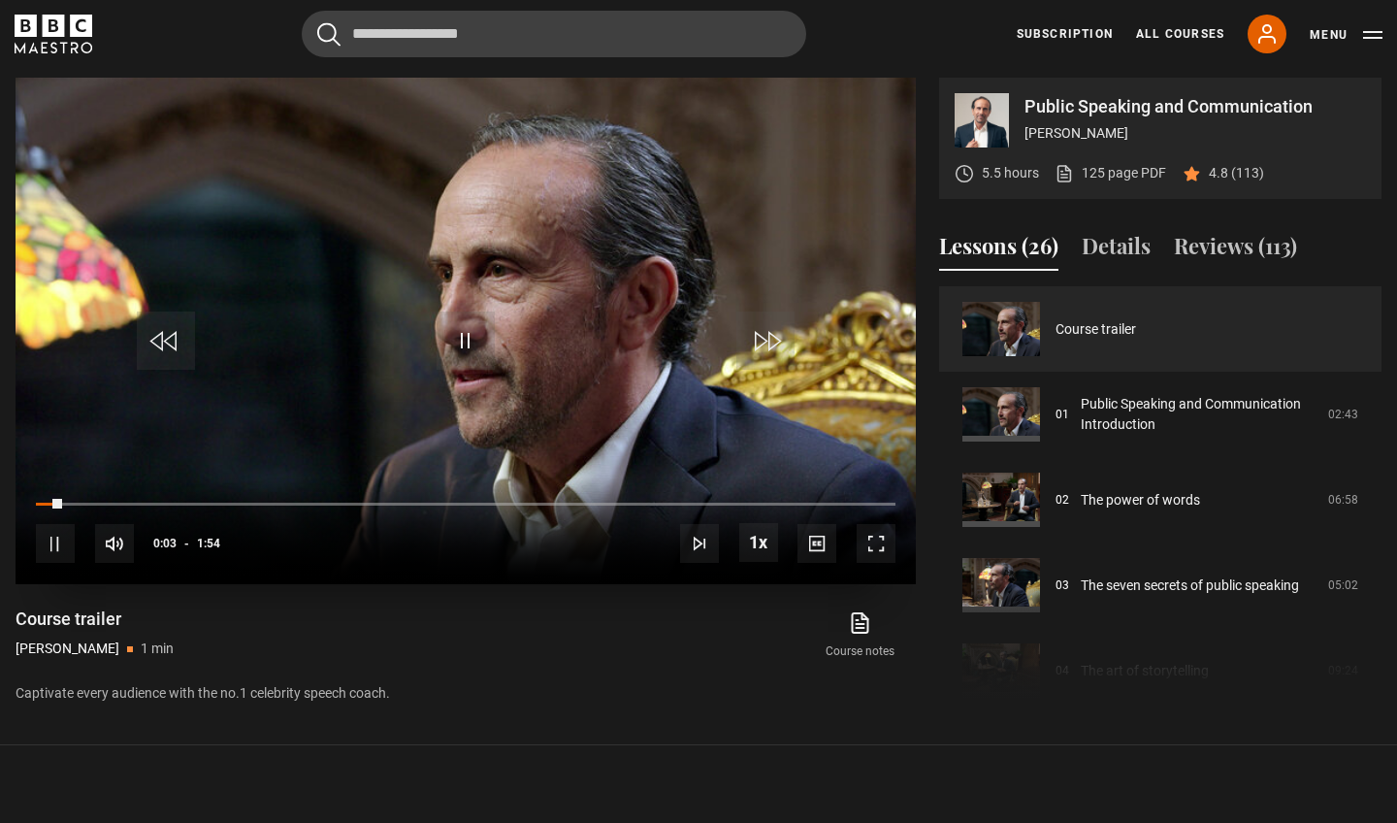
click at [458, 349] on span "Video Player" at bounding box center [466, 340] width 58 height 58
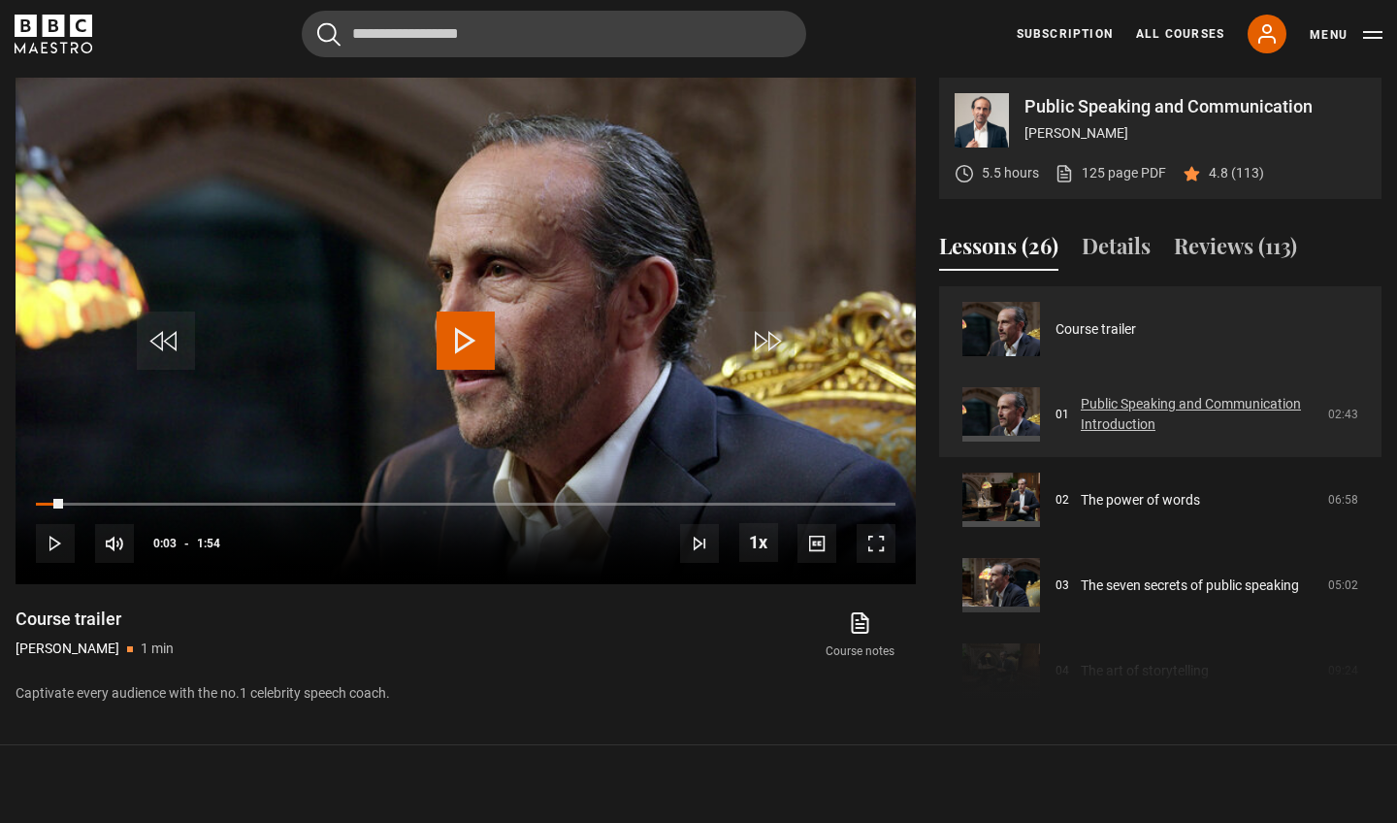
click at [1125, 405] on link "Public Speaking and Communication Introduction" at bounding box center [1199, 414] width 236 height 41
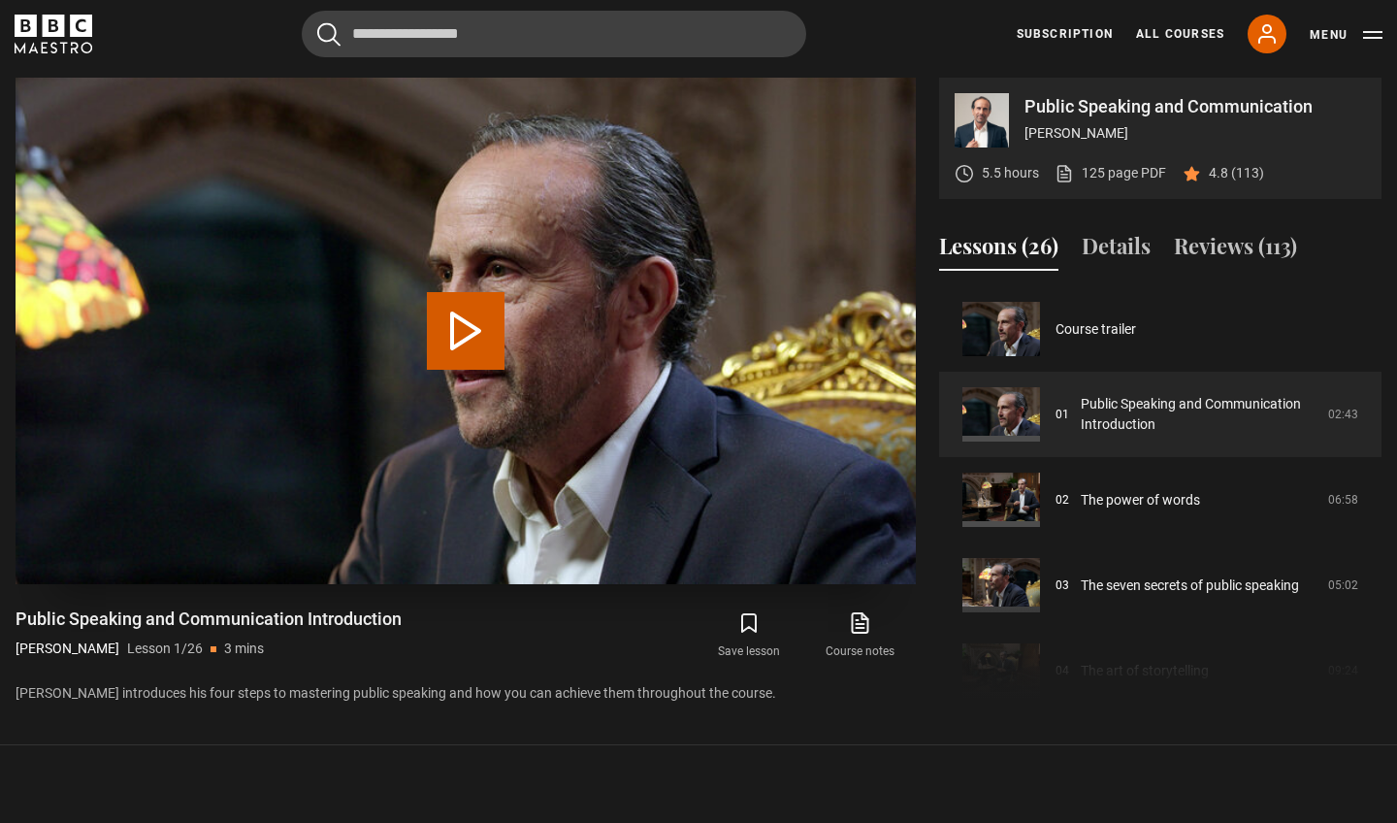
click at [387, 324] on video "Video Player" at bounding box center [466, 331] width 900 height 506
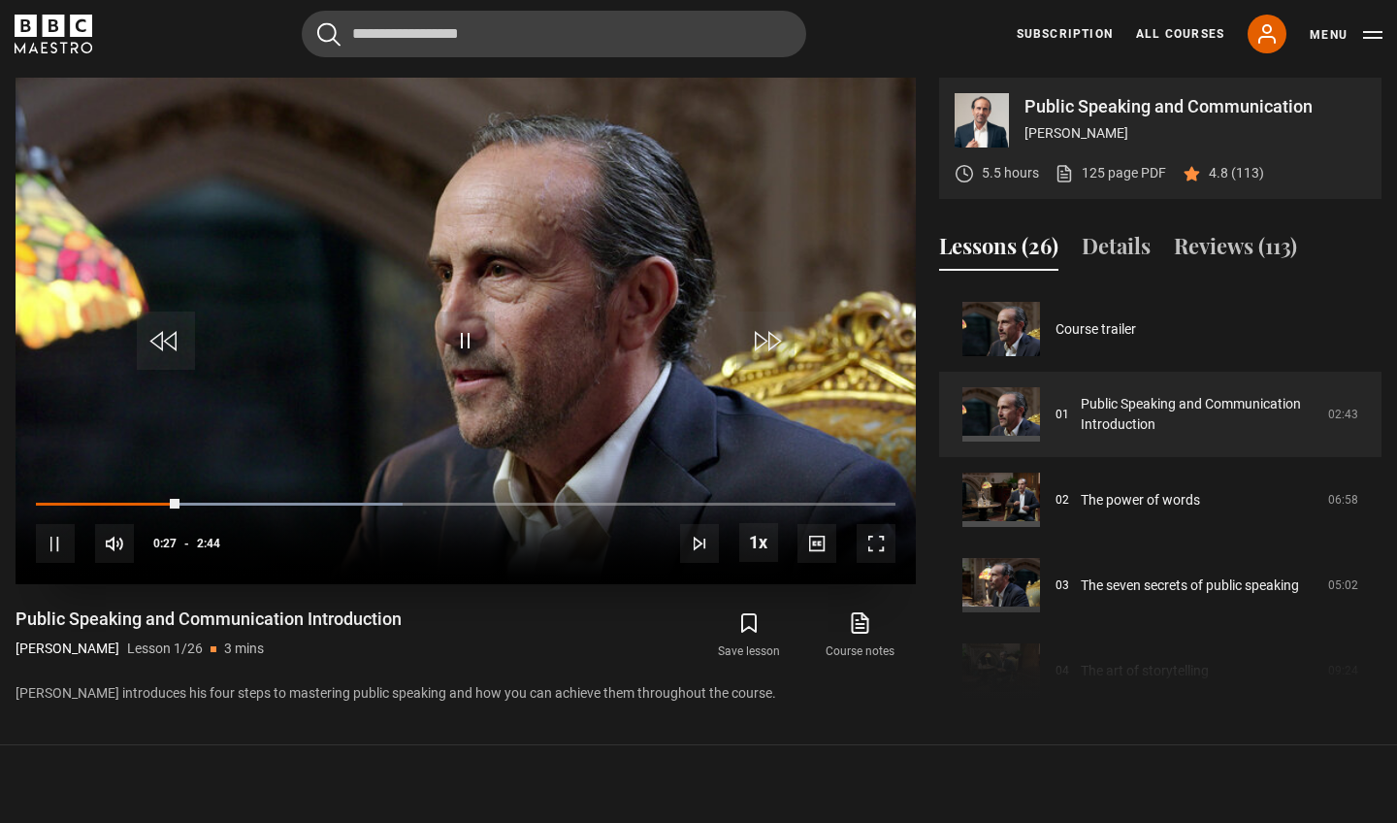
click at [454, 305] on video "Video Player" at bounding box center [466, 331] width 900 height 506
click at [485, 349] on span "Video Player" at bounding box center [466, 340] width 58 height 58
click at [392, 343] on video "Video Player" at bounding box center [466, 331] width 900 height 506
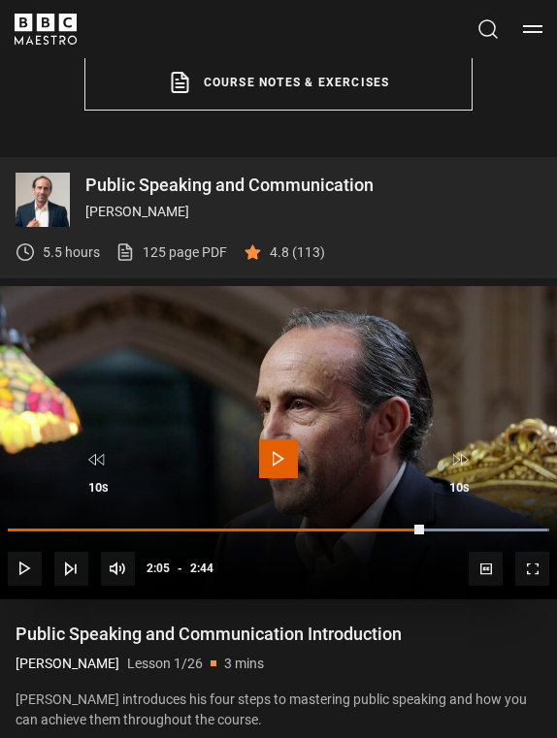
click at [288, 459] on span "Video Player" at bounding box center [278, 459] width 39 height 39
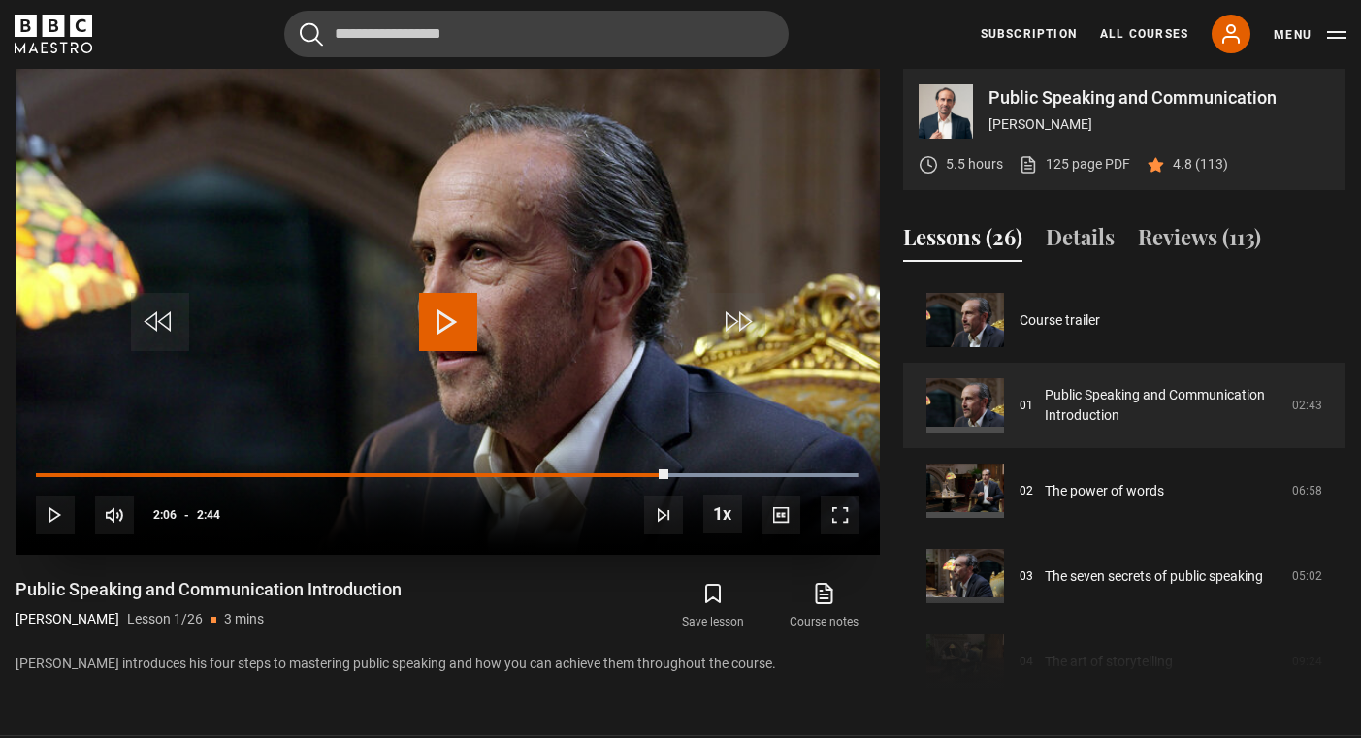
click at [454, 312] on span "Video Player" at bounding box center [448, 322] width 58 height 58
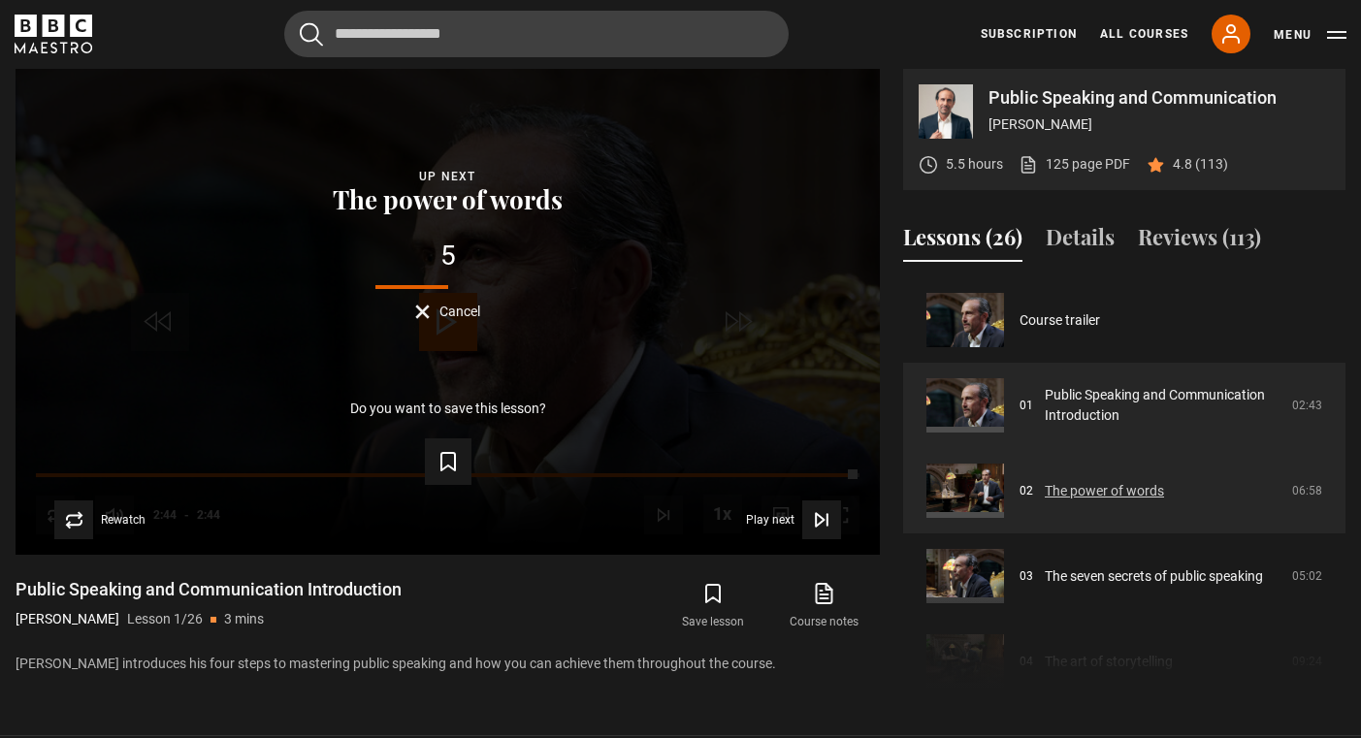
click at [1045, 483] on link "The power of words" at bounding box center [1104, 491] width 119 height 20
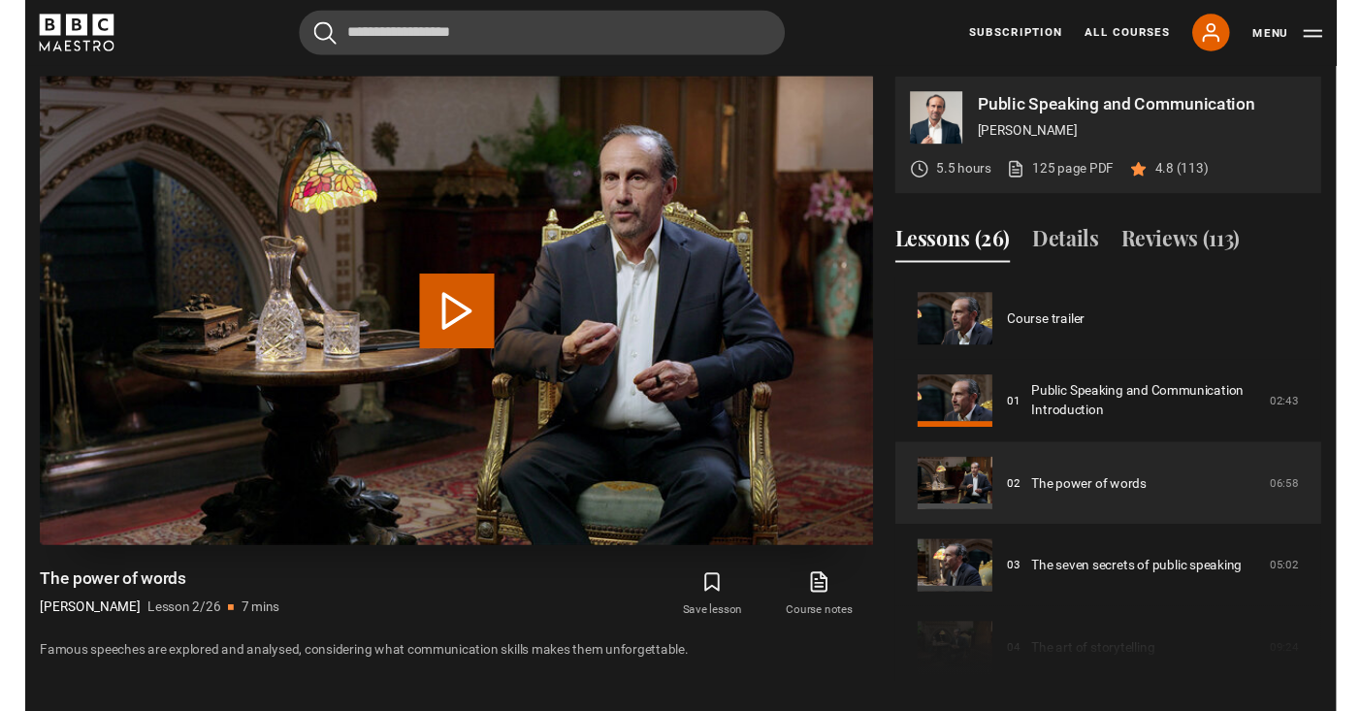
scroll to position [85, 0]
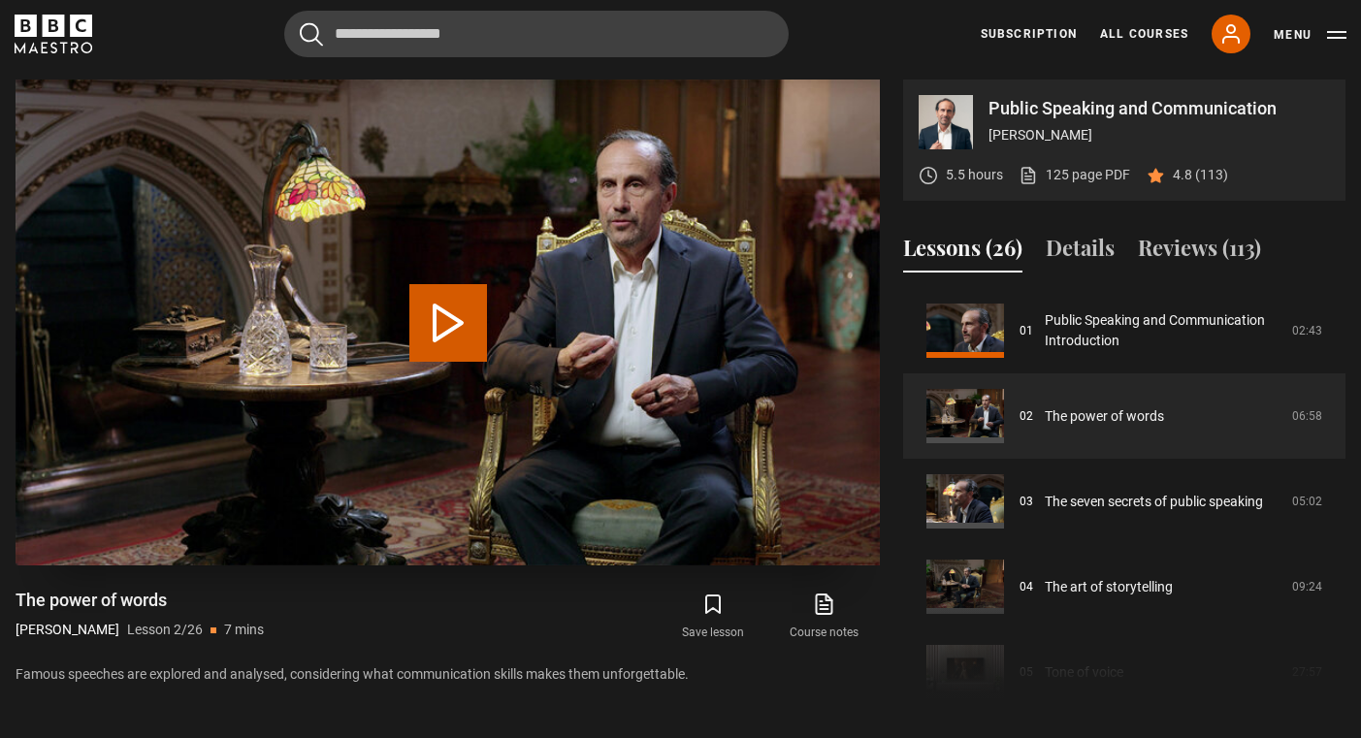
click at [447, 300] on button "Play Lesson The power of words" at bounding box center [448, 323] width 78 height 78
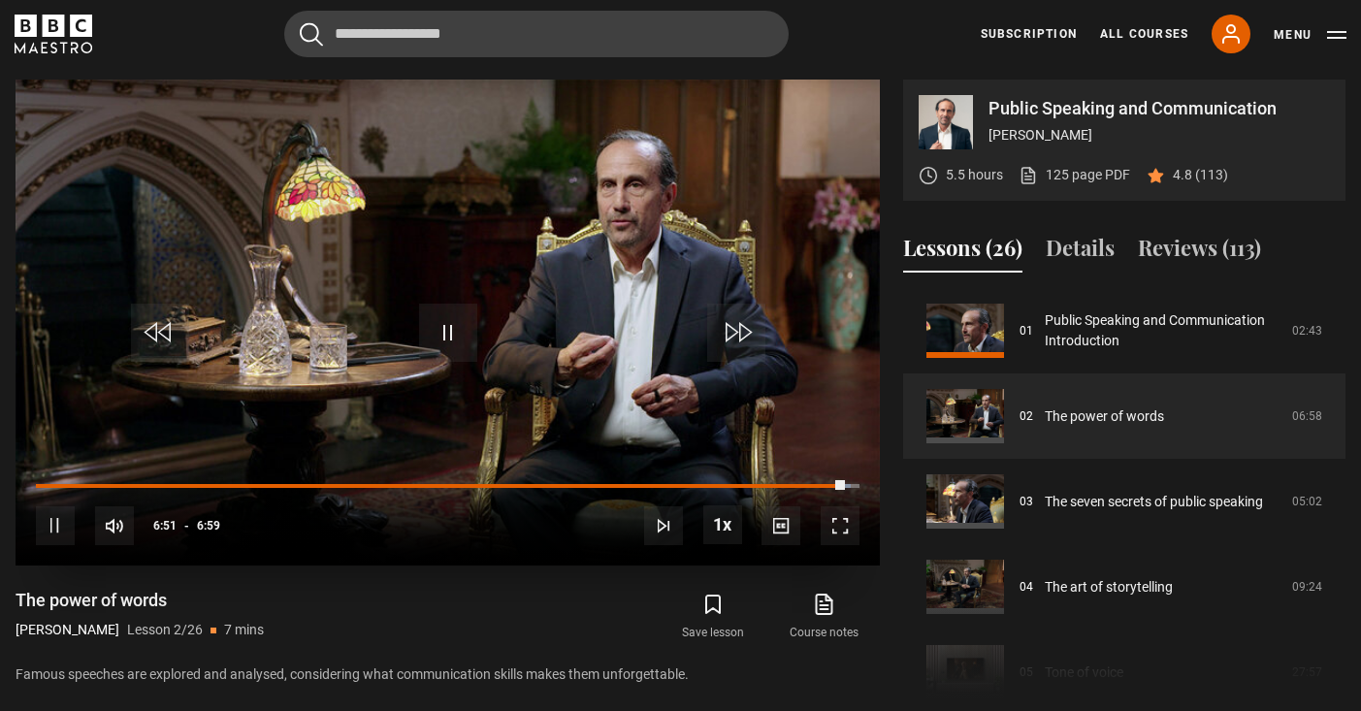
click at [462, 336] on span "Video Player" at bounding box center [448, 333] width 58 height 58
click at [434, 325] on span "Video Player" at bounding box center [448, 333] width 58 height 58
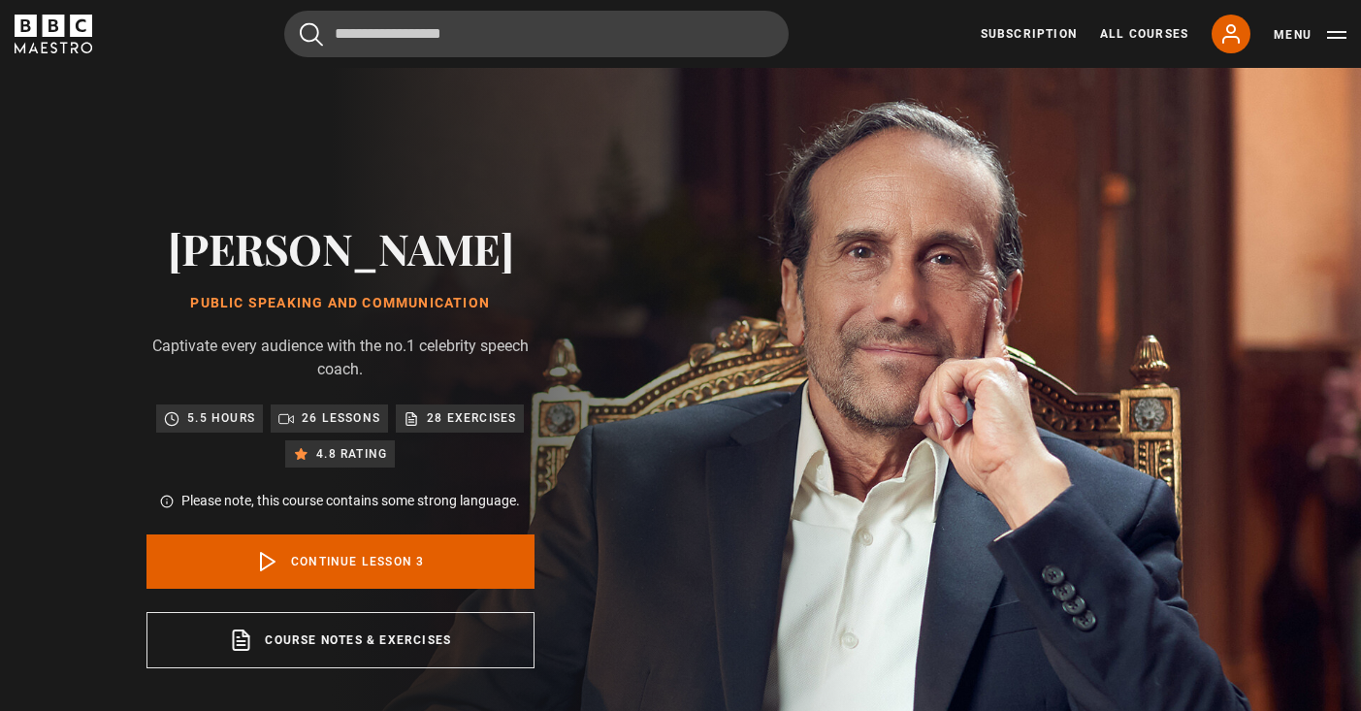
scroll to position [171, 0]
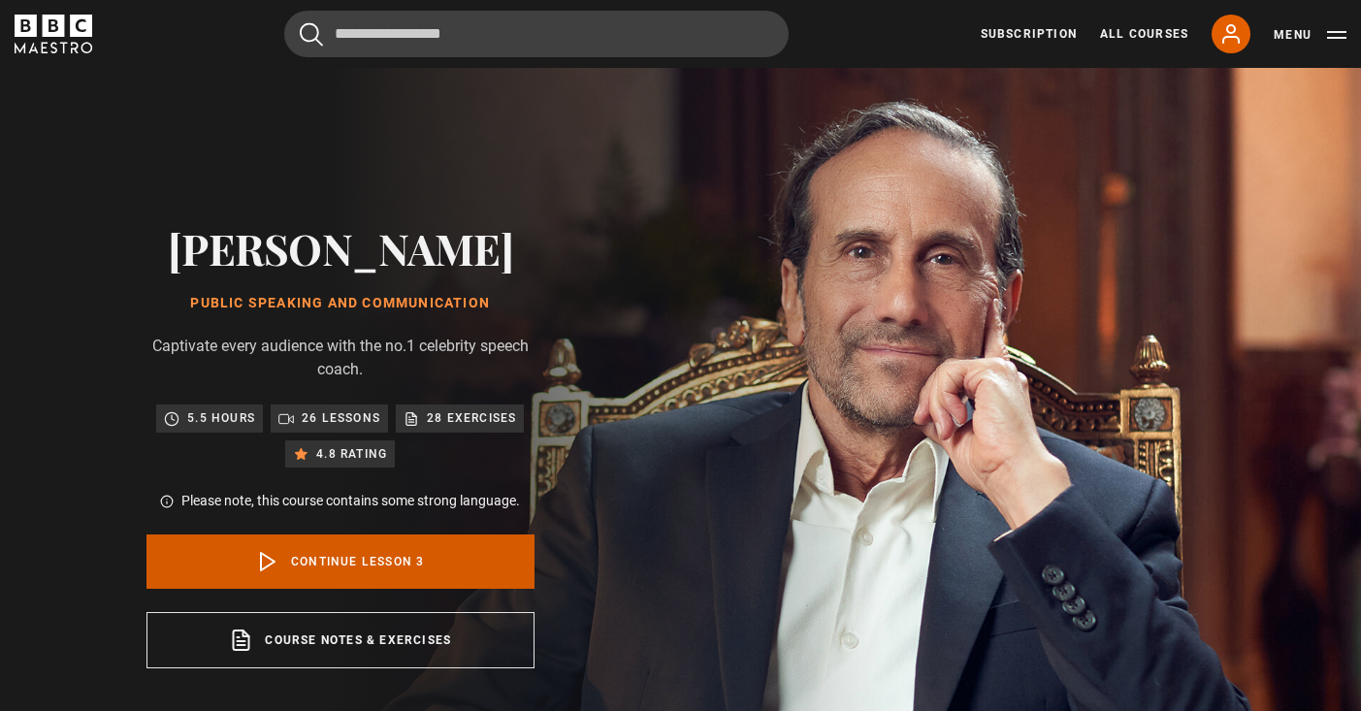
click at [304, 553] on link "Continue lesson 3" at bounding box center [341, 562] width 388 height 54
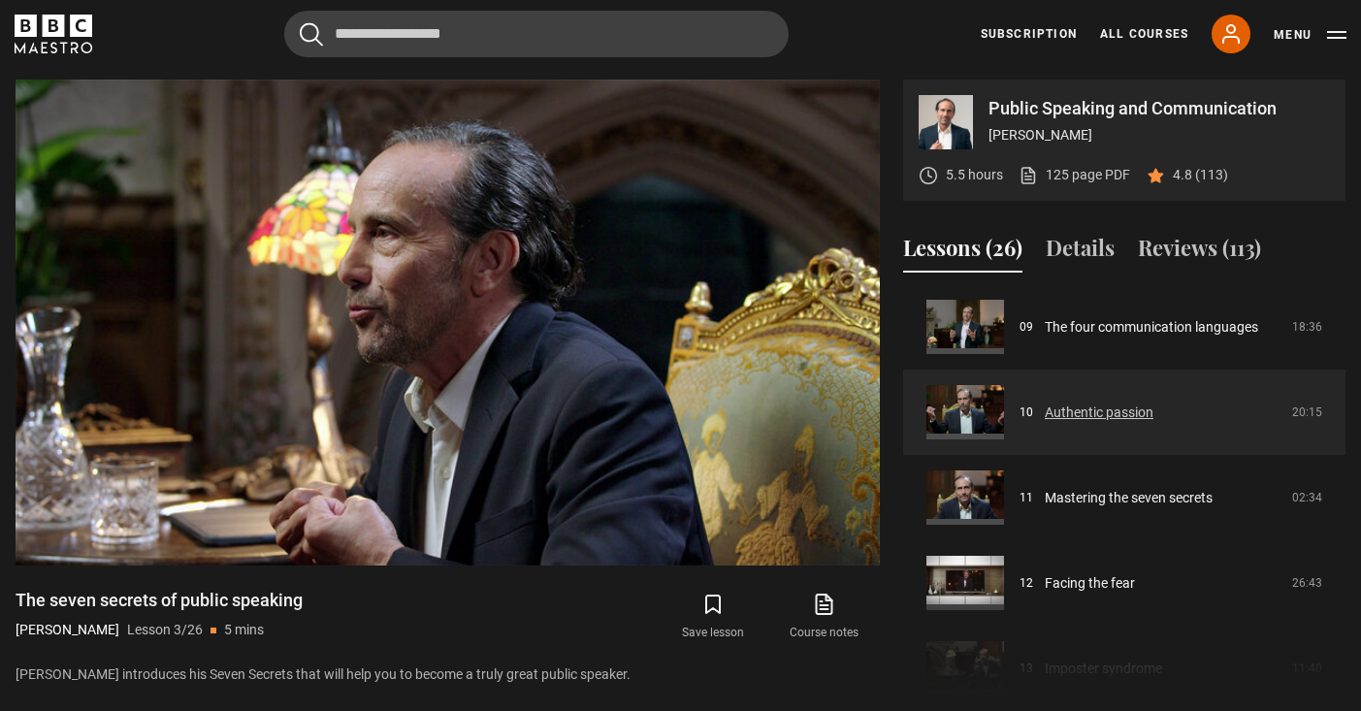
scroll to position [770, 0]
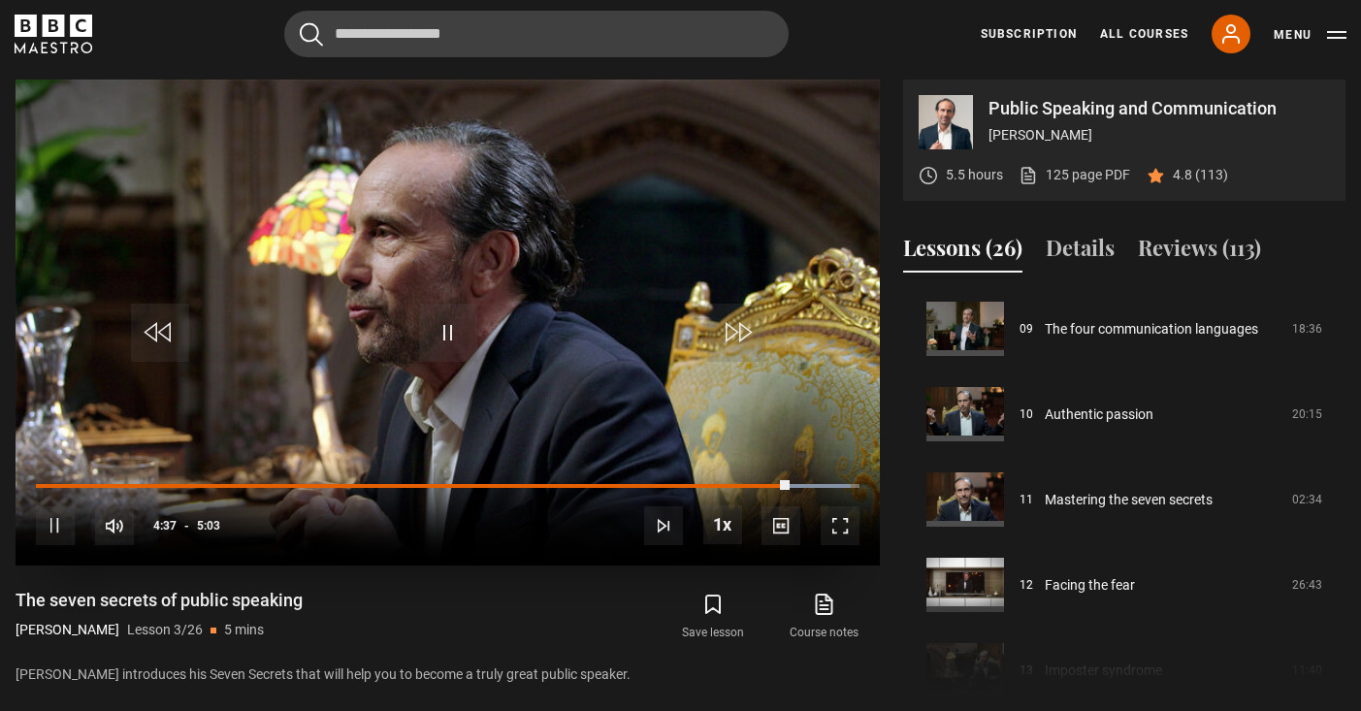
click at [436, 341] on span "Video Player" at bounding box center [448, 333] width 58 height 58
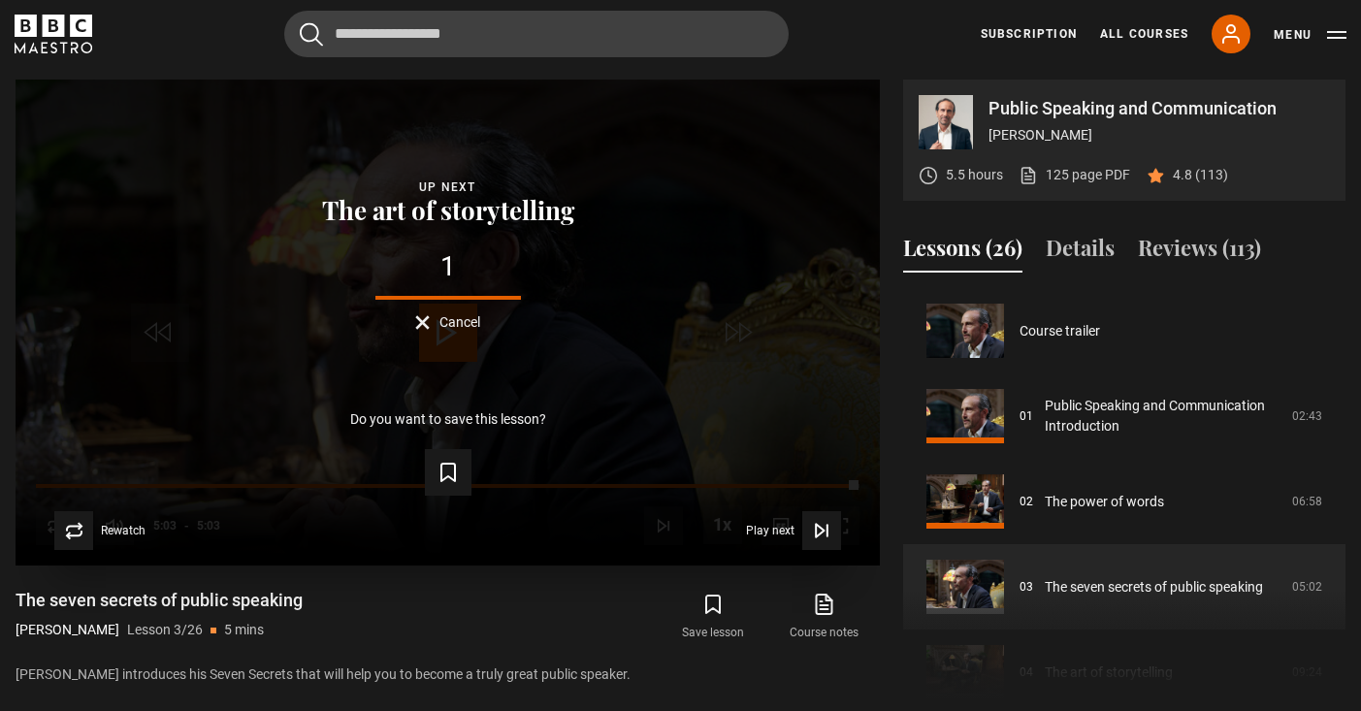
scroll to position [0, 0]
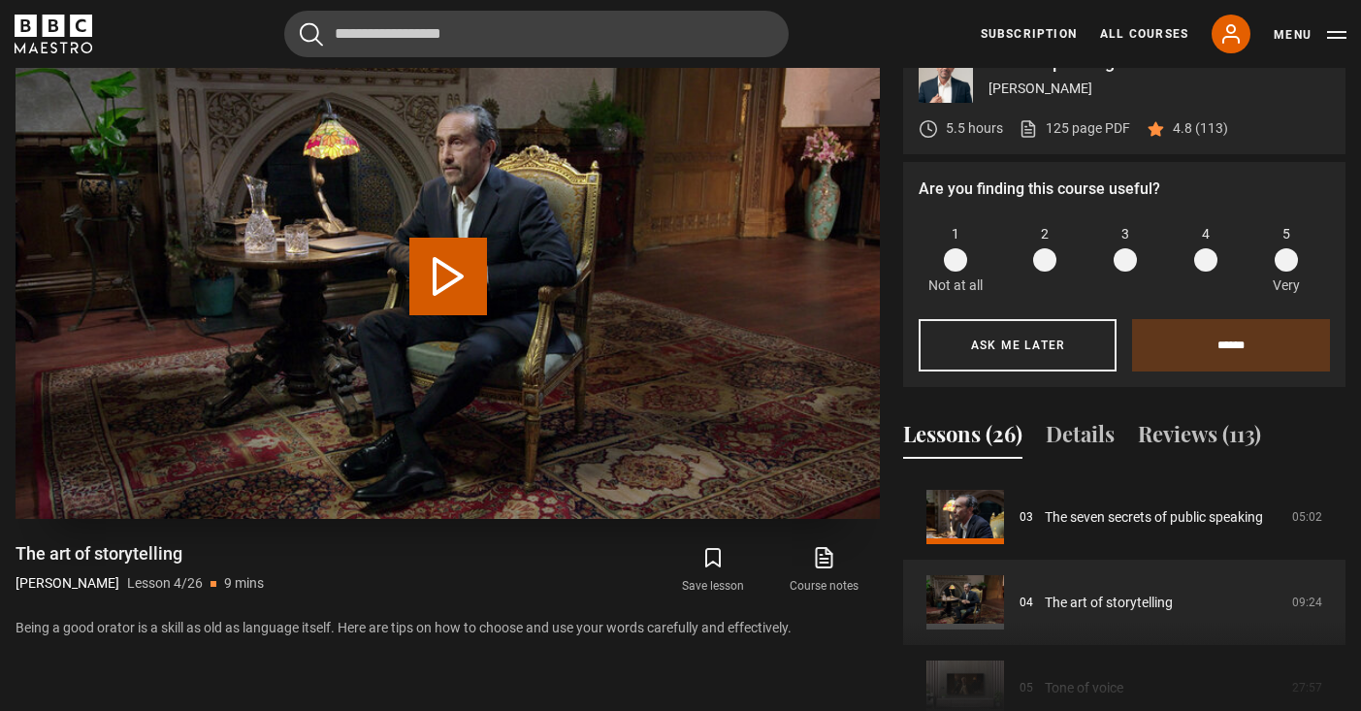
scroll to position [866, 0]
